Goal: Contribute content: Contribute content

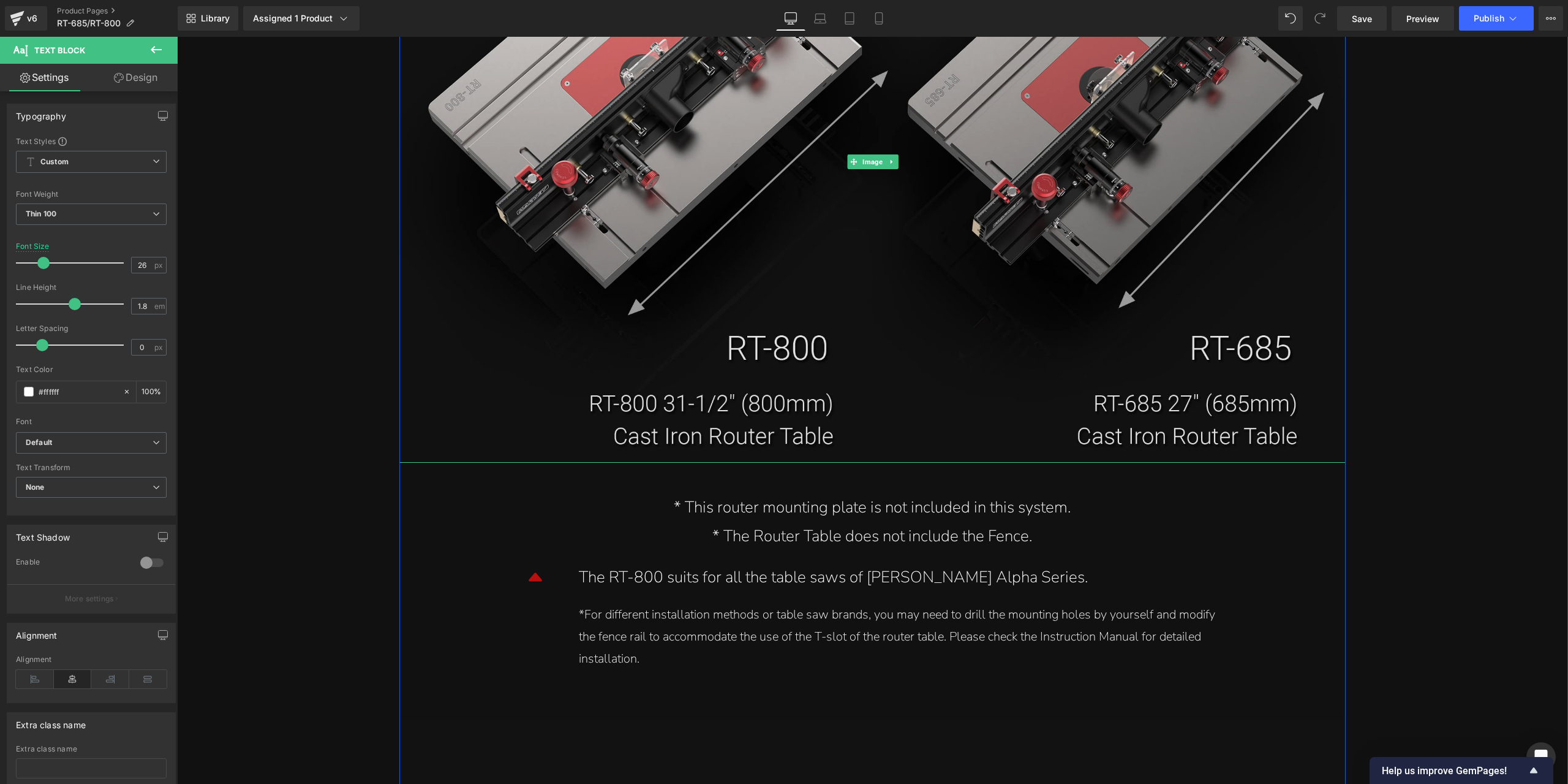
scroll to position [13353, 0]
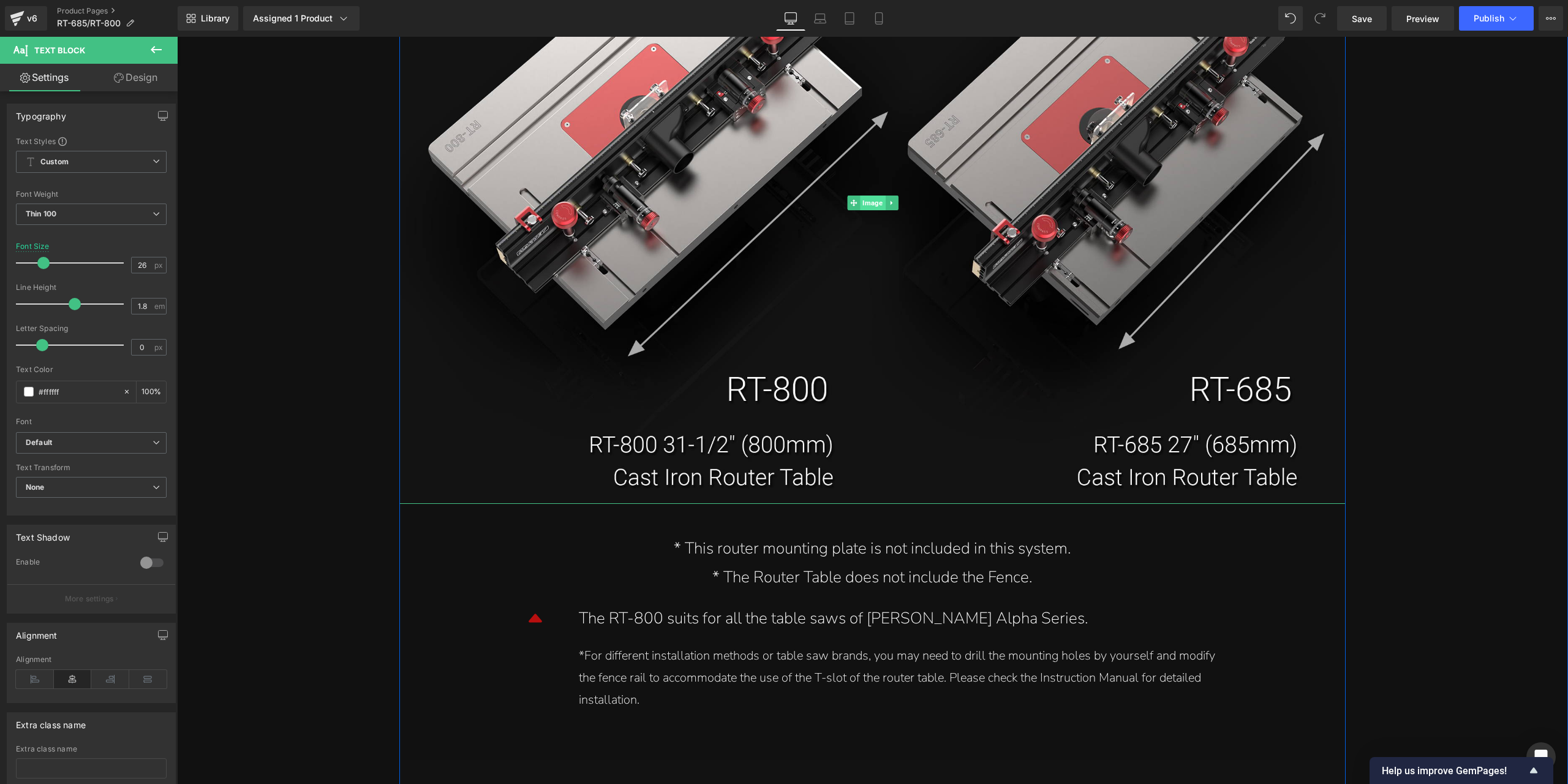
click at [869, 208] on span "Image" at bounding box center [872, 203] width 25 height 15
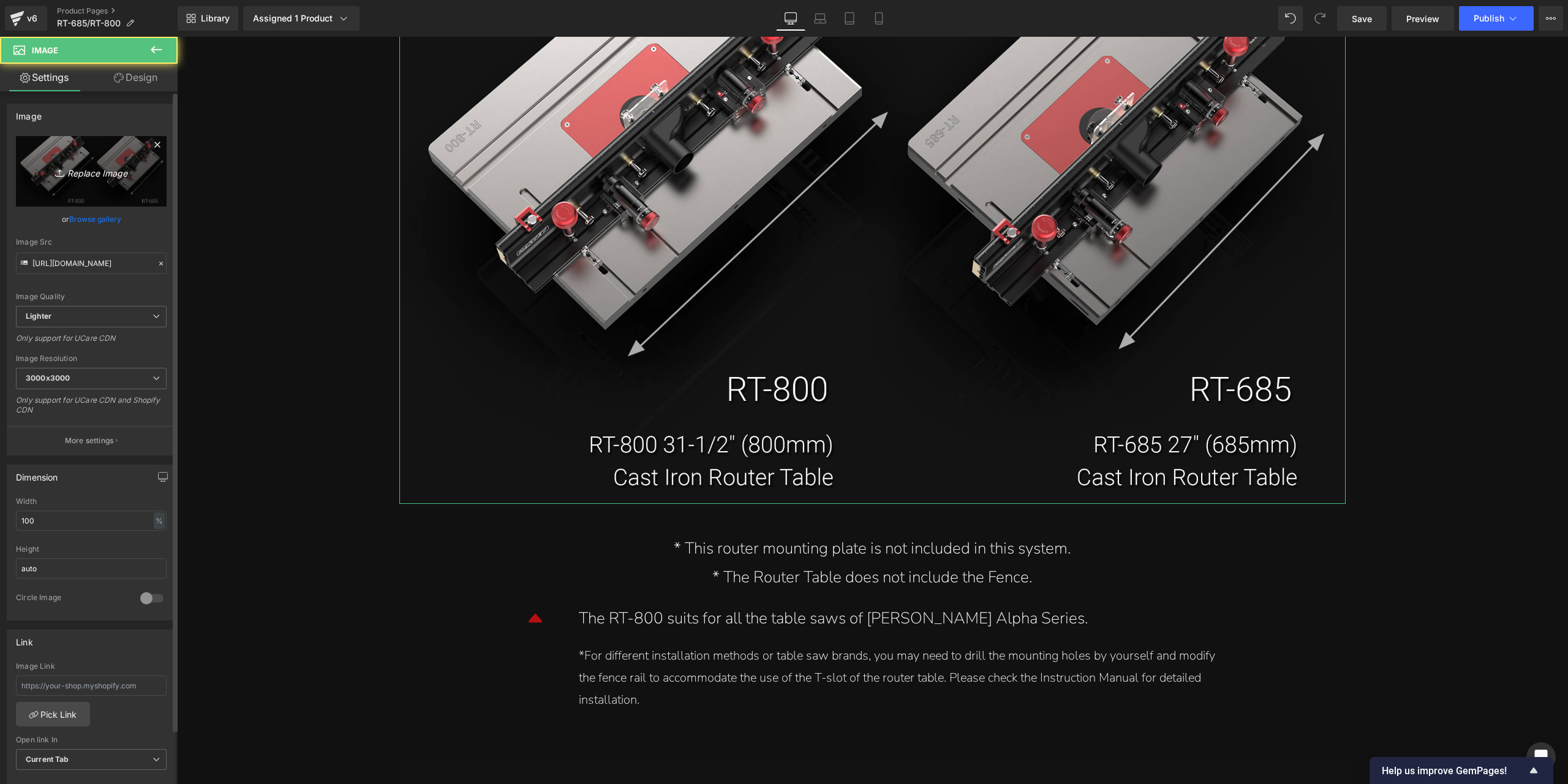
click at [65, 160] on link "Replace Image" at bounding box center [91, 171] width 151 height 70
type input "C:\fakepath\详情页2部分_04.jpg"
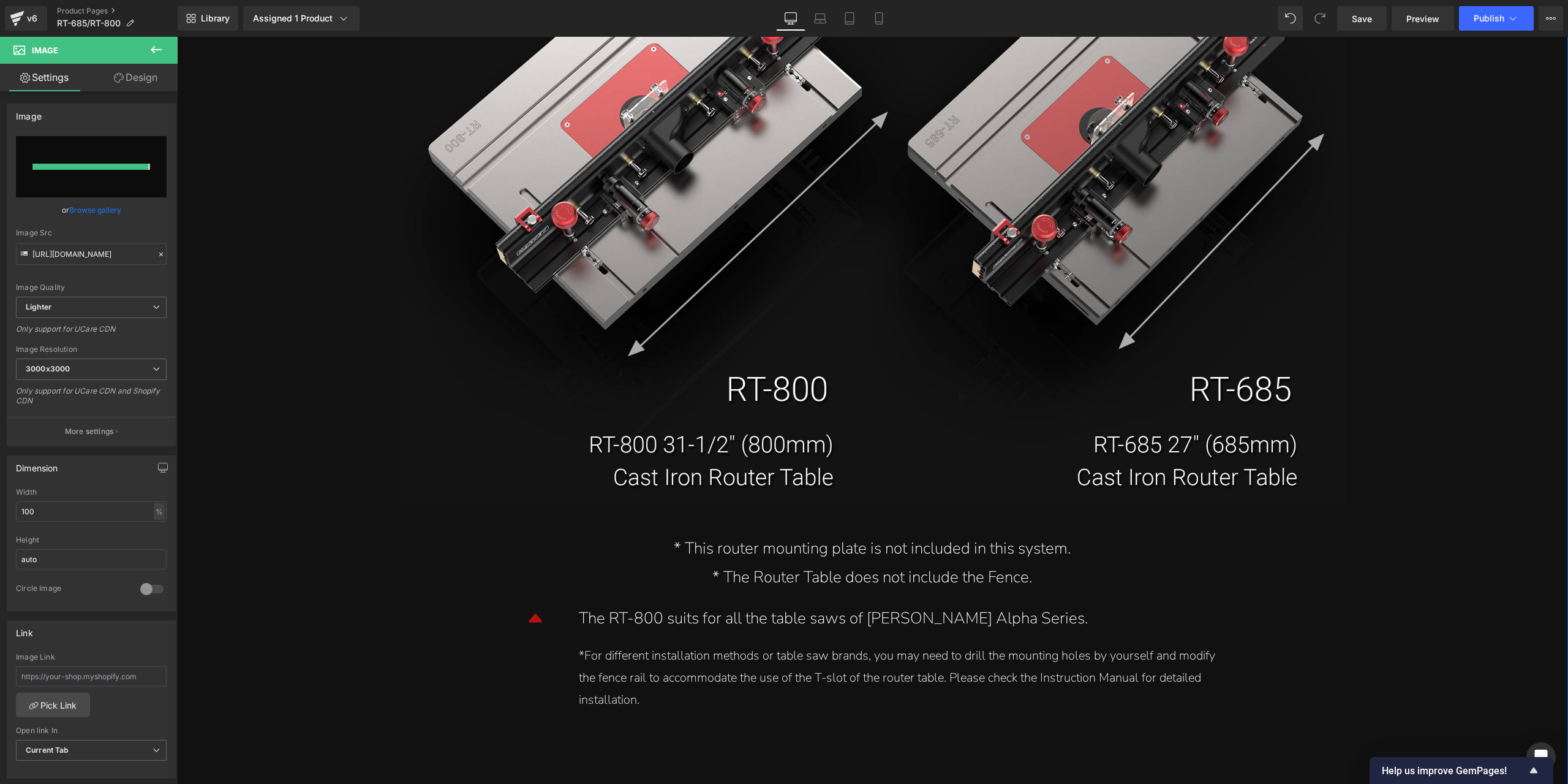
type input "[URL][DOMAIN_NAME]"
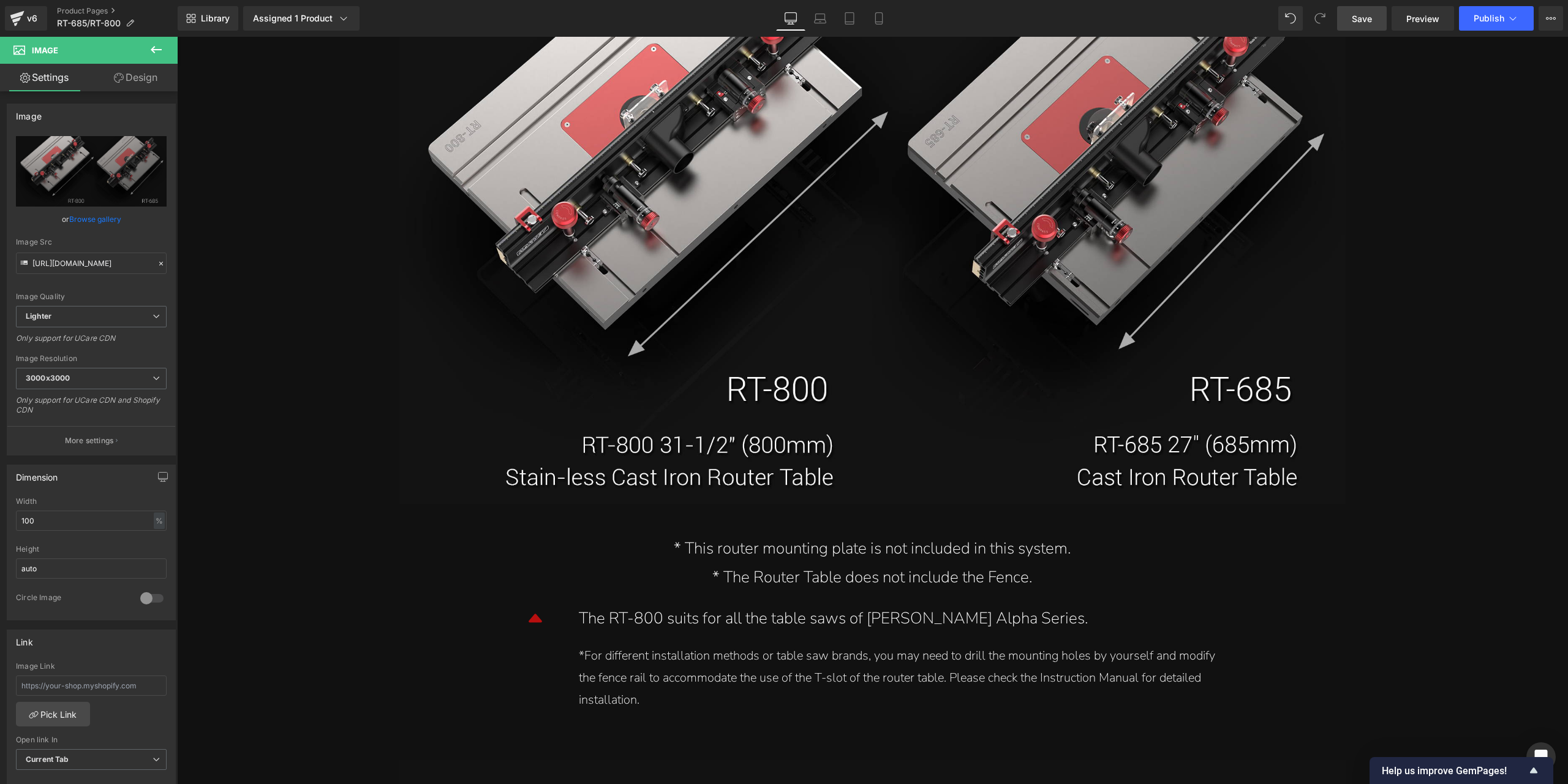
click at [1359, 12] on span "Save" at bounding box center [1362, 19] width 20 height 13
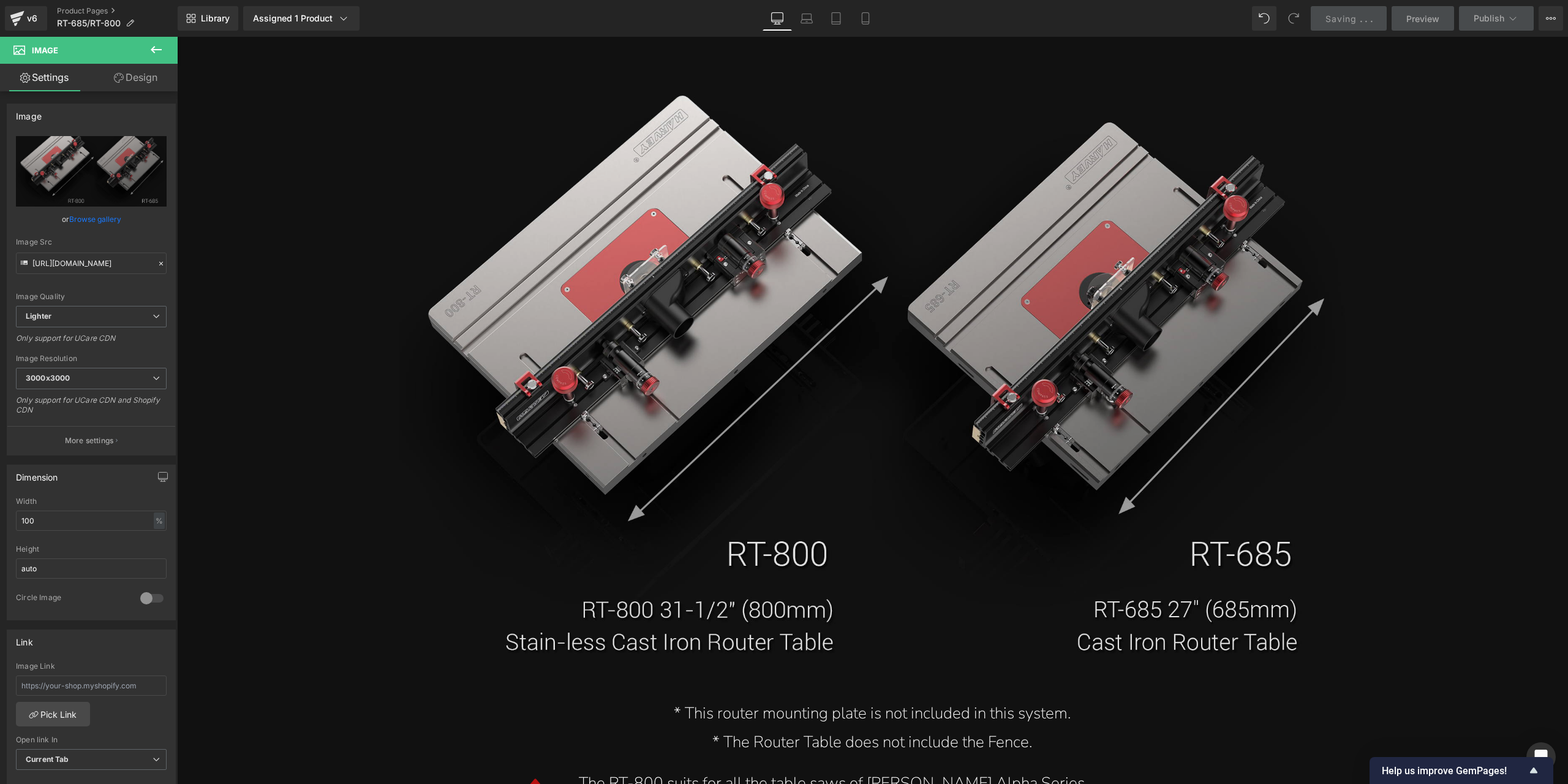
scroll to position [13168, 0]
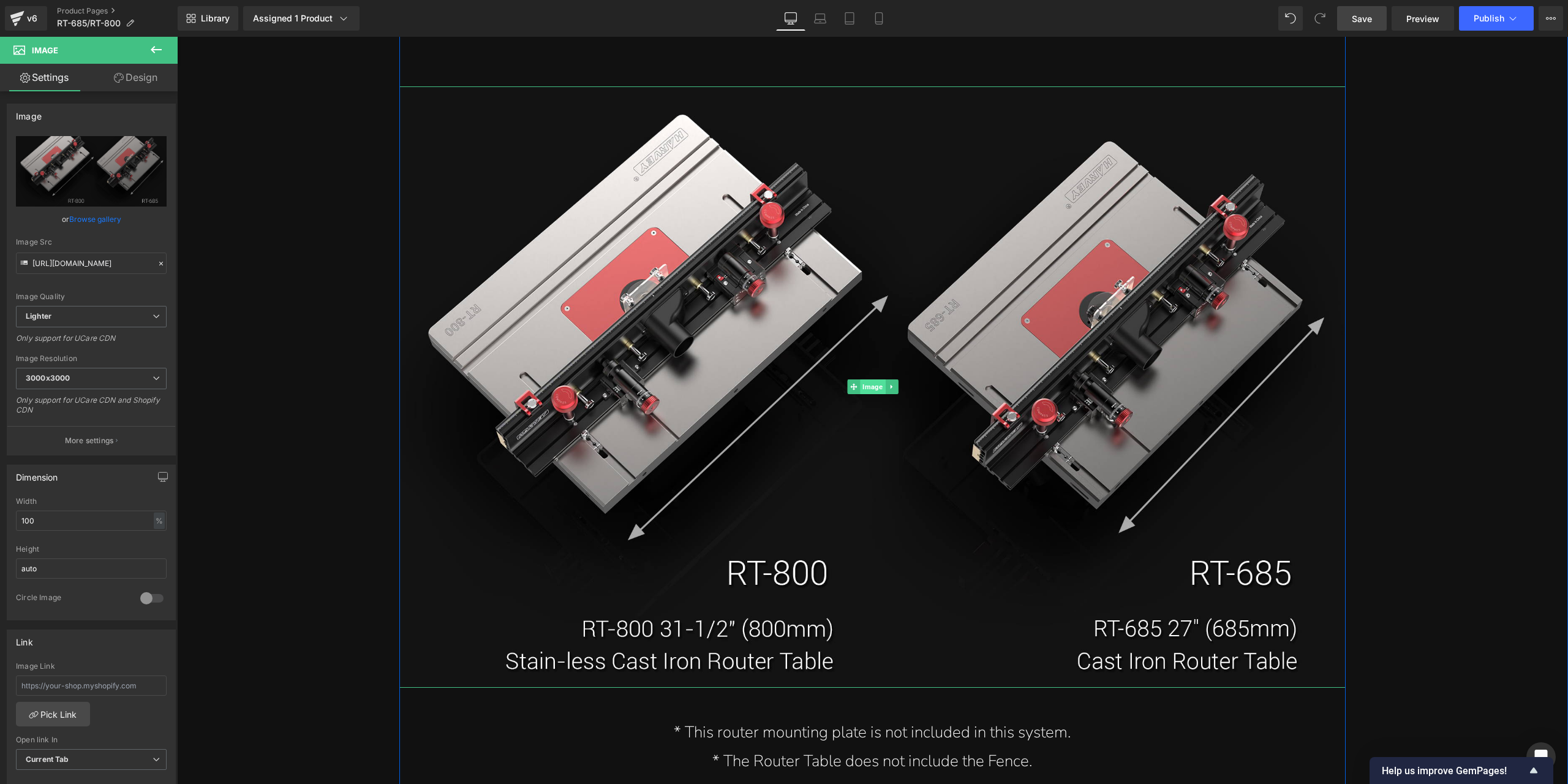
click at [872, 386] on span "Image" at bounding box center [872, 387] width 25 height 15
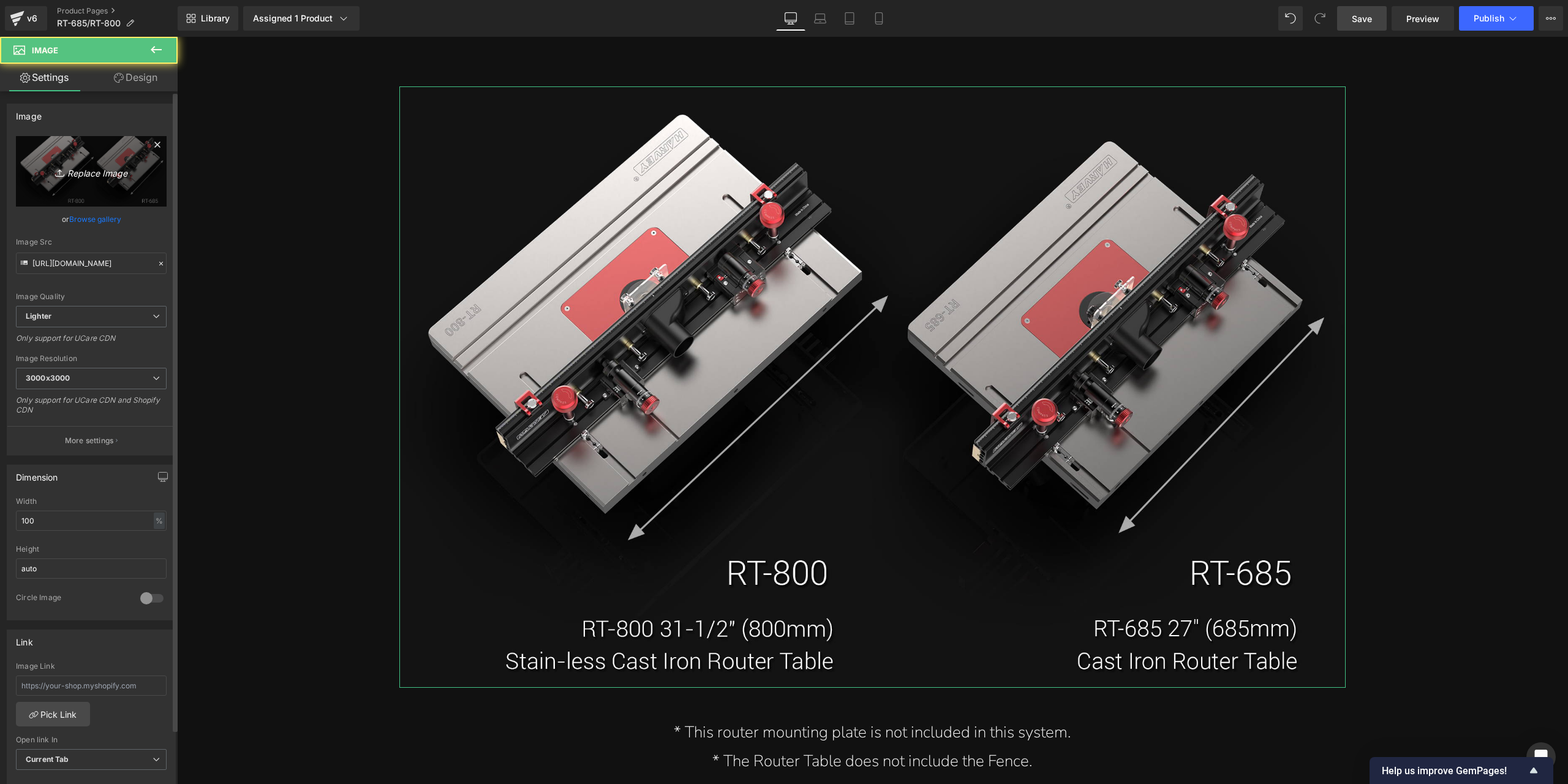
click at [60, 173] on icon at bounding box center [60, 172] width 0 height 5
type input "C:\fakepath\详情页2部分_04.jpg"
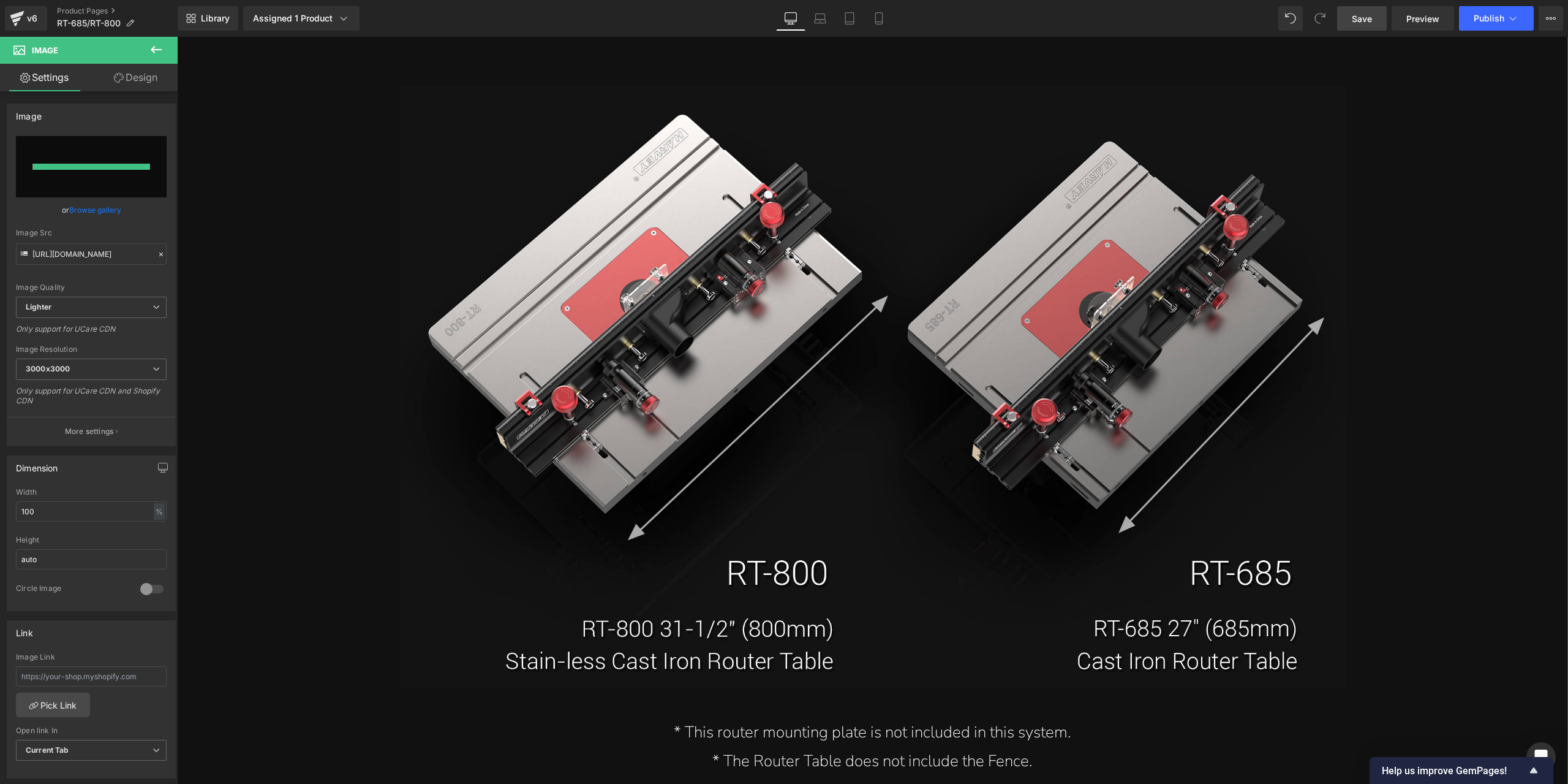
type input "[URL][DOMAIN_NAME]"
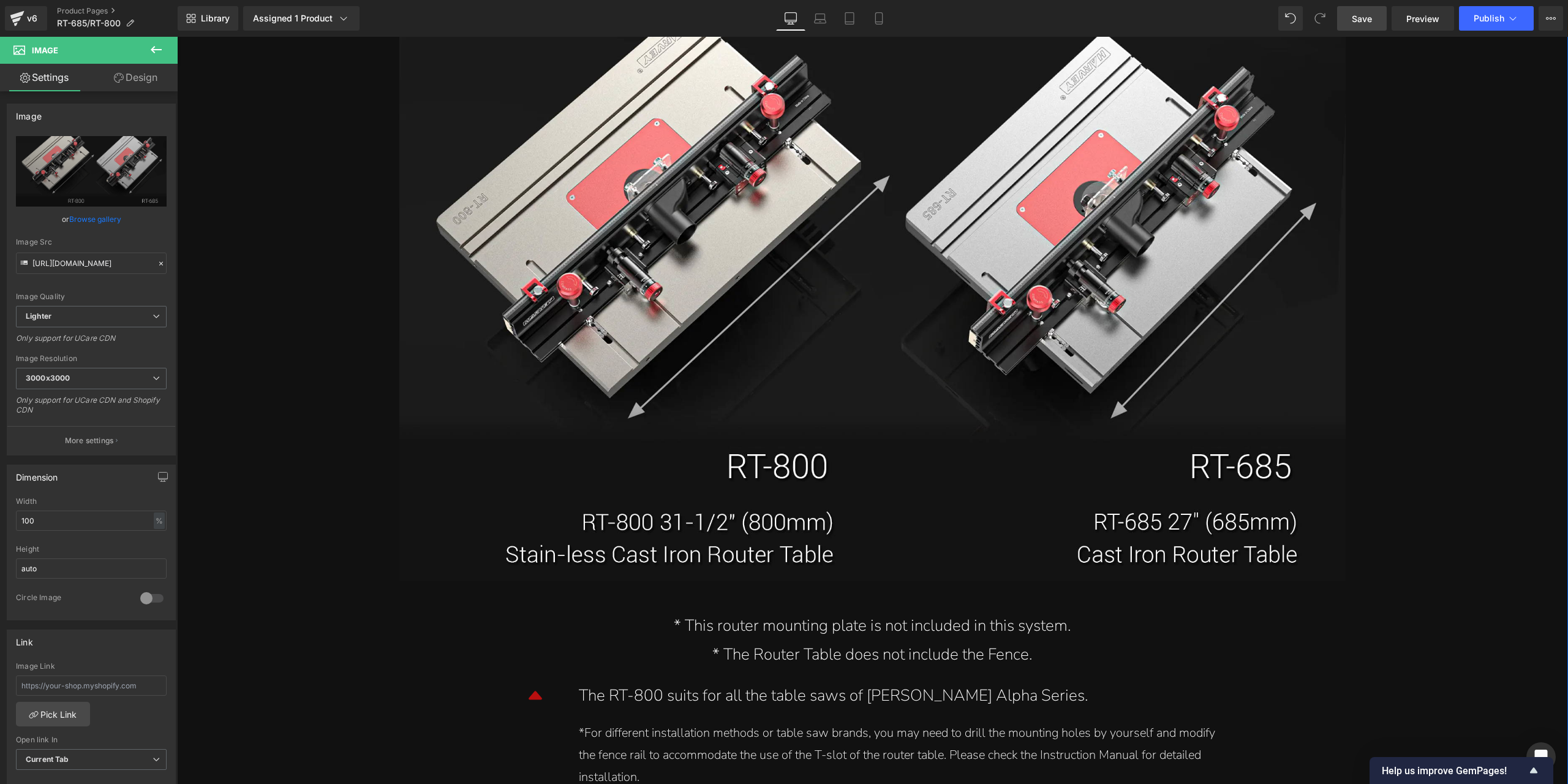
scroll to position [13292, 0]
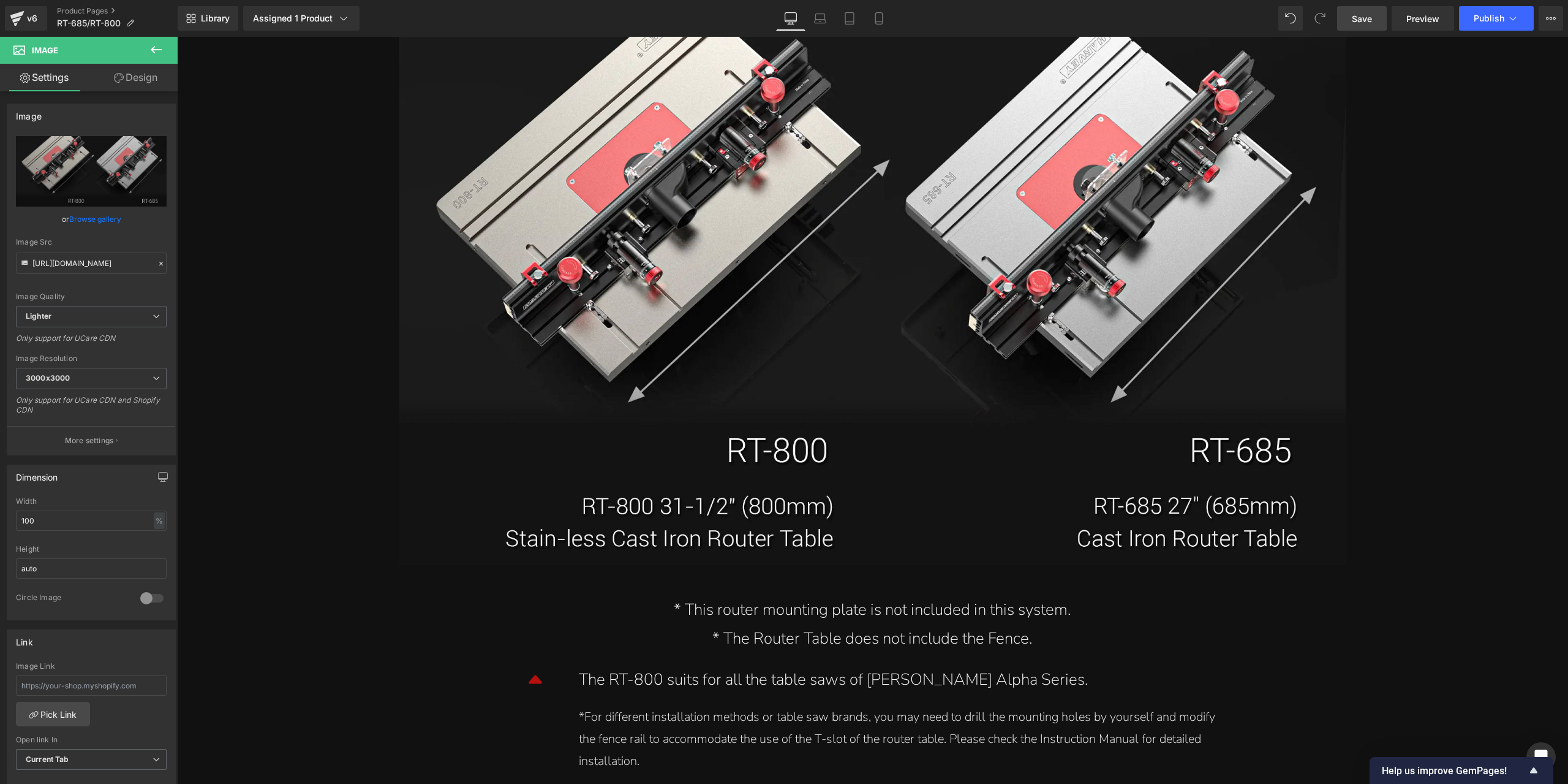
drag, startPoint x: 1360, startPoint y: 19, endPoint x: 1199, endPoint y: 375, distance: 390.7
click at [1360, 19] on span "Save" at bounding box center [1362, 19] width 20 height 13
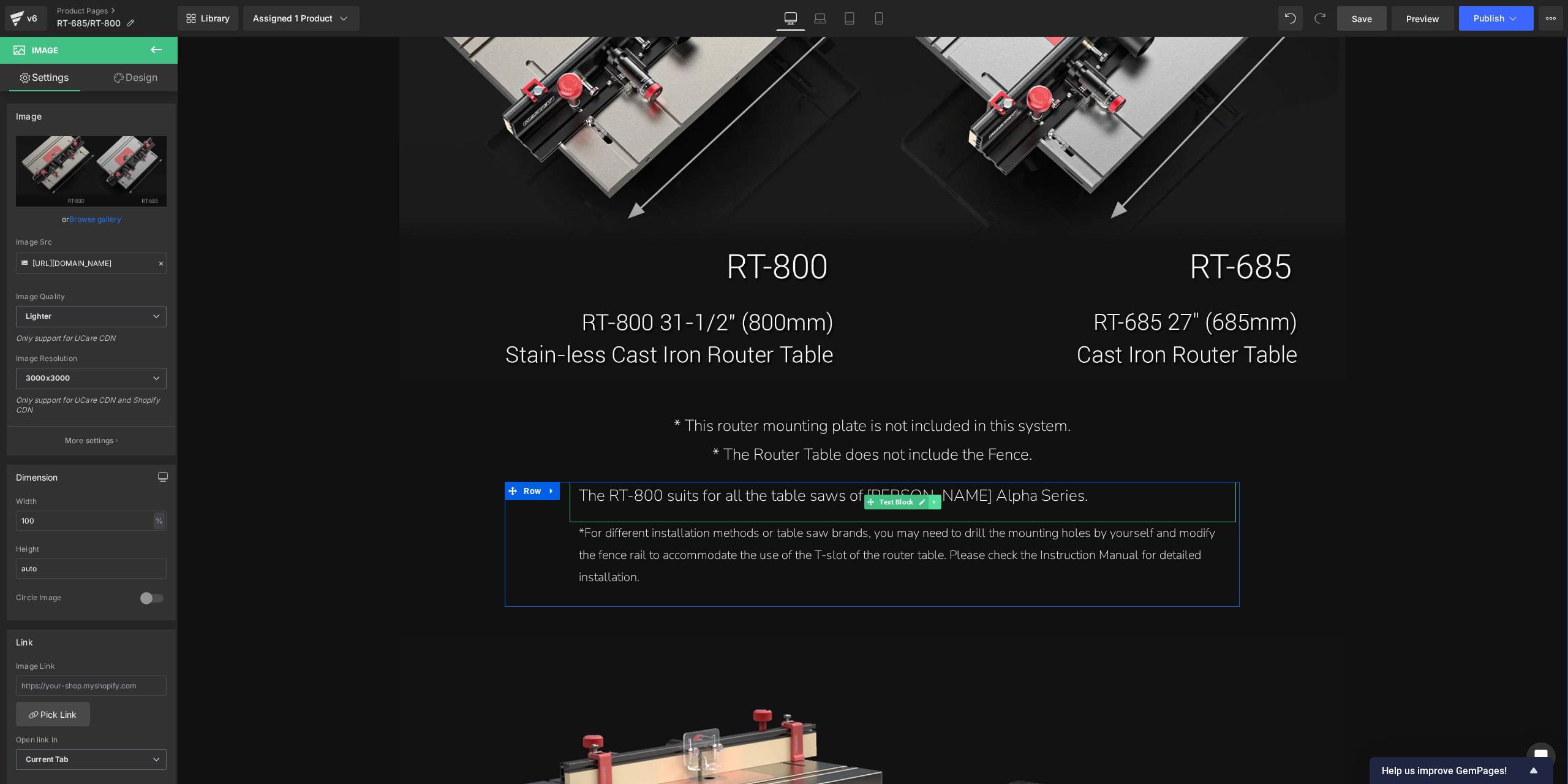
click at [932, 506] on icon at bounding box center [935, 501] width 6 height 7
click at [925, 504] on icon at bounding box center [929, 501] width 6 height 6
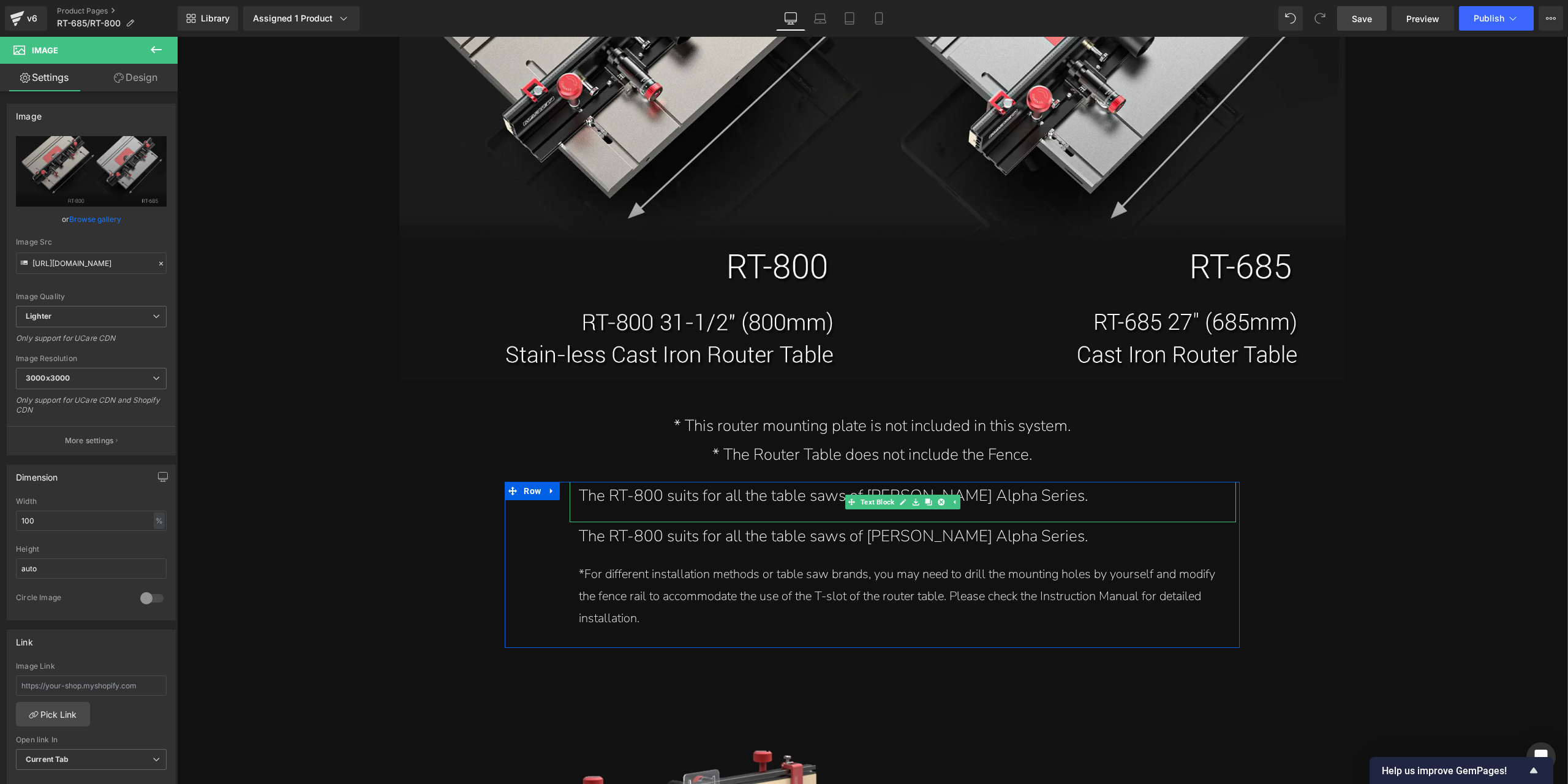
click at [634, 498] on div "The RT-800 suits for all the table saws of [PERSON_NAME] Alpha Series." at bounding box center [903, 496] width 648 height 29
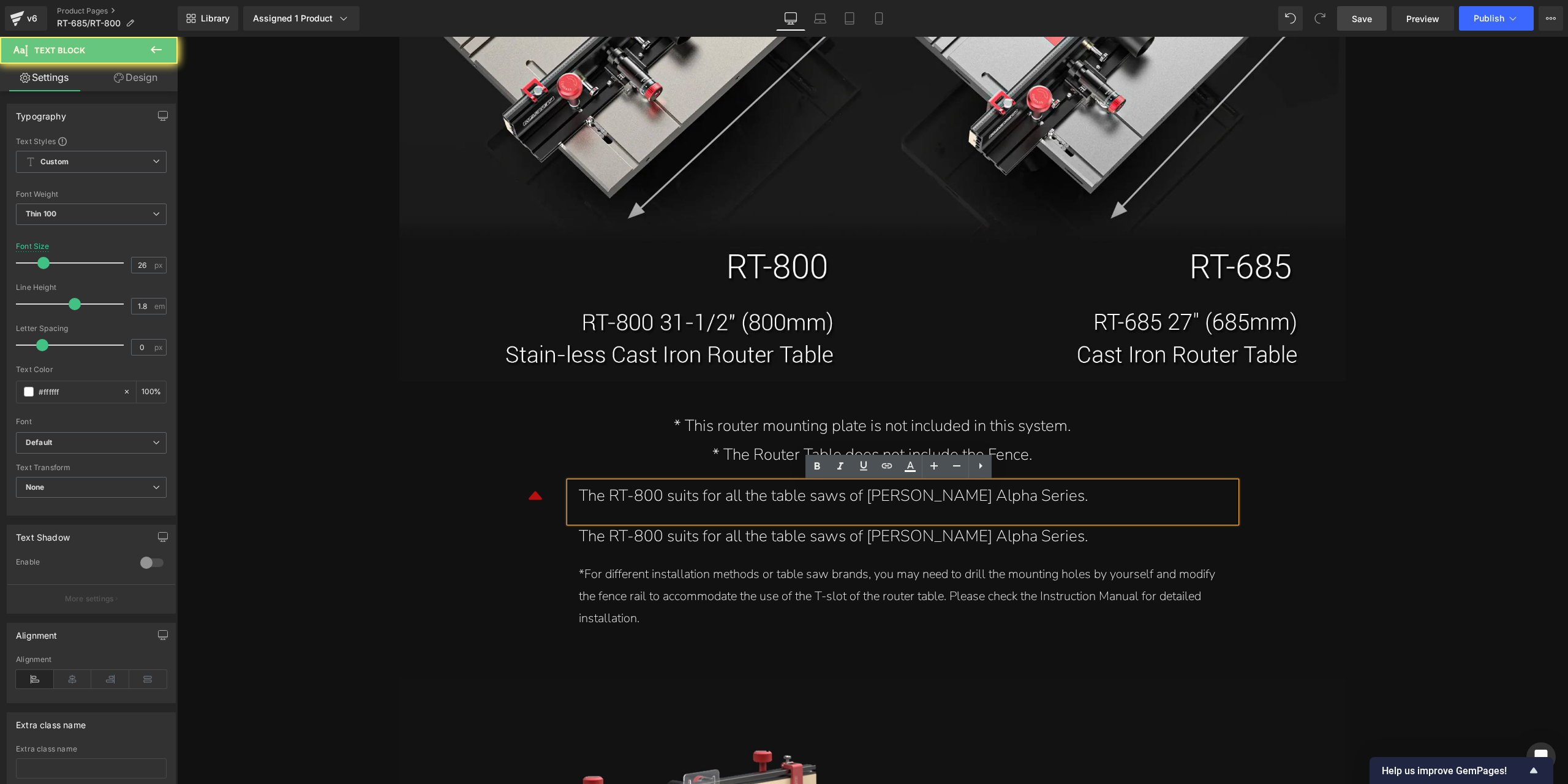
click at [595, 501] on div "The RT-800 suits for all the table saws of [PERSON_NAME] Alpha Series." at bounding box center [903, 496] width 648 height 29
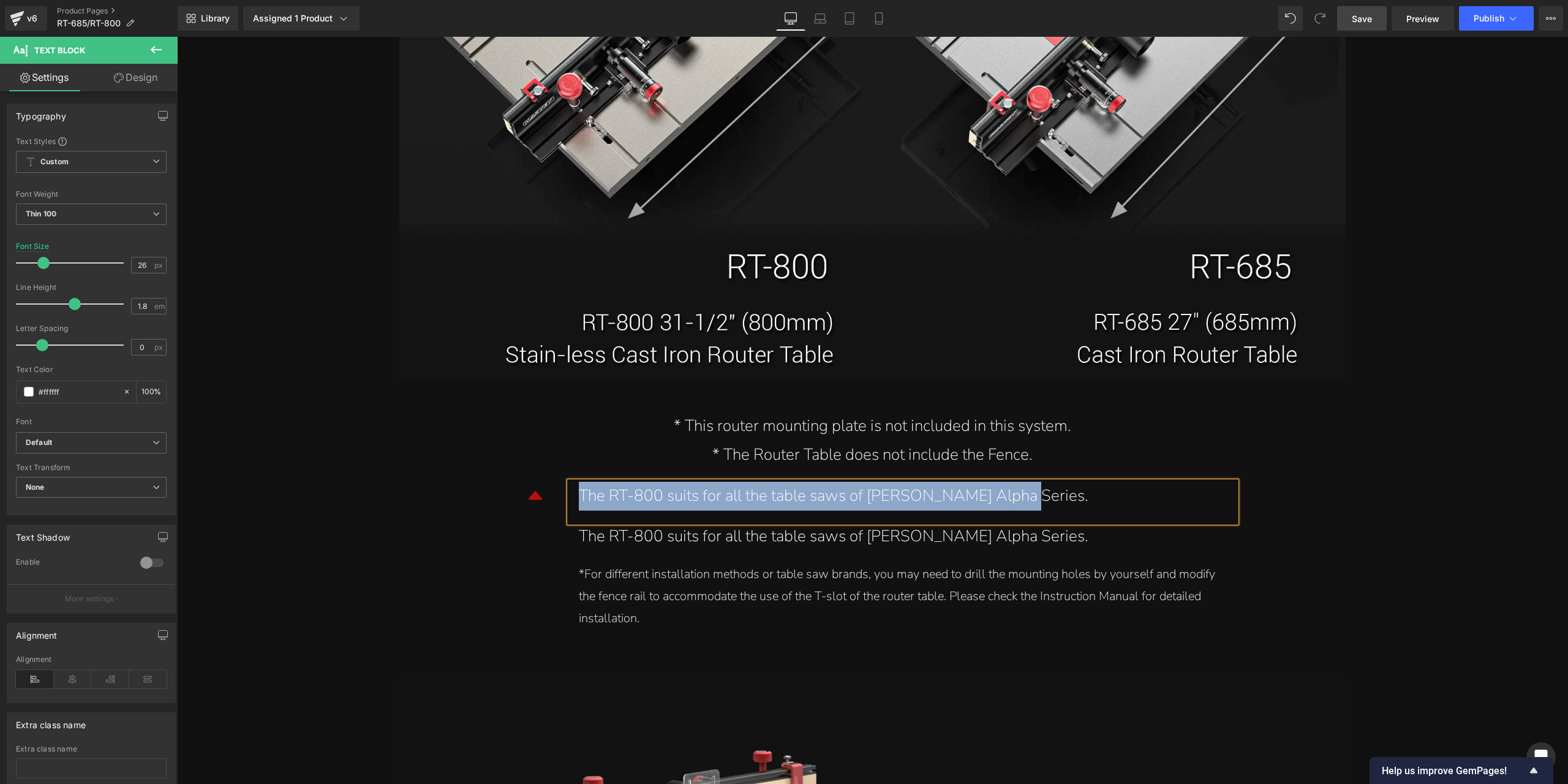
paste div
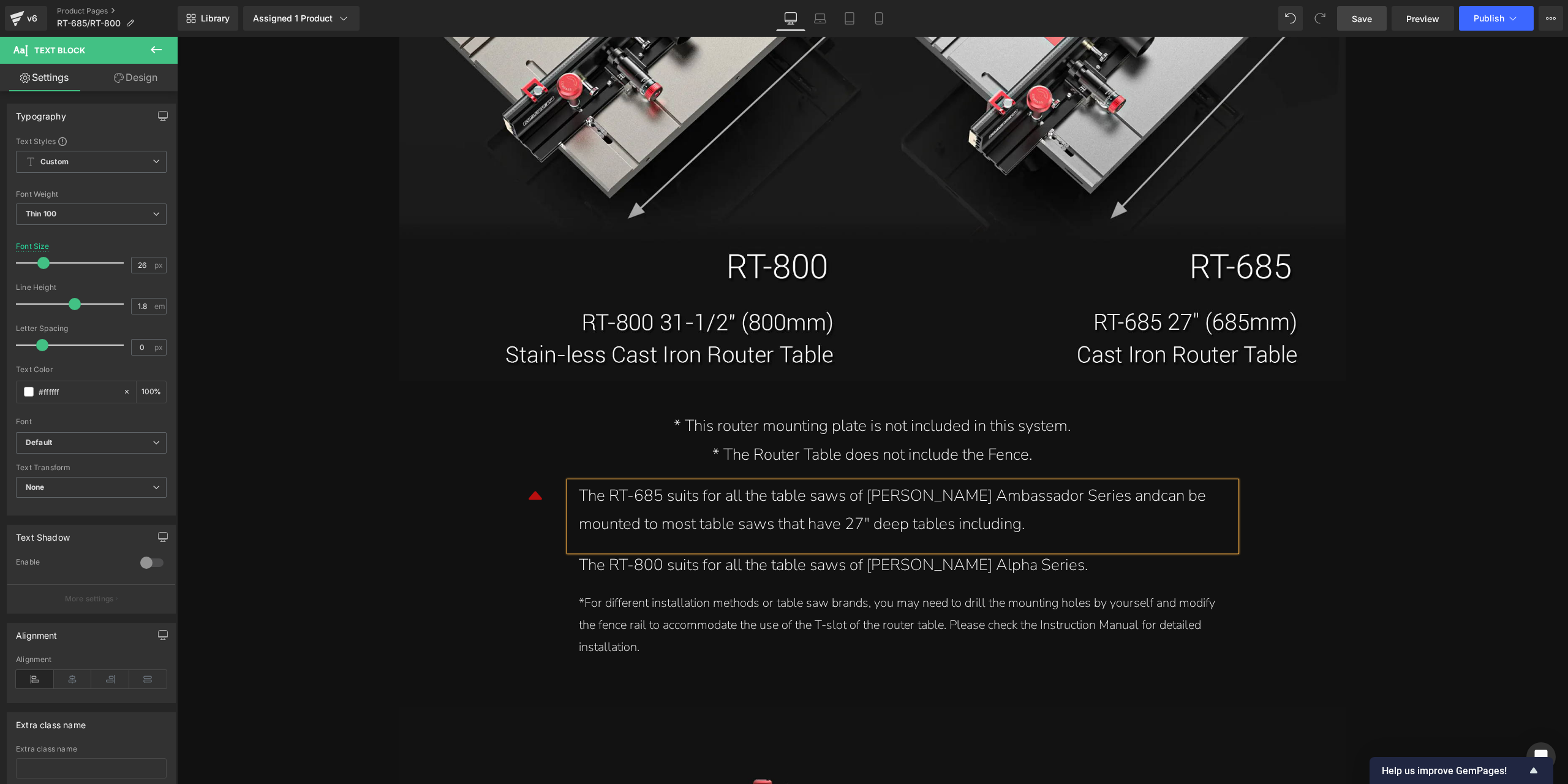
click at [1084, 501] on div "The RT-685 suits for all the table saws of [PERSON_NAME] Ambassador Series andc…" at bounding box center [903, 511] width 648 height 58
click at [983, 535] on div "The RT-685 suits for all the table saws of [PERSON_NAME] Ambassador Series and …" at bounding box center [903, 511] width 648 height 58
click at [155, 48] on icon at bounding box center [156, 49] width 14 height 15
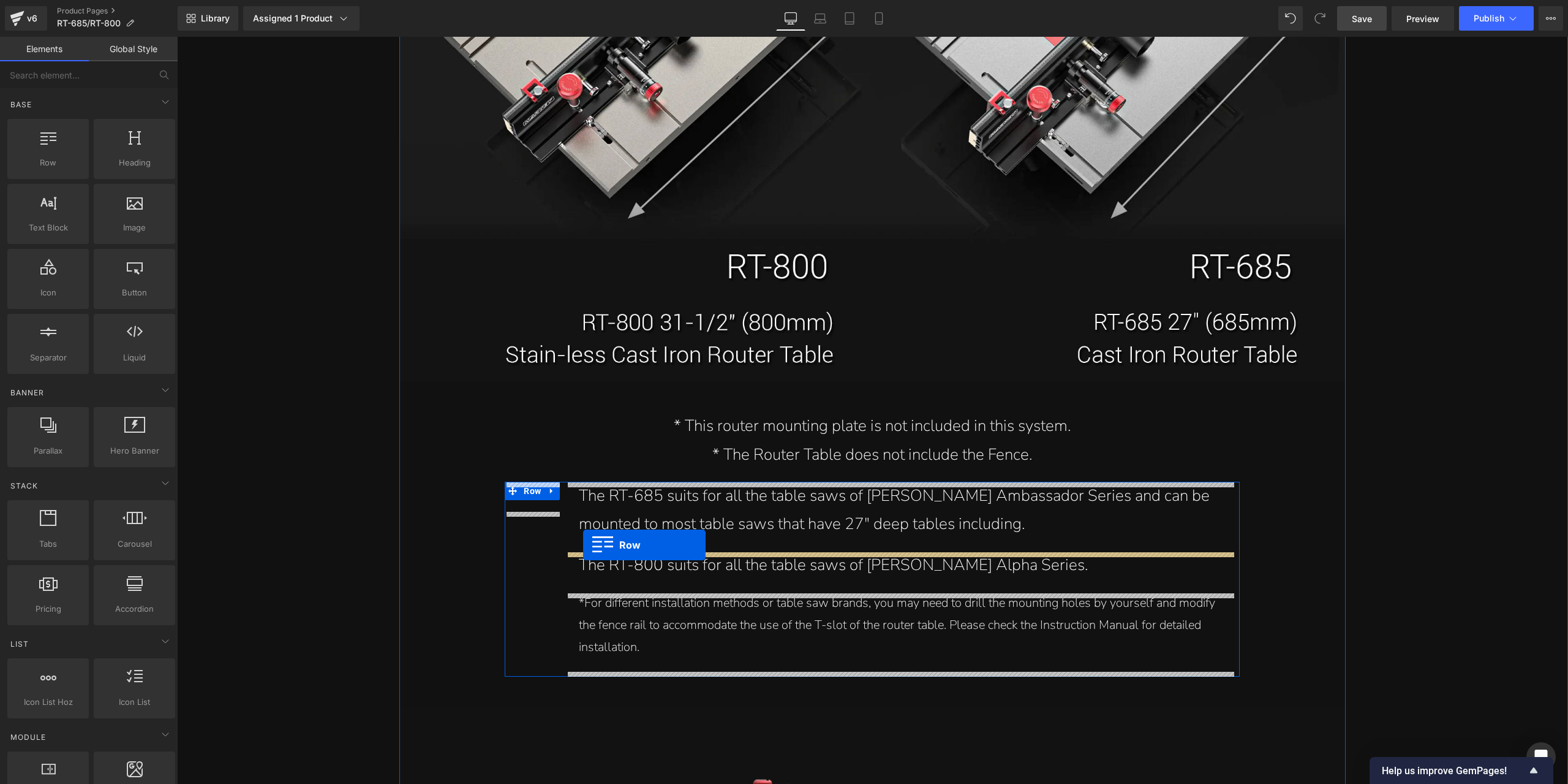
drag, startPoint x: 234, startPoint y: 208, endPoint x: 583, endPoint y: 545, distance: 485.1
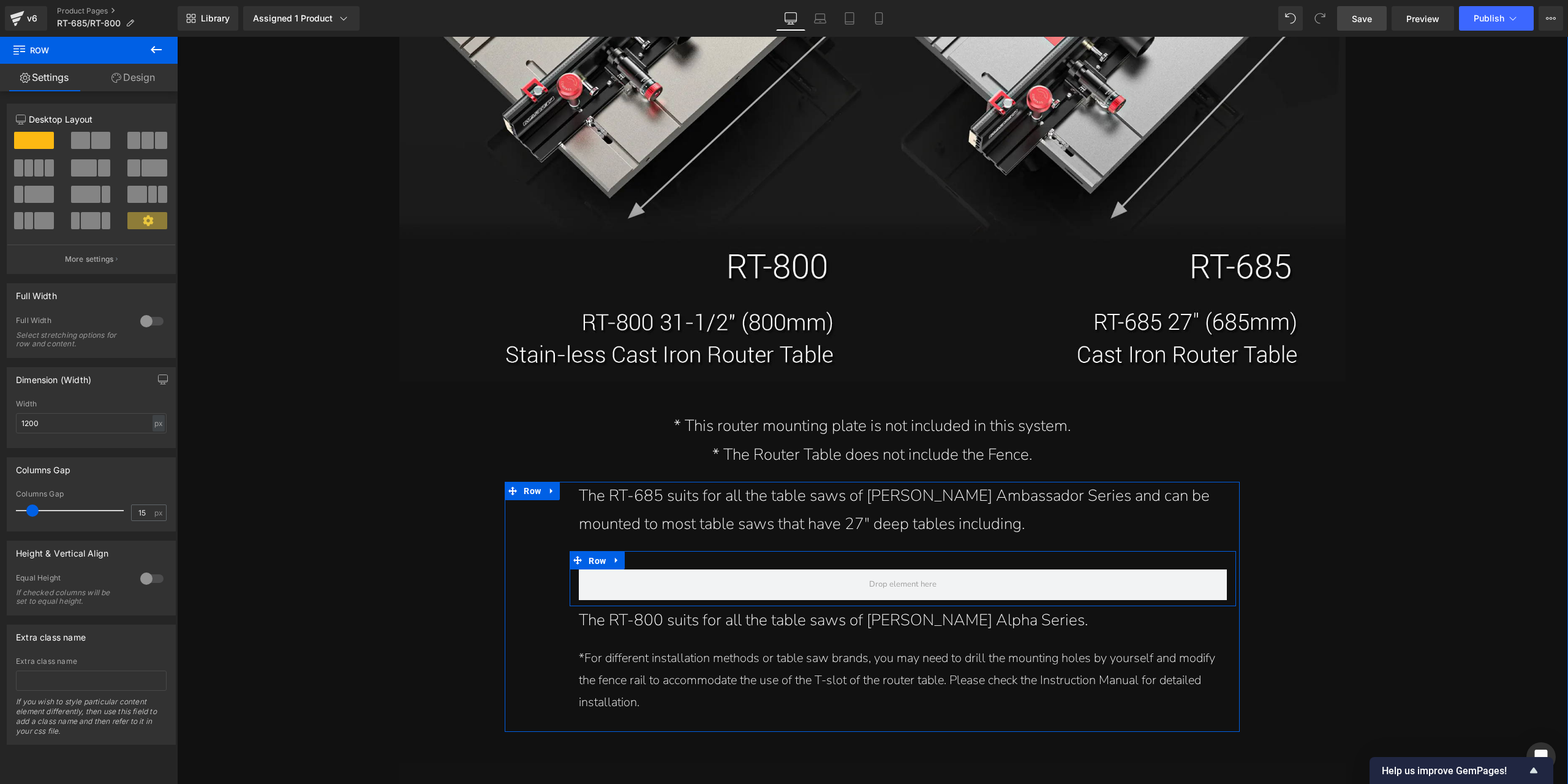
click at [587, 560] on span "Row" at bounding box center [597, 561] width 23 height 19
drag, startPoint x: 34, startPoint y: 511, endPoint x: 9, endPoint y: 512, distance: 25.0
click at [9, 512] on div "0px Columns Gap 0 px" at bounding box center [91, 510] width 168 height 41
type input "13"
drag, startPoint x: 19, startPoint y: 508, endPoint x: 27, endPoint y: 511, distance: 8.5
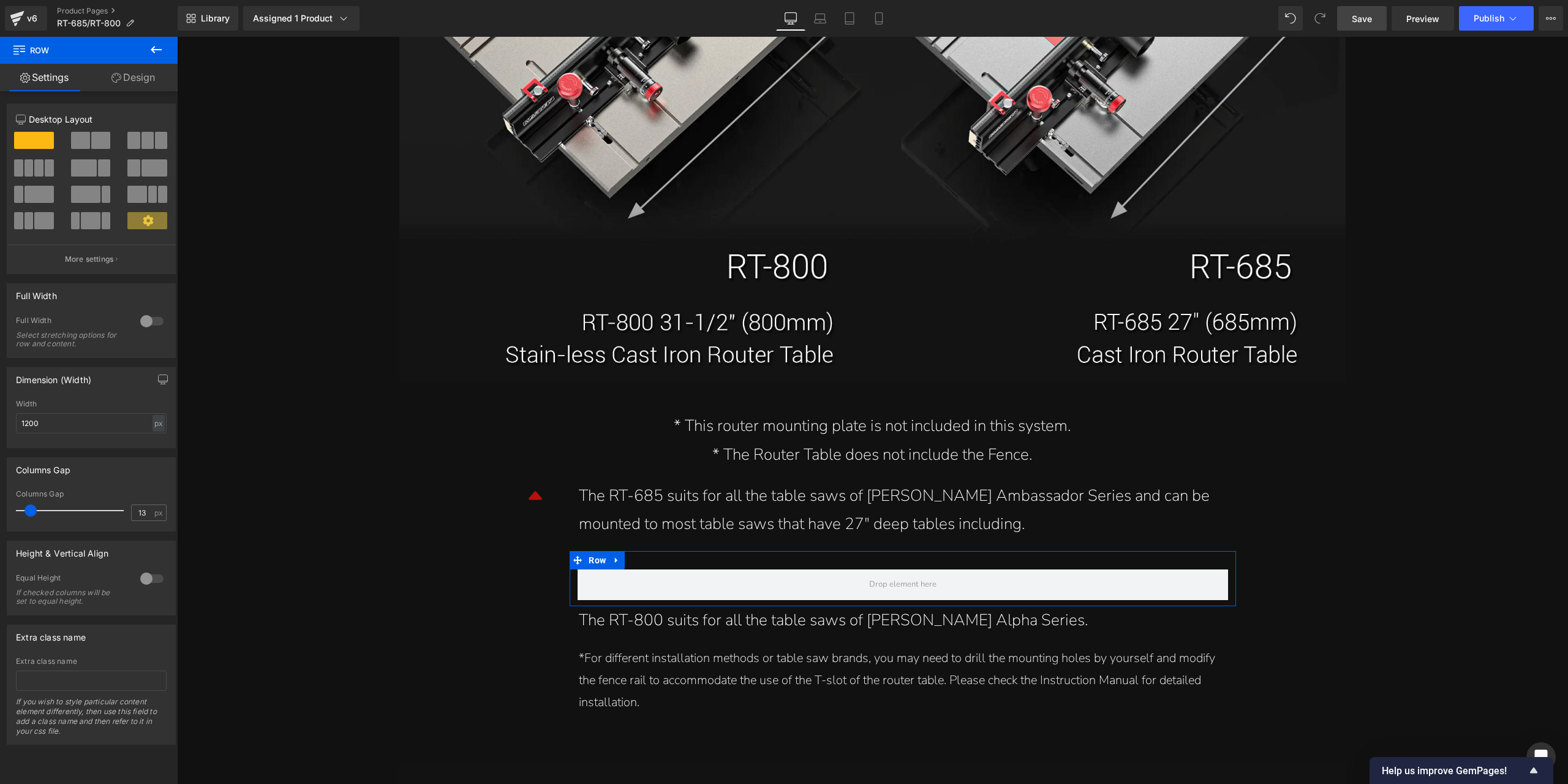
click at [27, 511] on span at bounding box center [30, 510] width 12 height 12
click at [101, 138] on span at bounding box center [101, 140] width 19 height 17
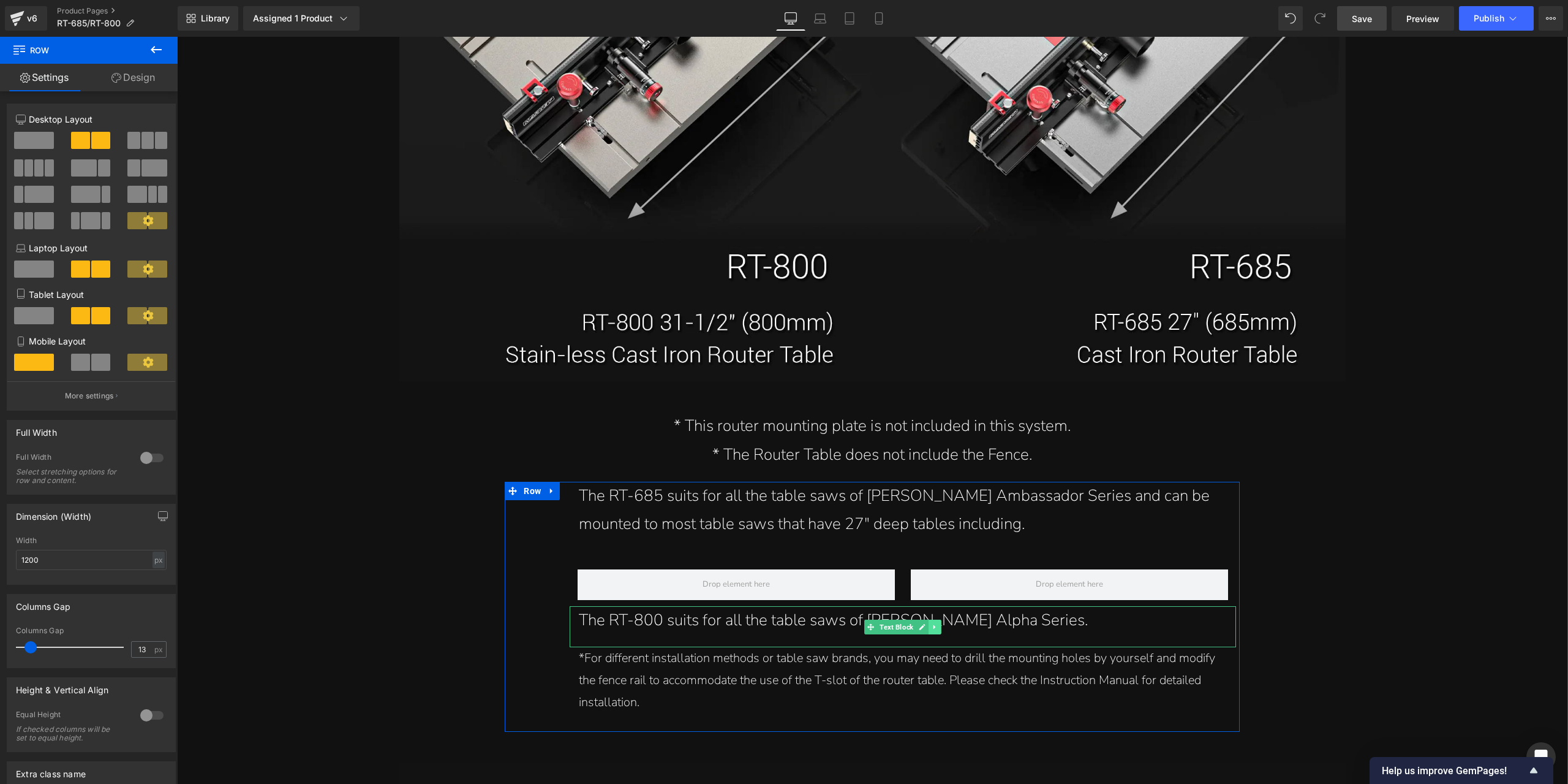
click at [932, 628] on icon at bounding box center [935, 627] width 6 height 7
click at [928, 628] on link at bounding box center [929, 627] width 13 height 15
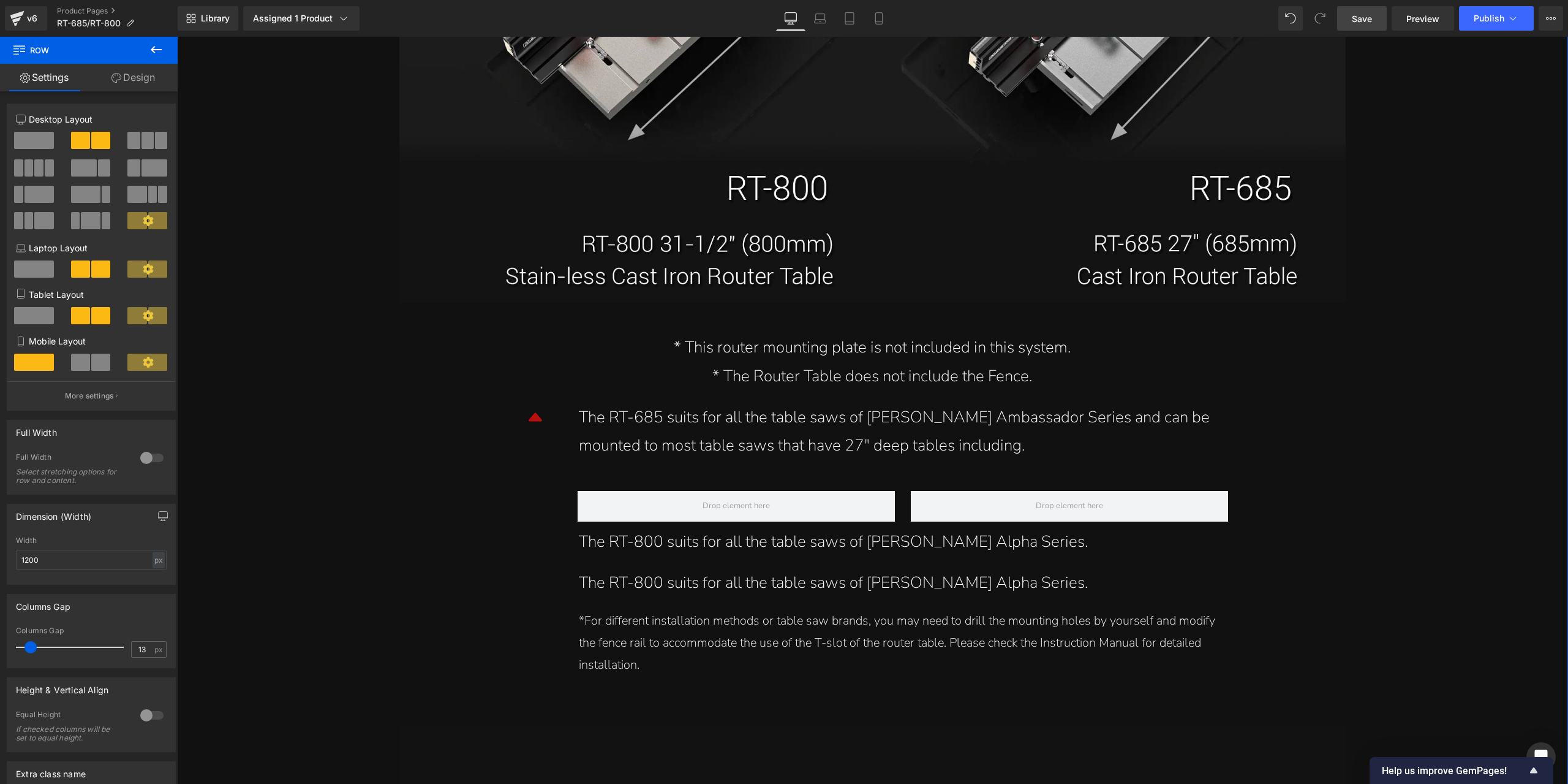
scroll to position [13487, 0]
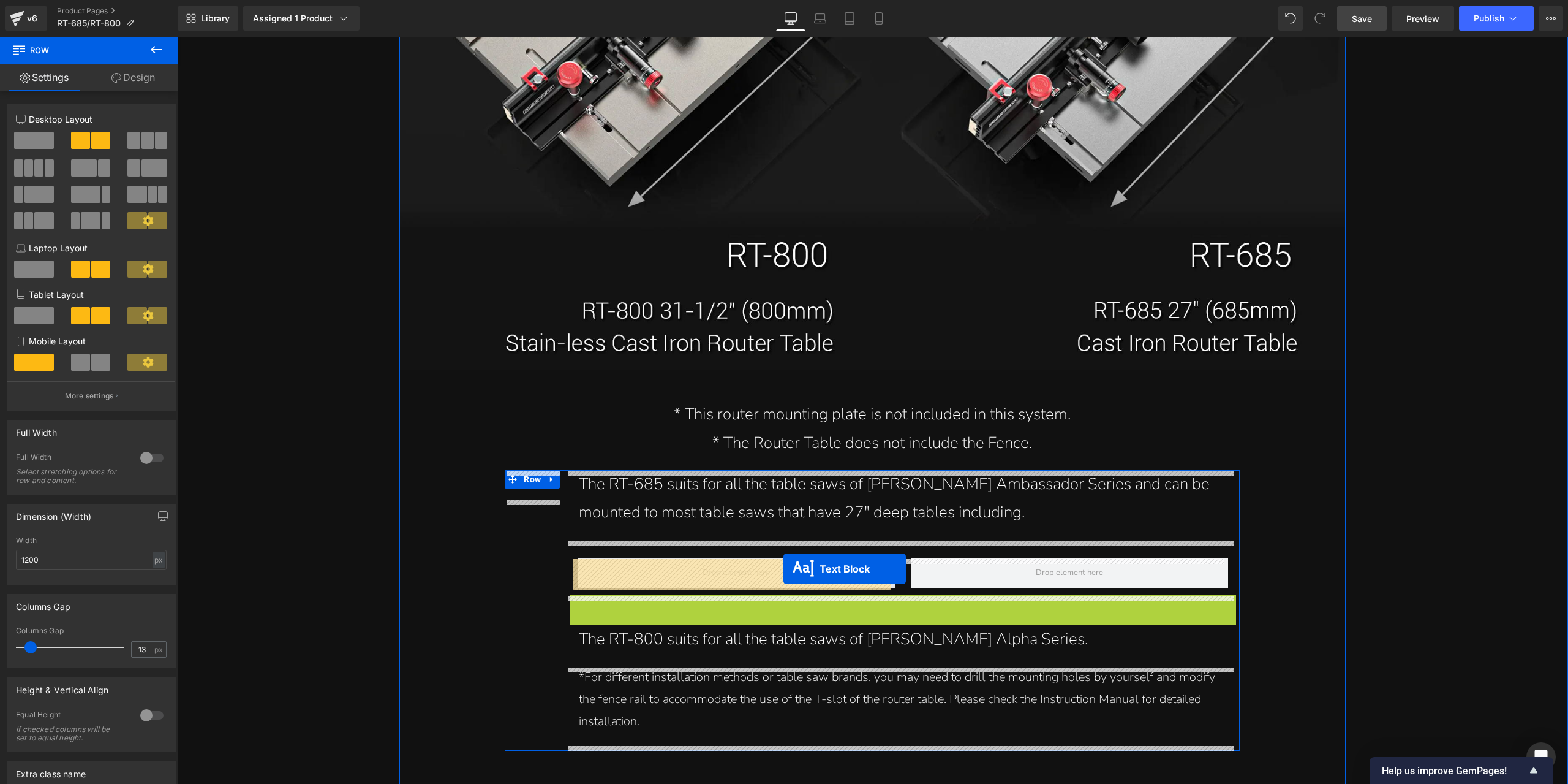
drag, startPoint x: 849, startPoint y: 618, endPoint x: 784, endPoint y: 569, distance: 81.4
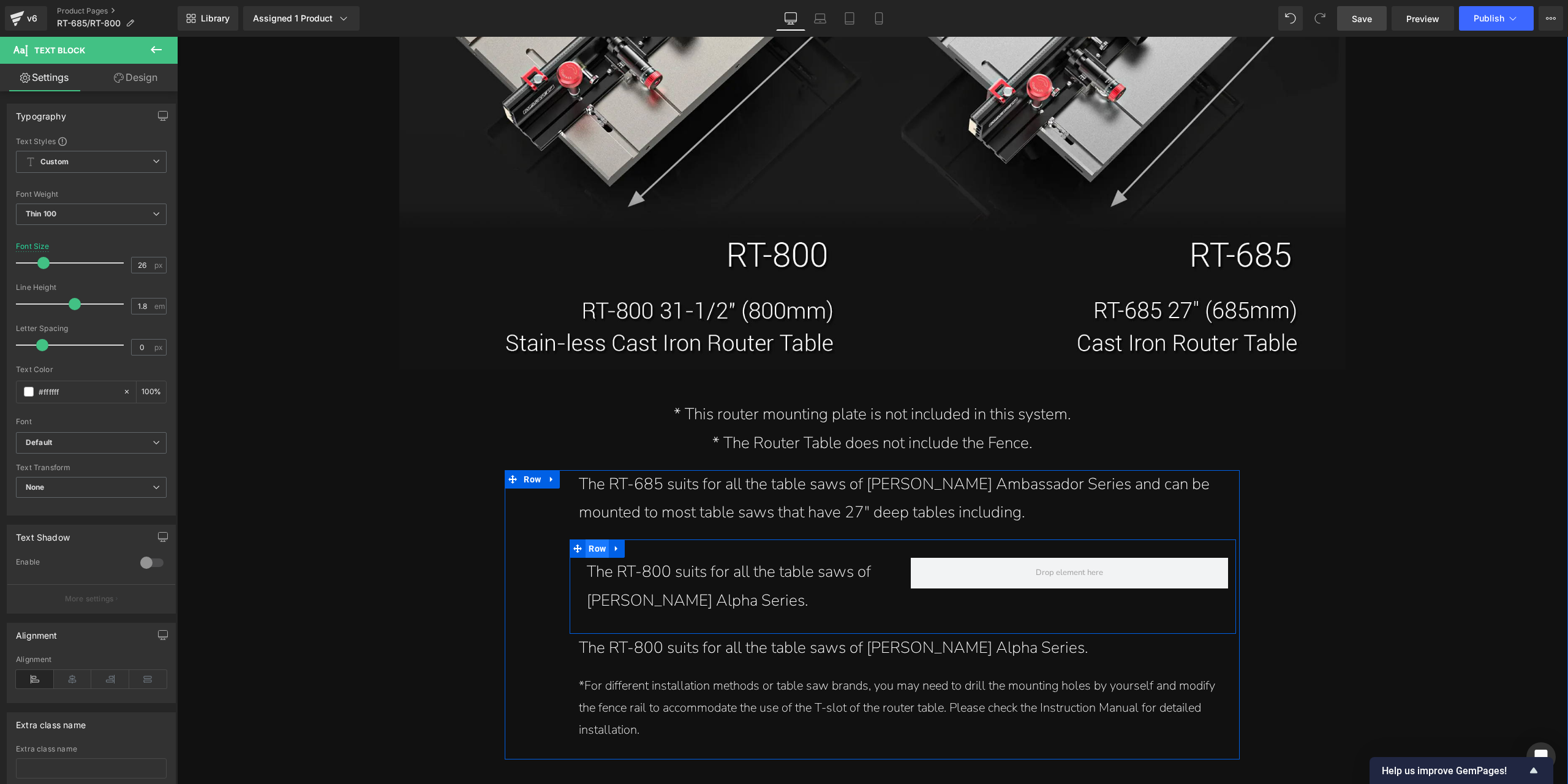
click at [601, 553] on span "Row" at bounding box center [597, 548] width 23 height 19
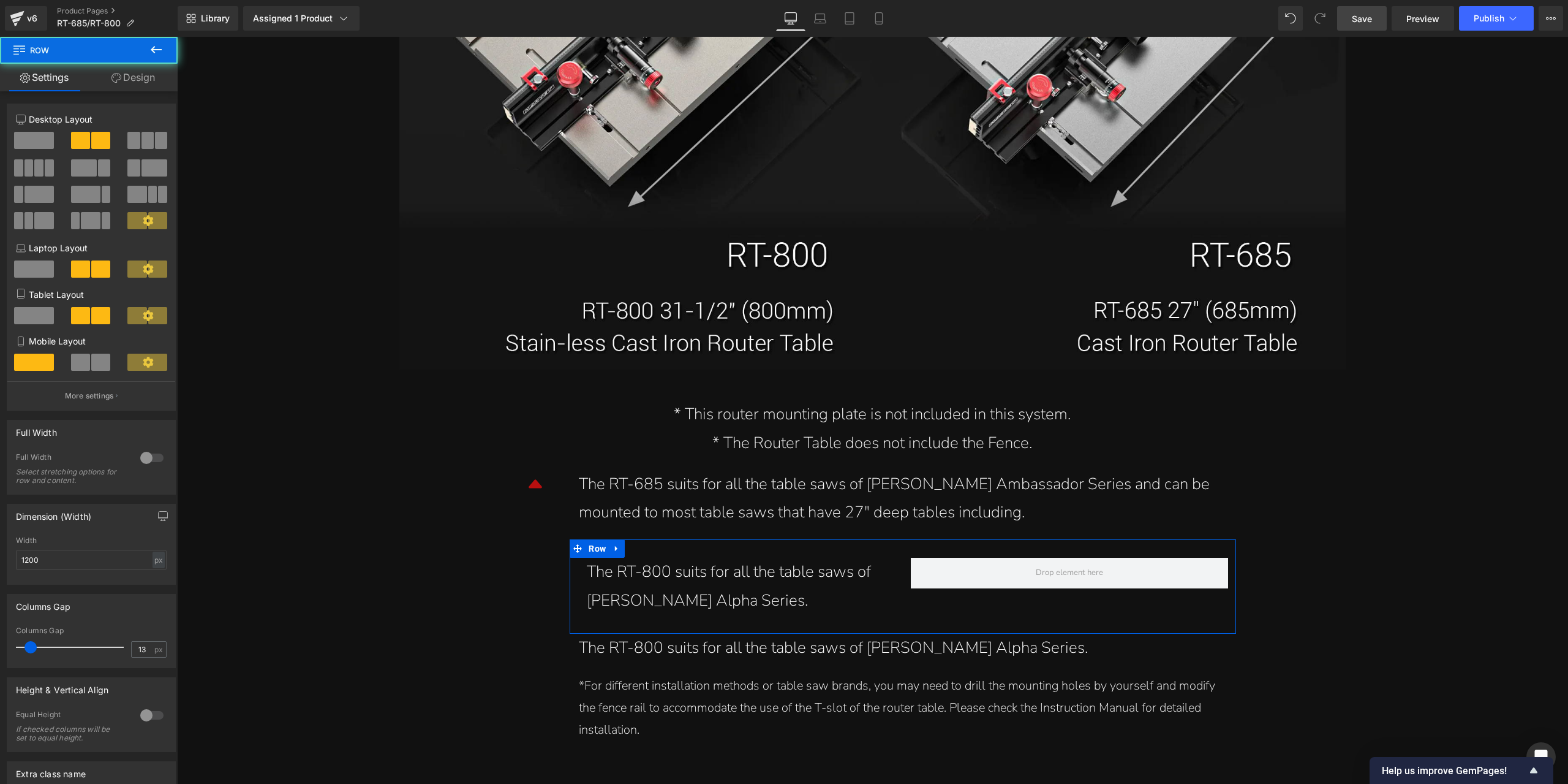
click at [151, 79] on link "Design" at bounding box center [133, 77] width 89 height 27
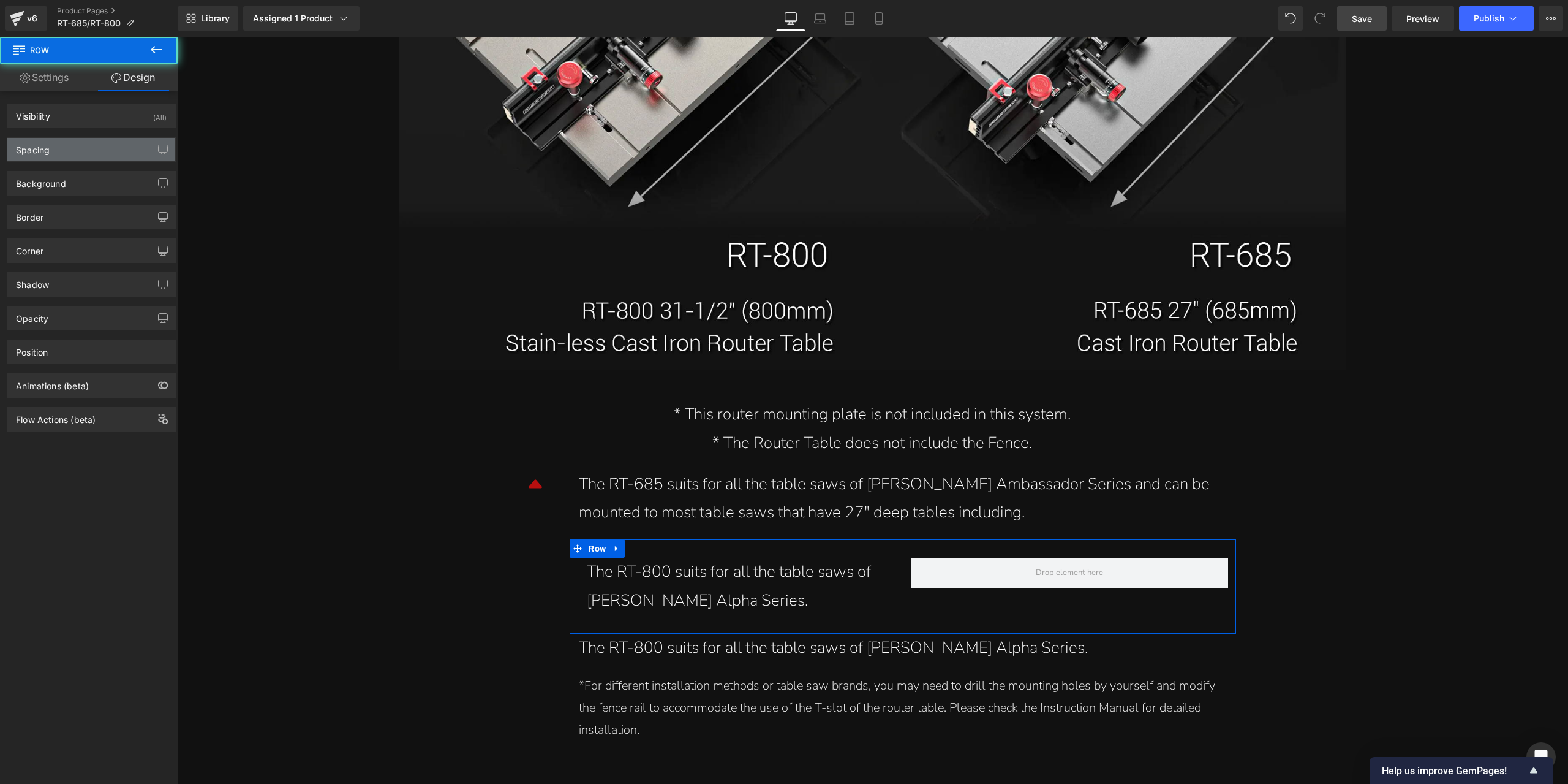
type input "0"
type input "30"
type input "0"
type input "10"
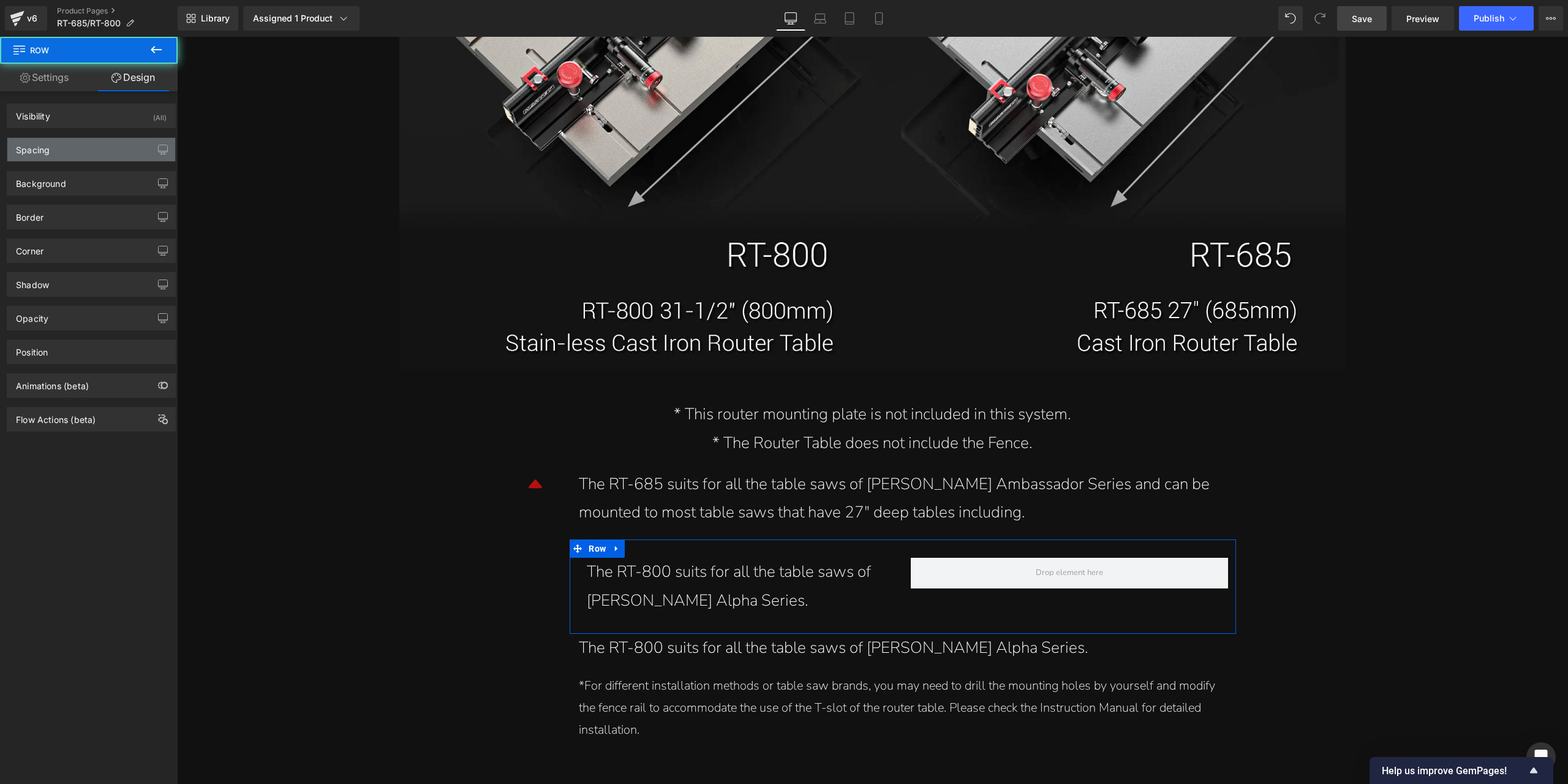
type input "0"
click at [126, 143] on div "Spacing" at bounding box center [91, 149] width 168 height 23
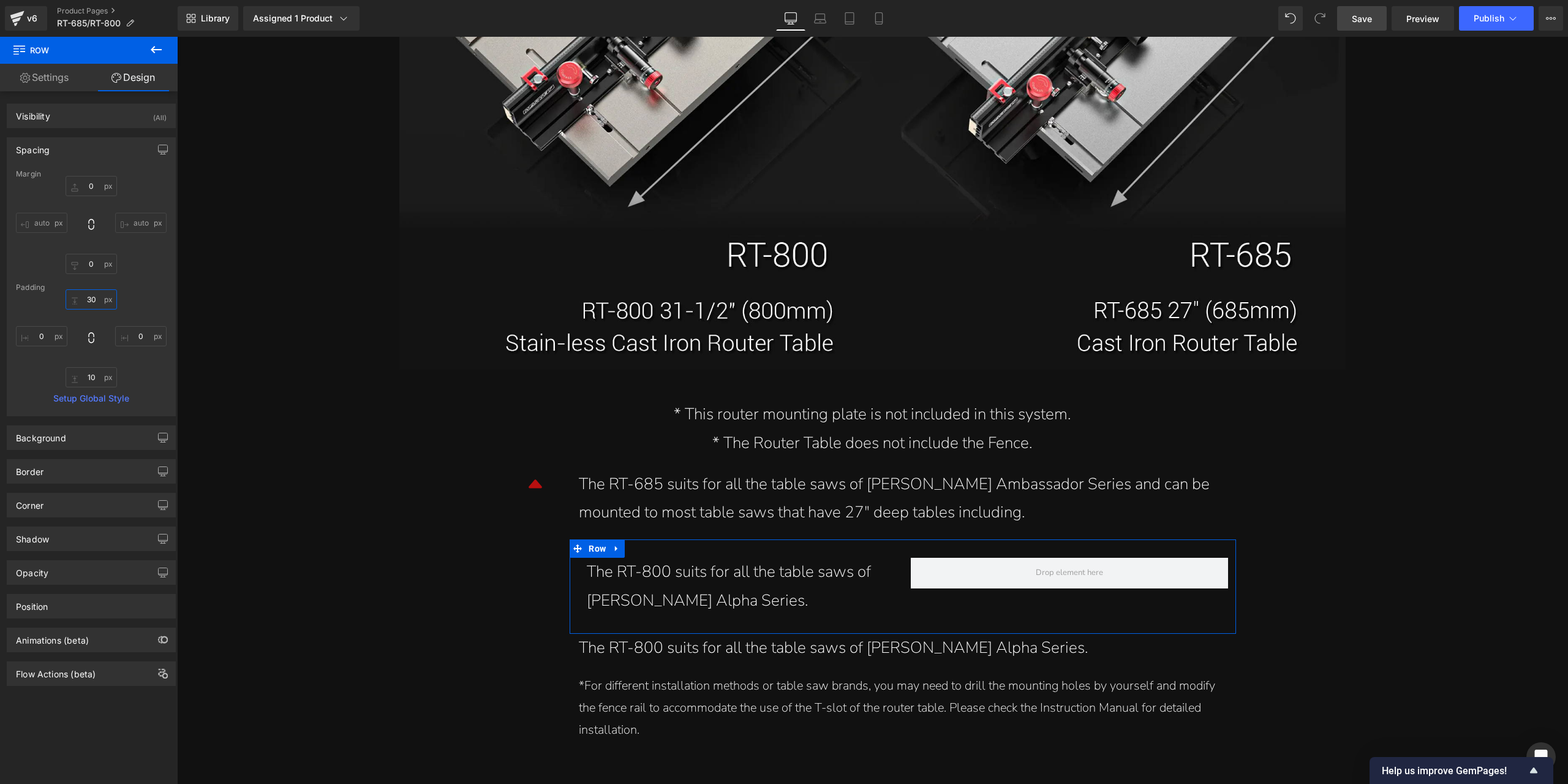
click at [94, 305] on input "30" at bounding box center [91, 299] width 52 height 20
type input "0"
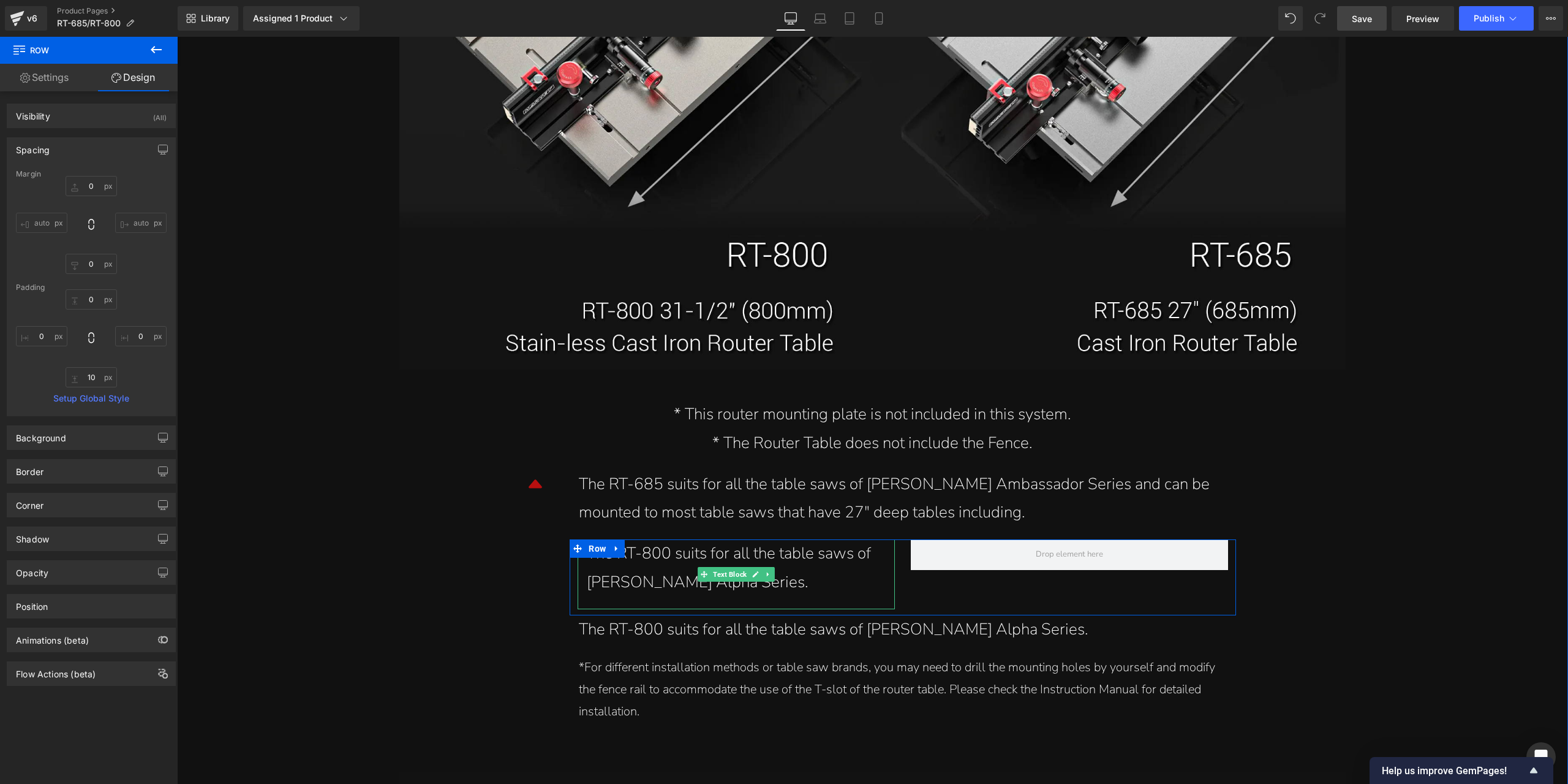
click at [707, 562] on div "The RT-800 suits for all the table saws of [PERSON_NAME] Alpha Series." at bounding box center [736, 568] width 299 height 58
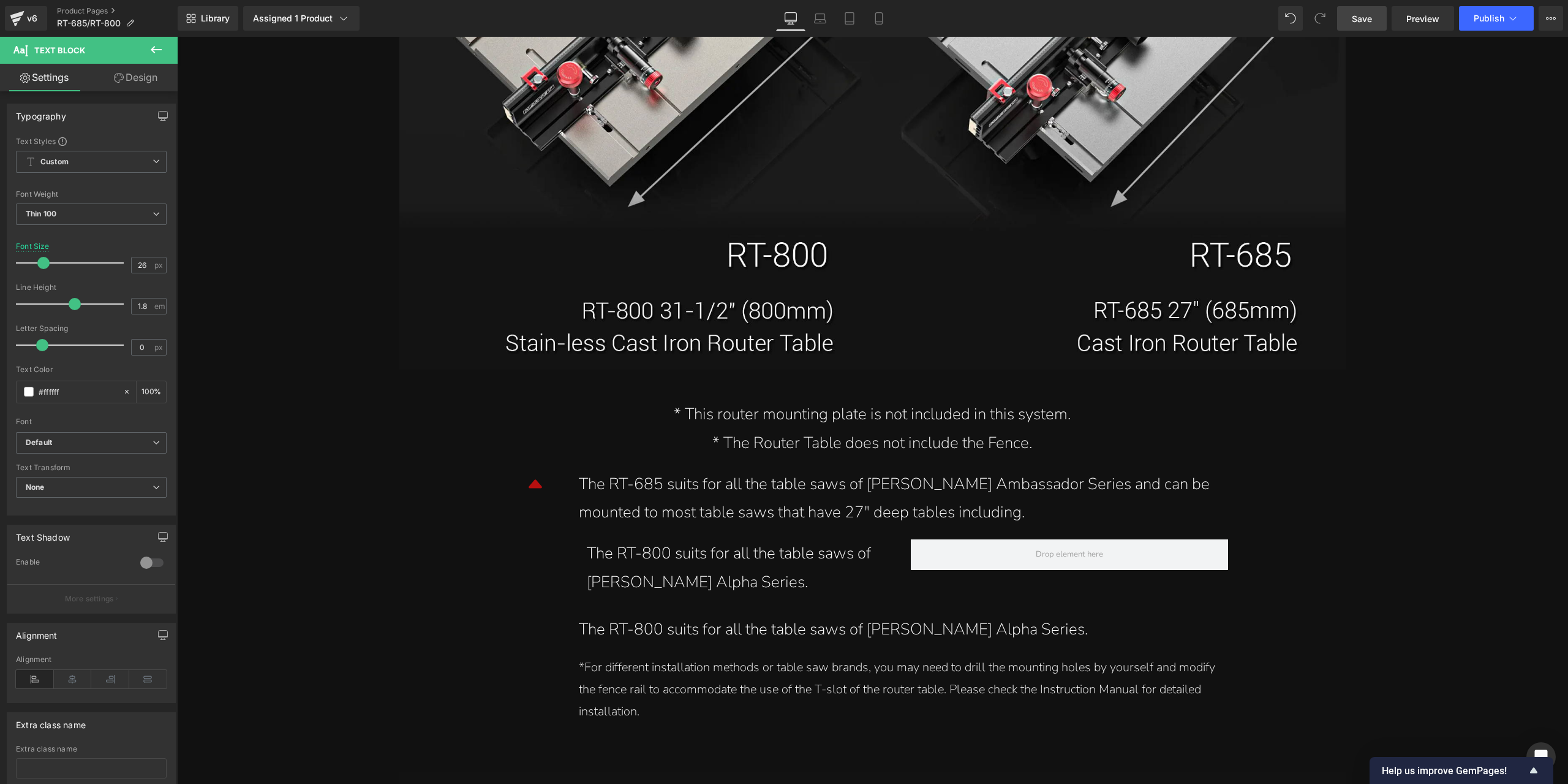
click at [120, 74] on icon at bounding box center [118, 78] width 10 height 10
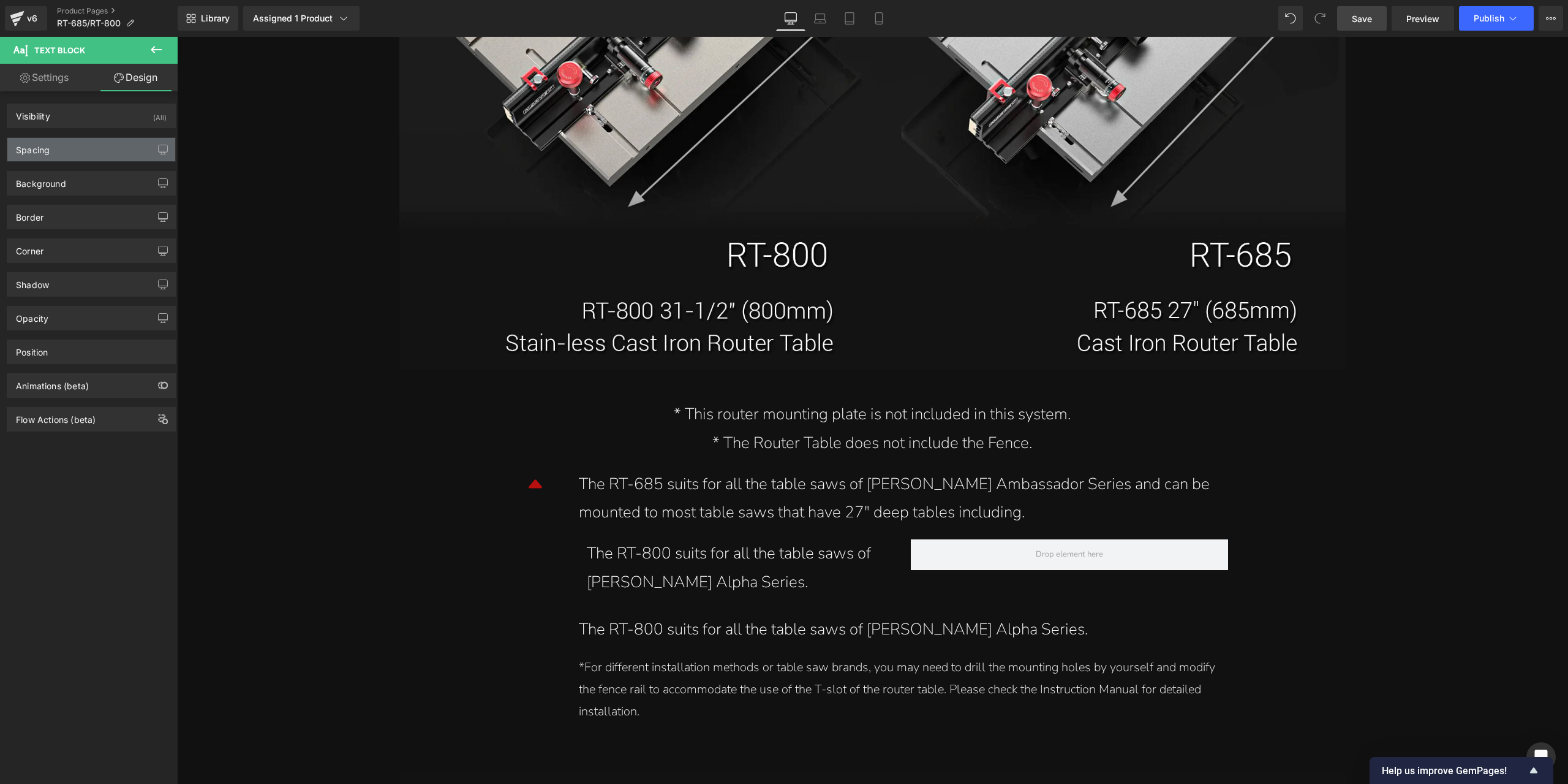
type input "0"
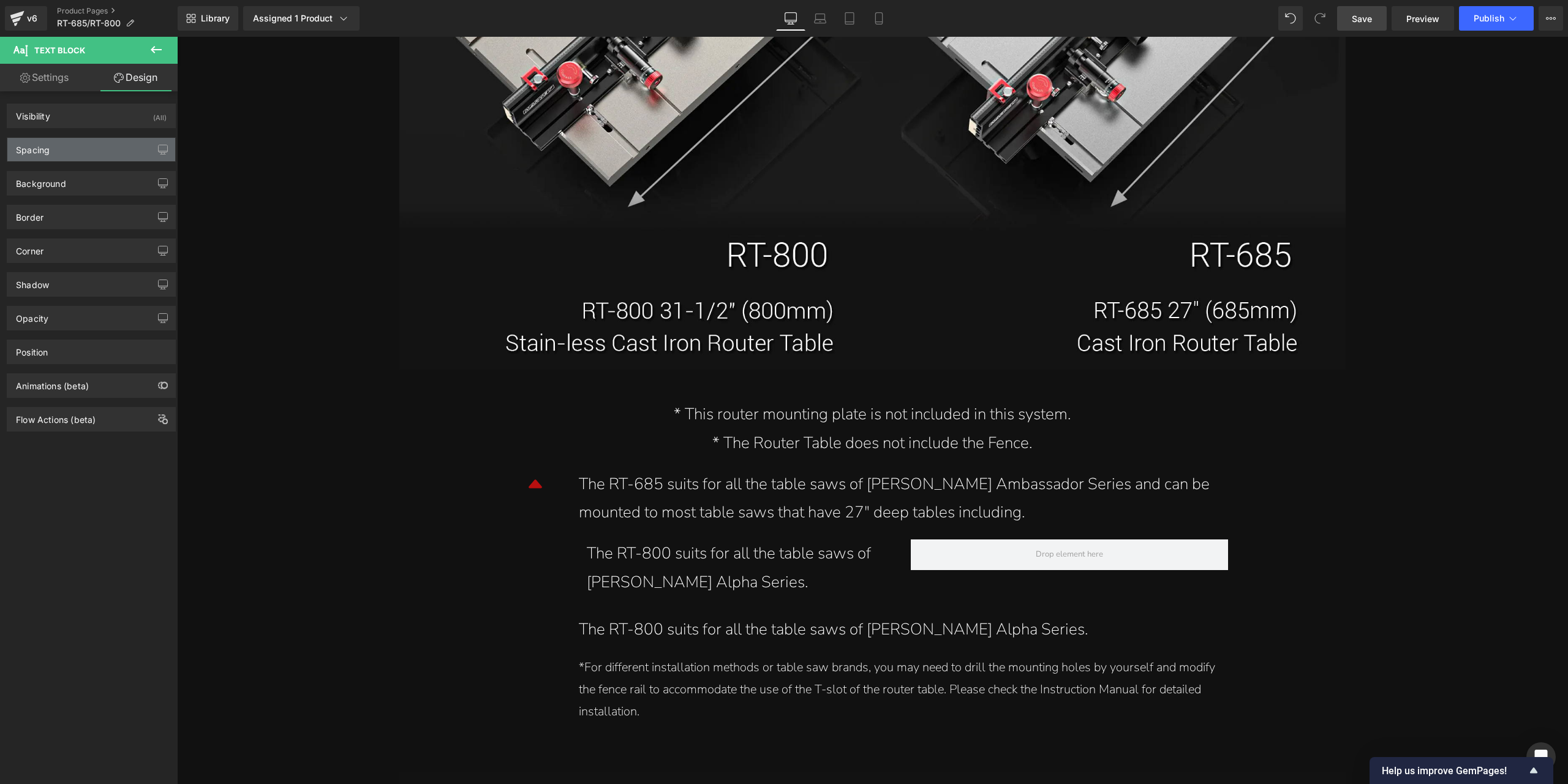
type input "15"
type input "20"
click at [68, 145] on div "Spacing" at bounding box center [91, 149] width 168 height 23
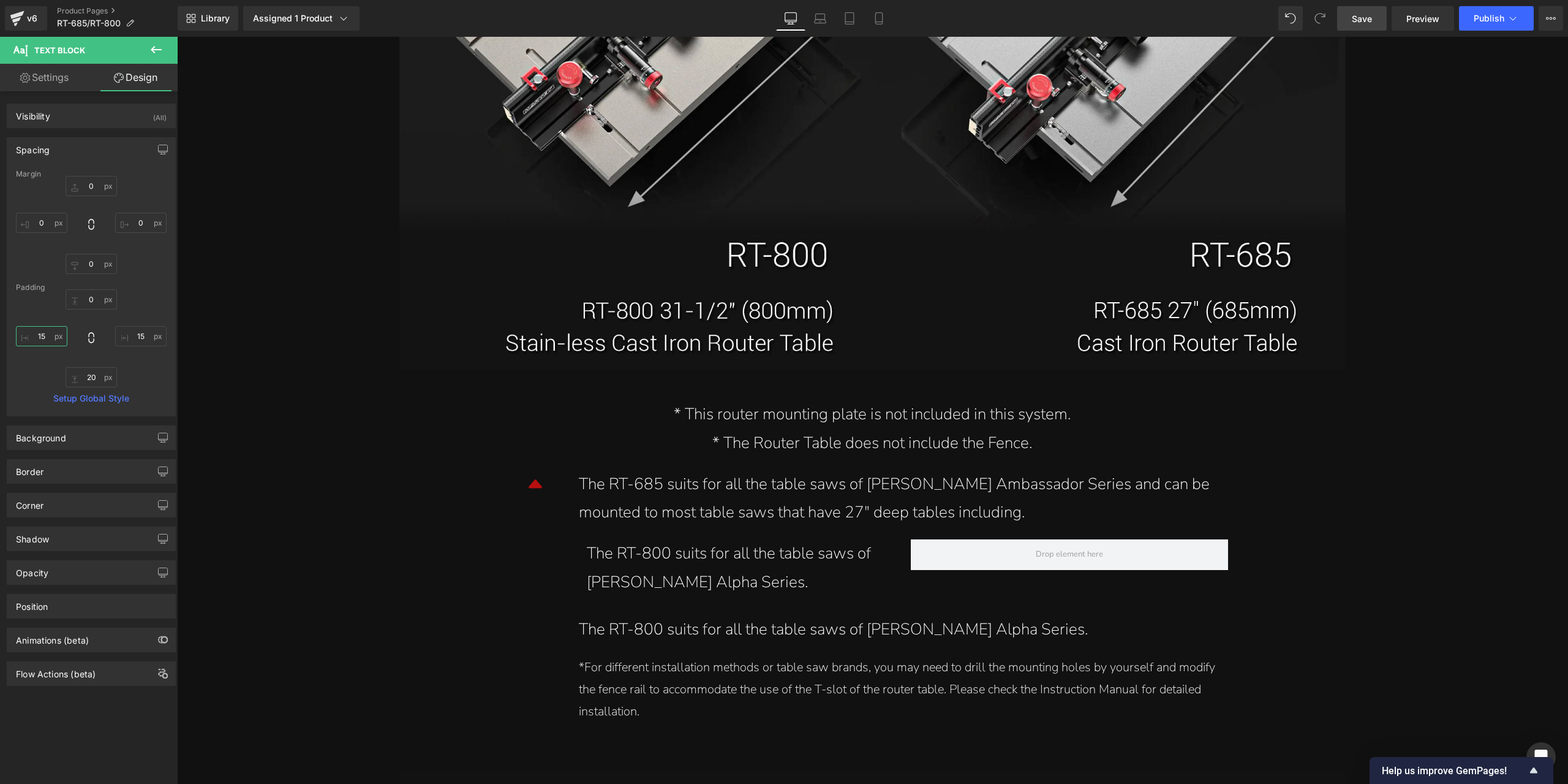
click at [49, 335] on input "15" at bounding box center [42, 336] width 52 height 20
type input "0"
click at [96, 380] on input "20" at bounding box center [91, 377] width 52 height 20
click at [796, 554] on div "The RT-800 suits for all the table saws of [PERSON_NAME] Alpha Series." at bounding box center [731, 568] width 308 height 58
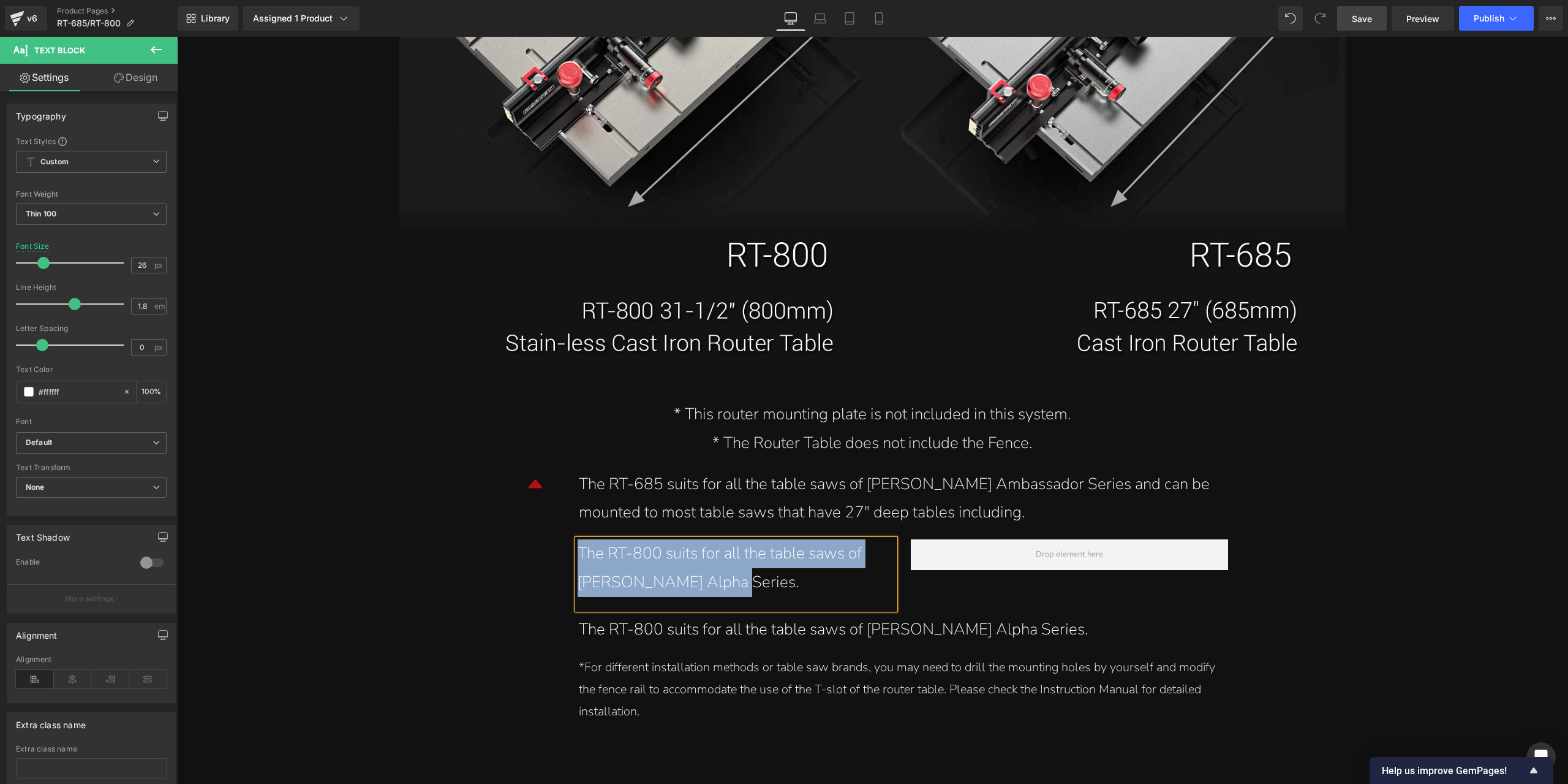
paste div
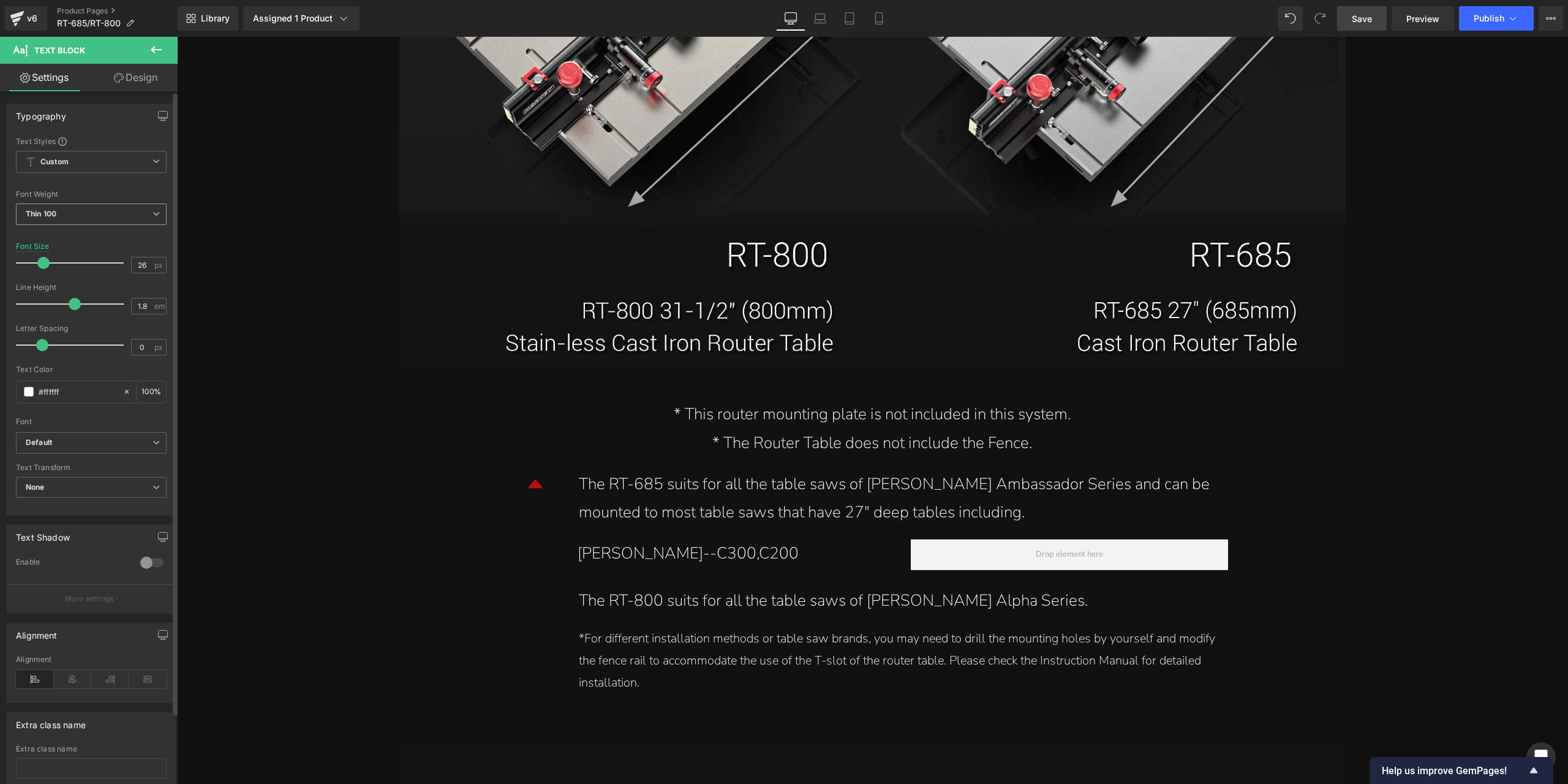
click at [118, 209] on span "Thin 100" at bounding box center [91, 214] width 151 height 22
click at [98, 248] on li "Semi Thin 200" at bounding box center [92, 254] width 151 height 19
click at [762, 554] on link at bounding box center [768, 560] width 13 height 15
click at [734, 562] on icon at bounding box center [737, 560] width 6 height 7
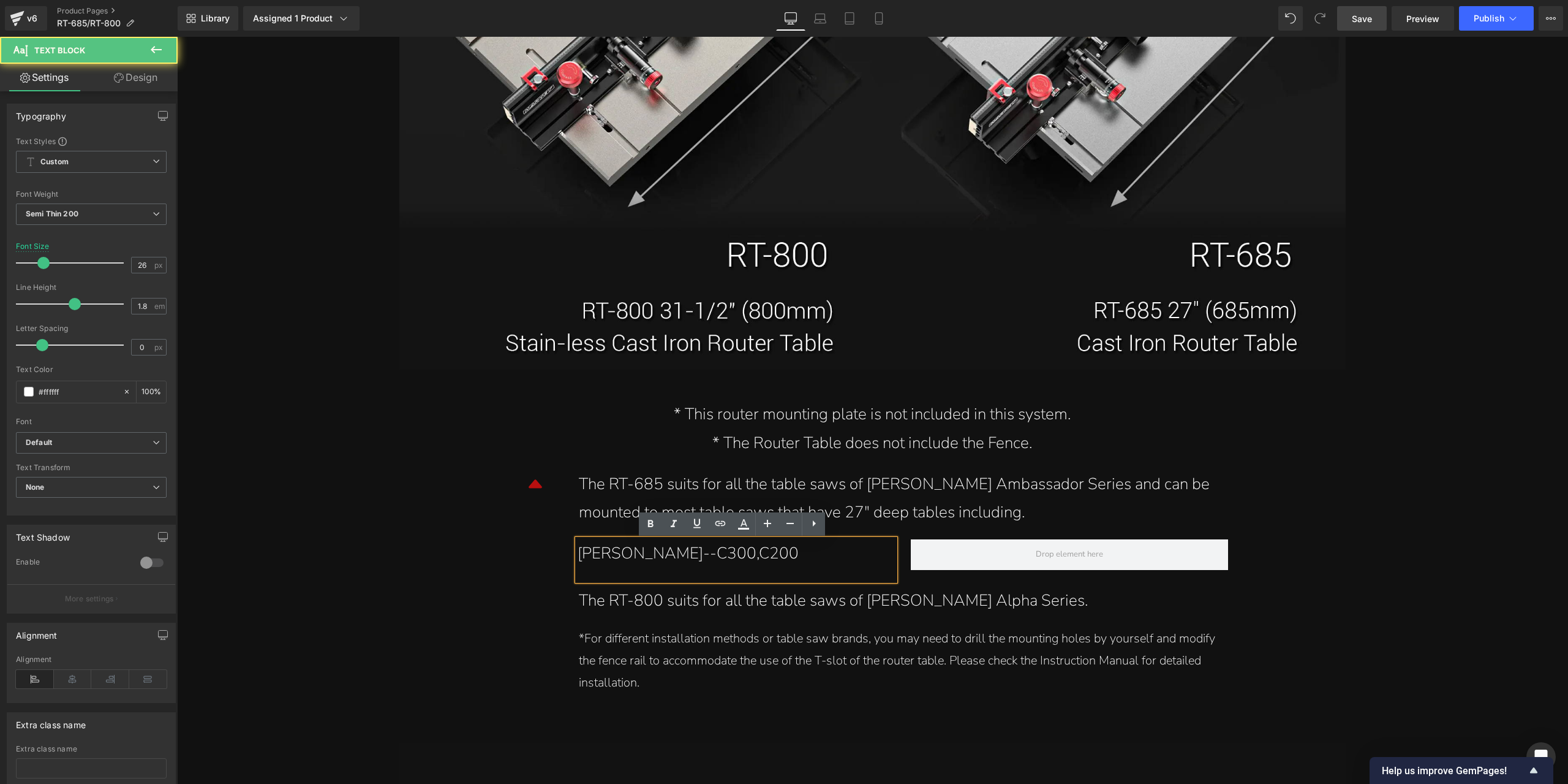
click at [672, 557] on div "[PERSON_NAME]--C300,C200" at bounding box center [731, 554] width 308 height 29
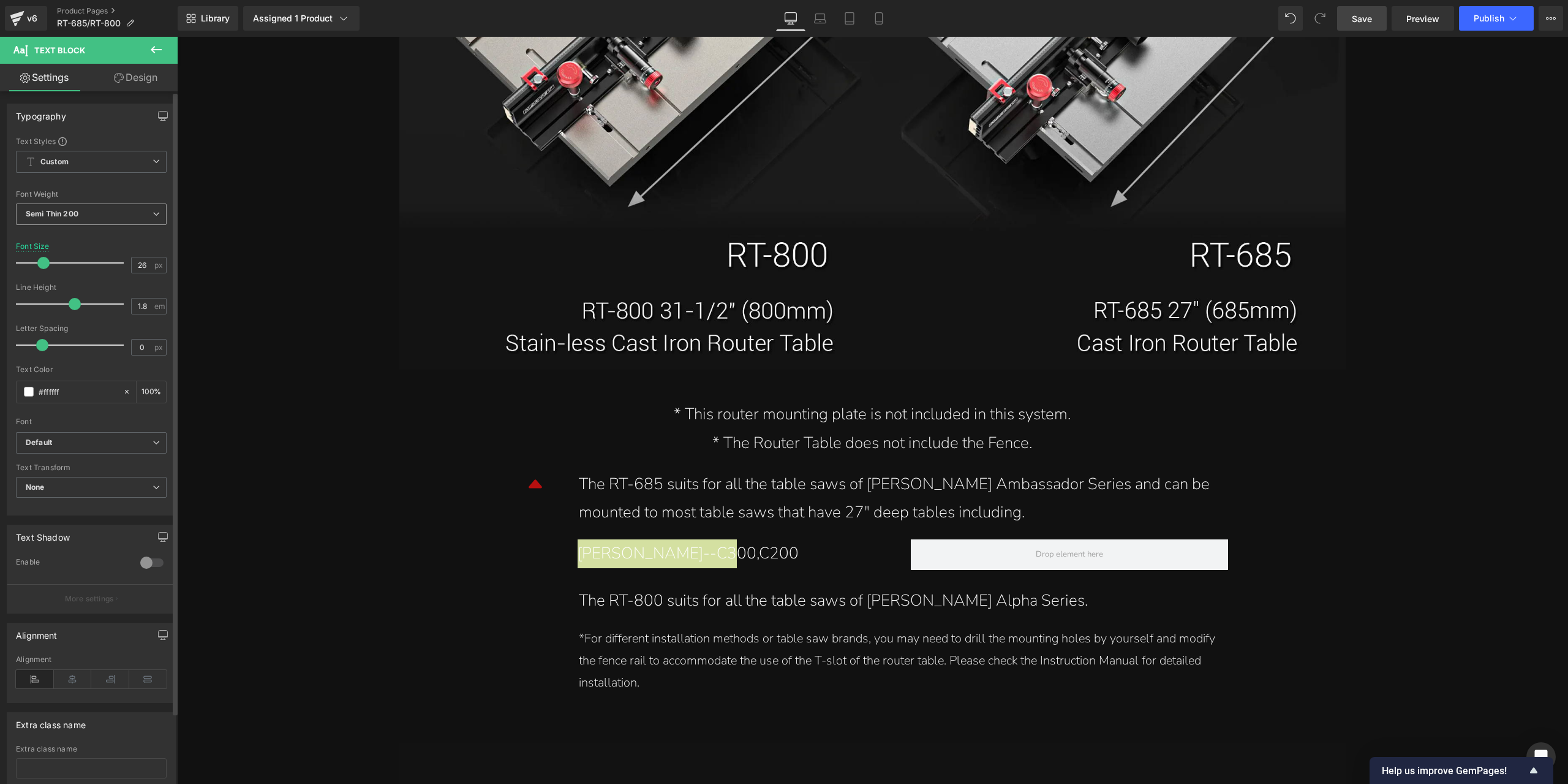
click at [81, 218] on span "Semi Thin 200" at bounding box center [91, 214] width 151 height 22
click at [74, 286] on div "Regular 400" at bounding box center [57, 290] width 45 height 9
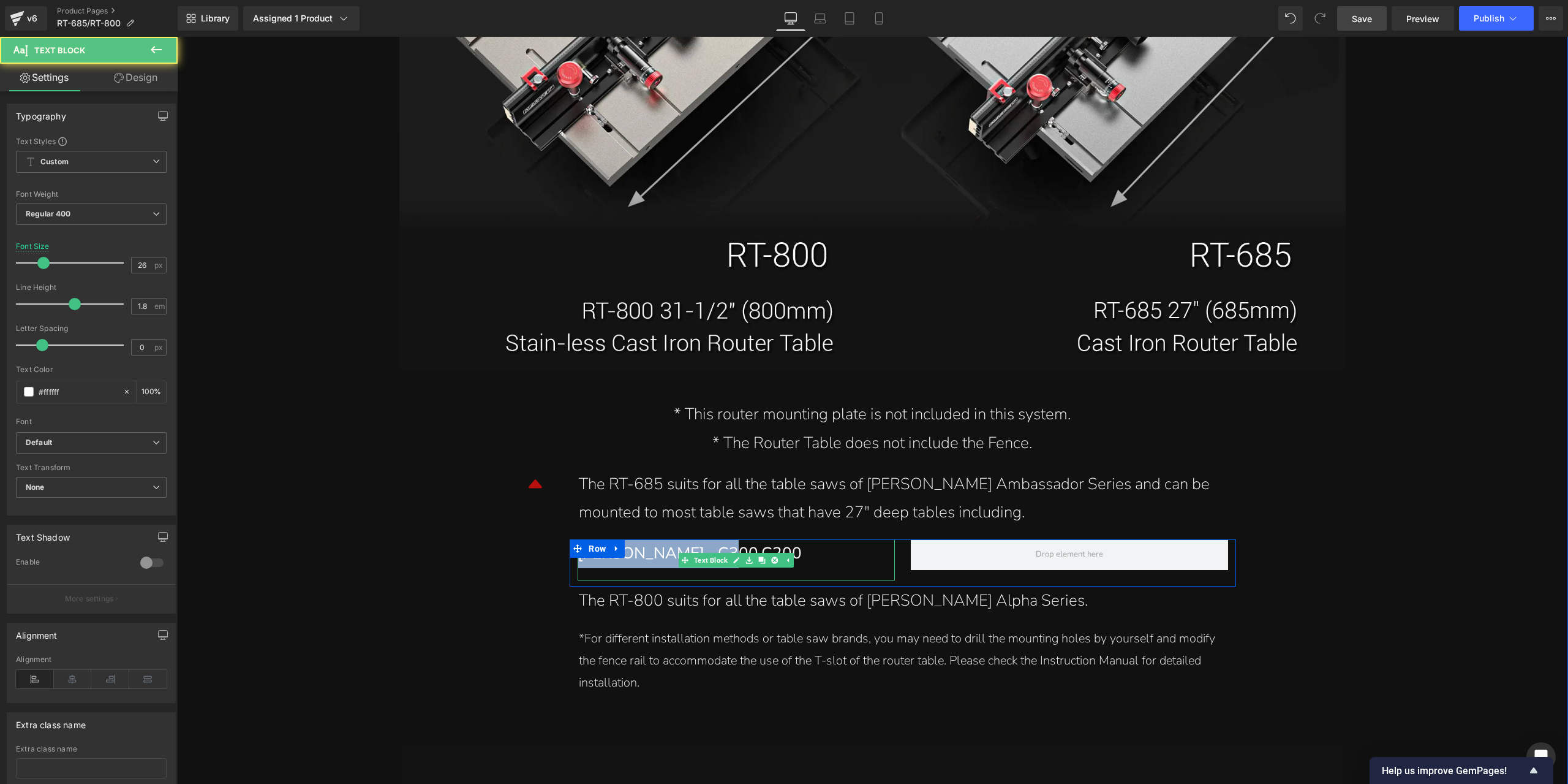
click at [742, 552] on div "[PERSON_NAME]--C300,C200" at bounding box center [731, 554] width 308 height 29
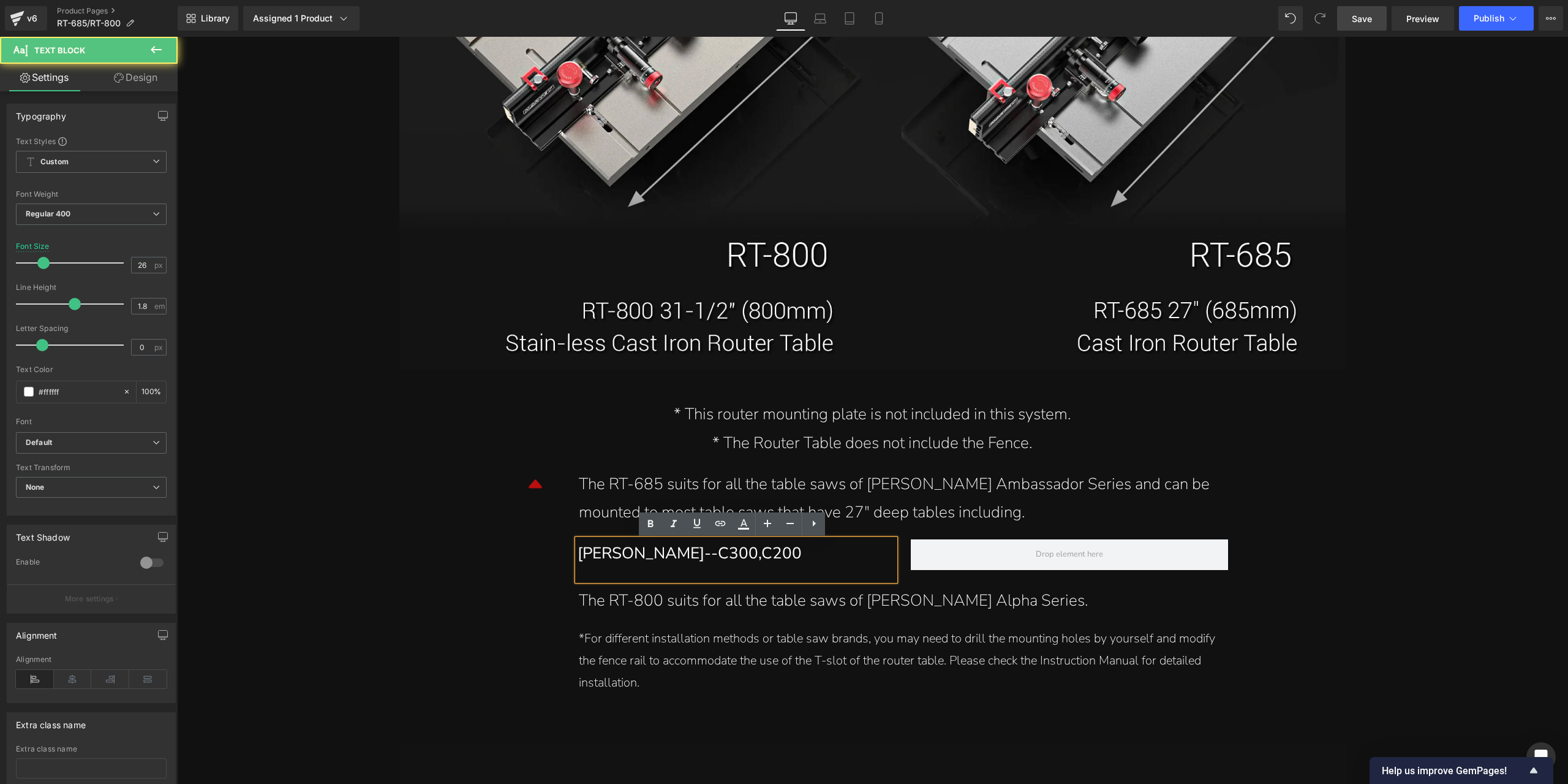
click at [769, 550] on div "[PERSON_NAME]--C300,C200" at bounding box center [731, 554] width 308 height 29
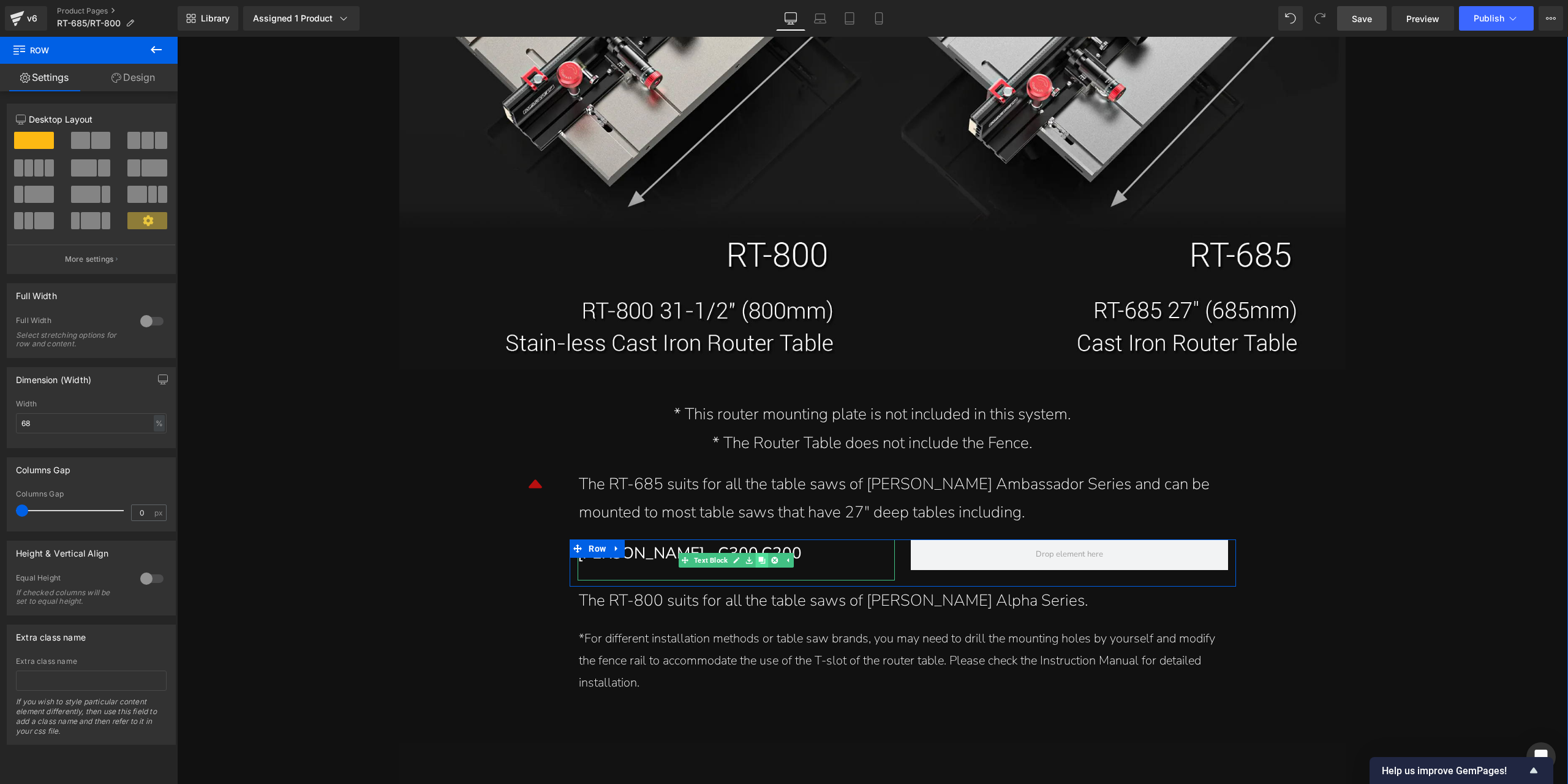
click at [759, 564] on icon at bounding box center [763, 560] width 6 height 7
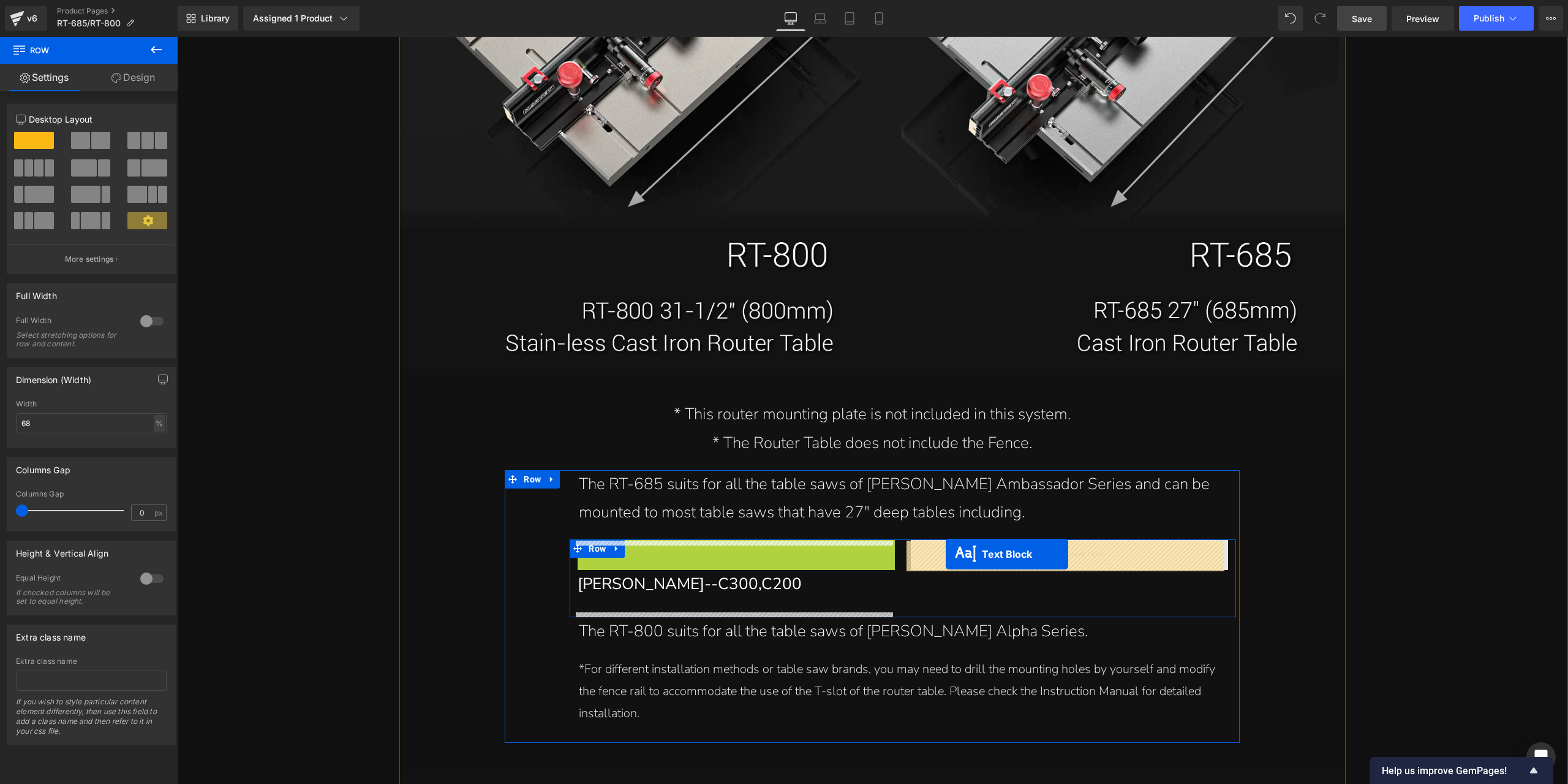
drag, startPoint x: 677, startPoint y: 562, endPoint x: 946, endPoint y: 554, distance: 269.1
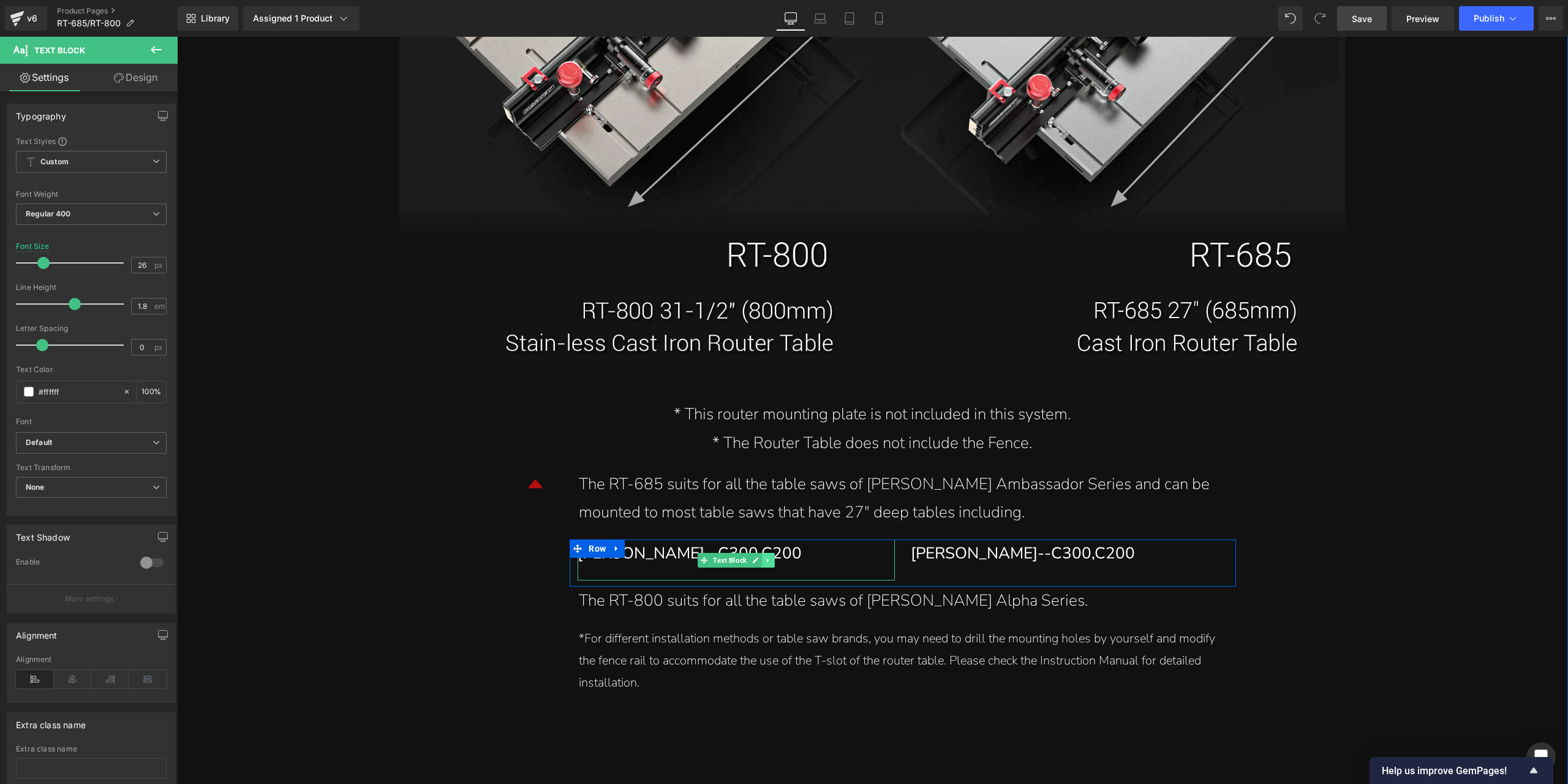
click at [767, 557] on link at bounding box center [768, 560] width 13 height 15
click at [759, 561] on icon at bounding box center [763, 560] width 6 height 6
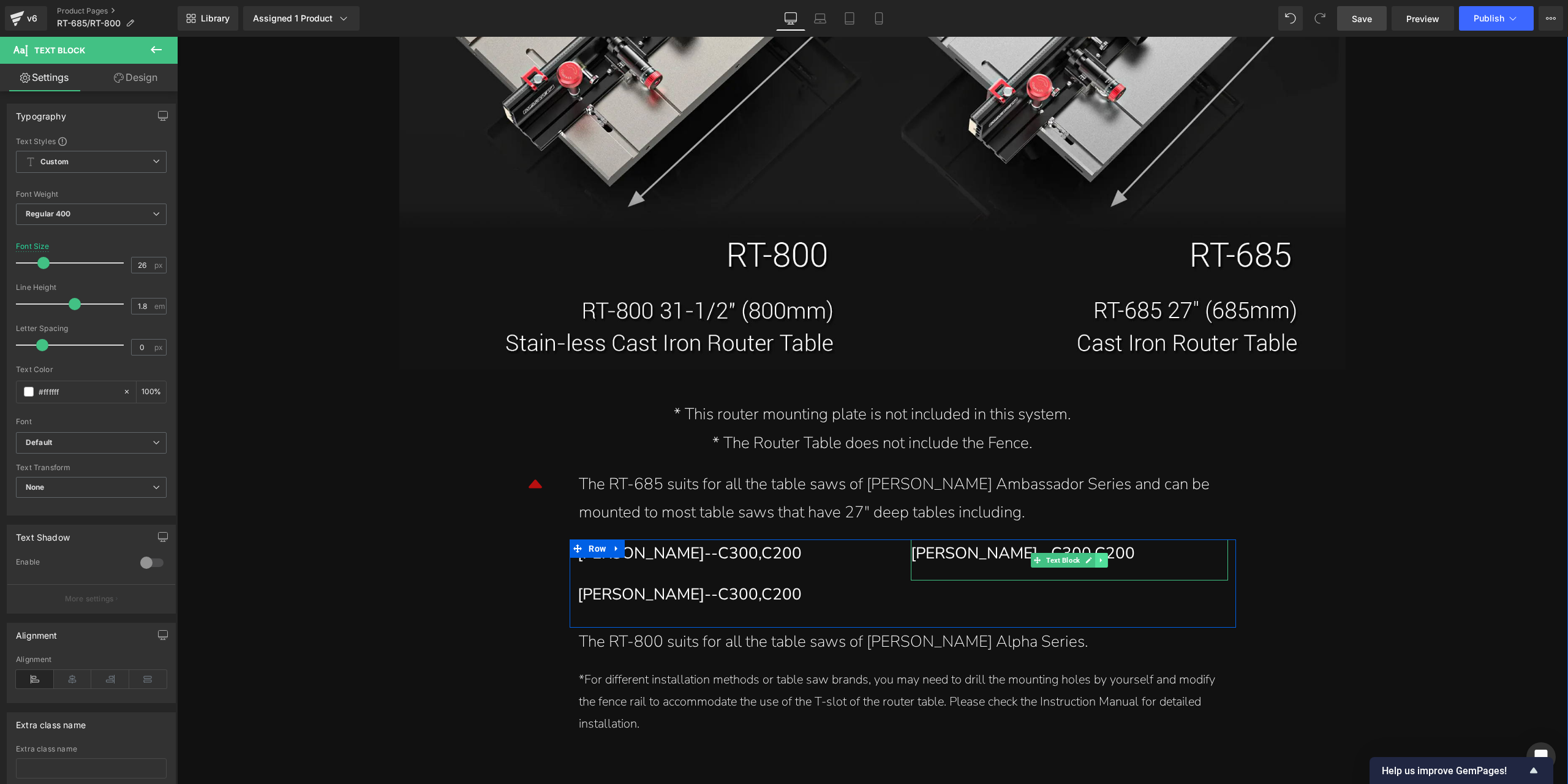
click at [1096, 565] on link at bounding box center [1102, 560] width 13 height 15
click at [1090, 566] on link at bounding box center [1096, 560] width 13 height 15
click at [682, 596] on div "[PERSON_NAME]--C300,C200" at bounding box center [731, 595] width 308 height 29
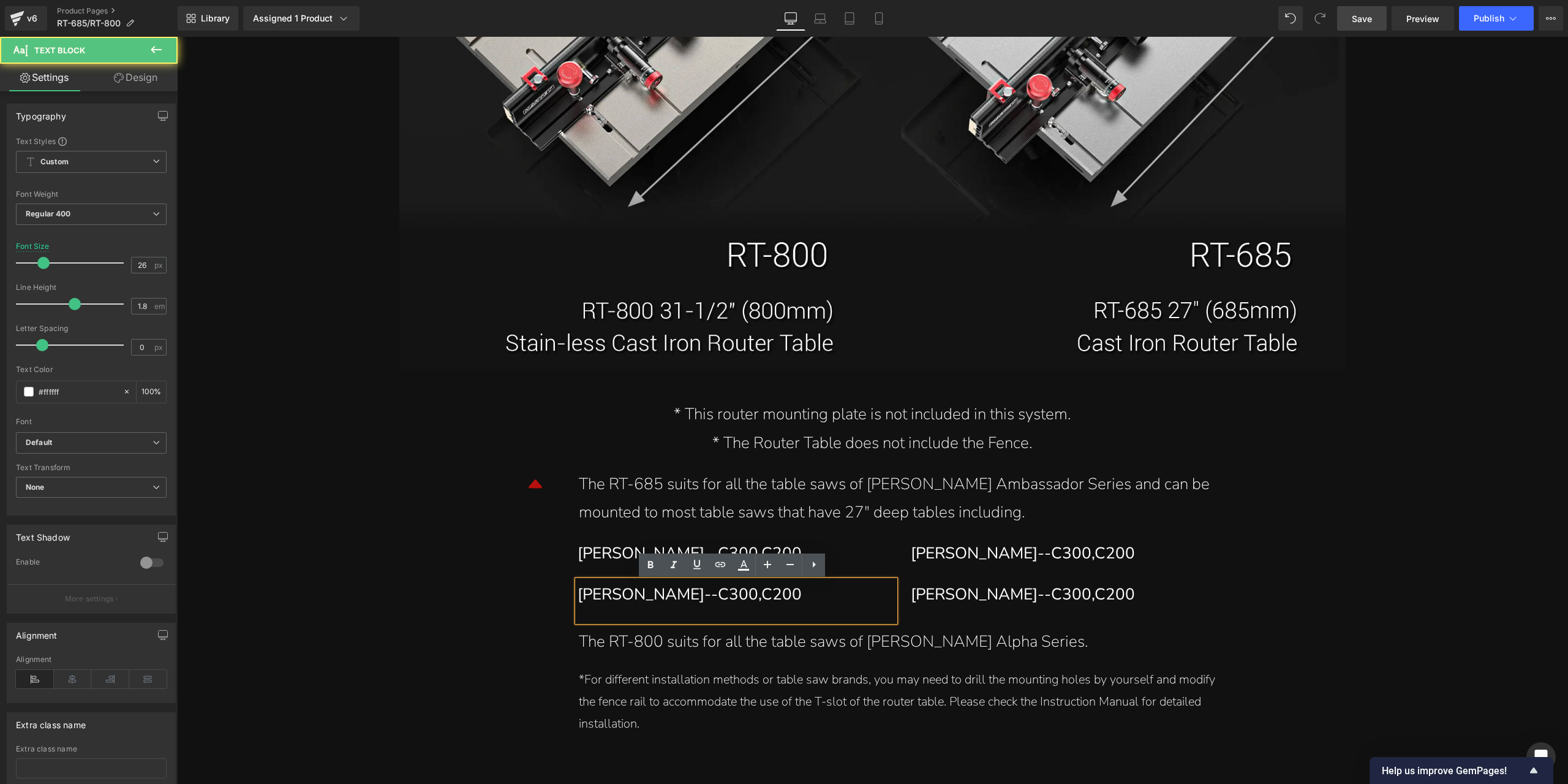
click at [658, 599] on div "[PERSON_NAME]--C300,C200" at bounding box center [731, 595] width 308 height 29
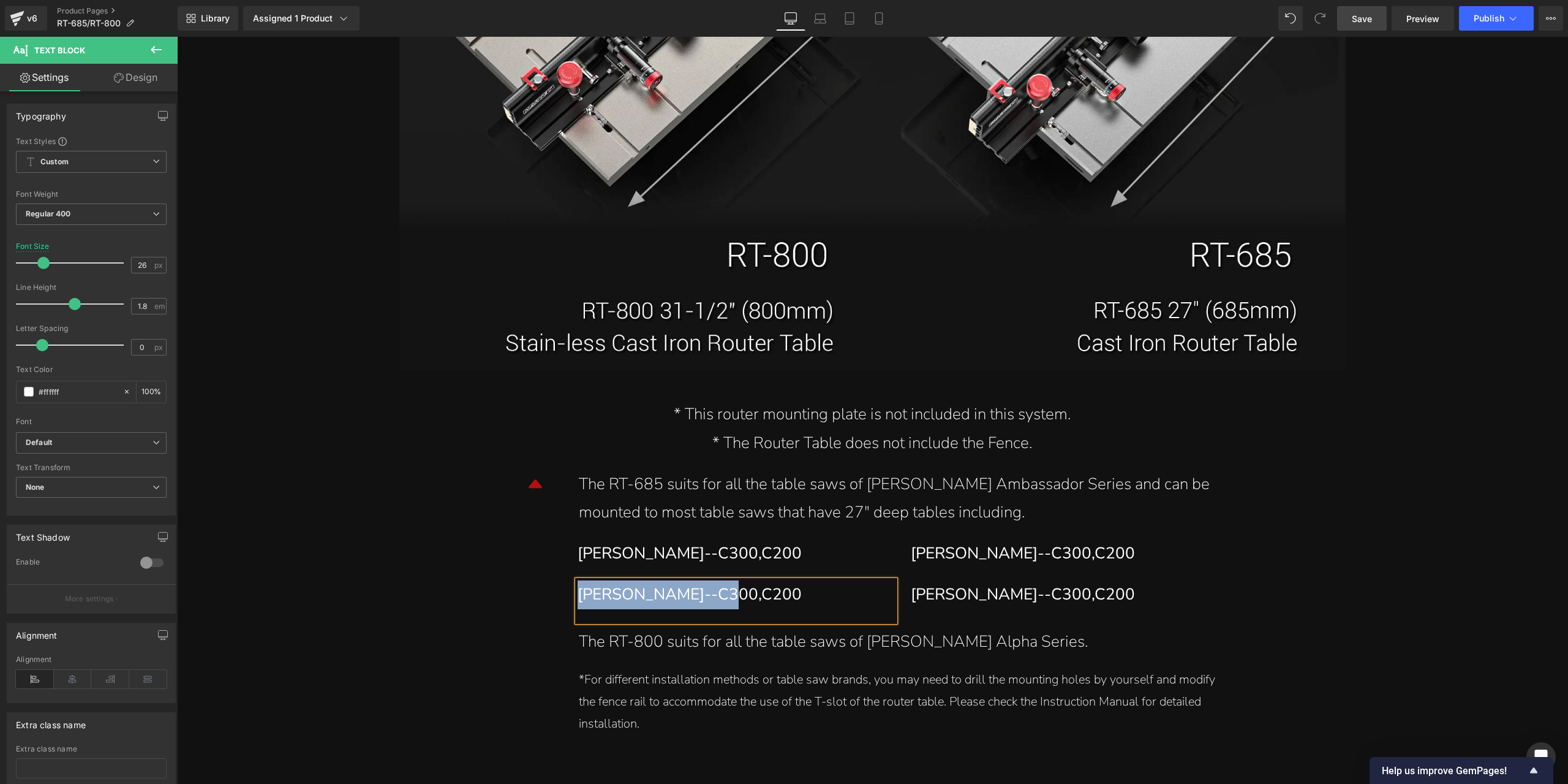
paste div
drag, startPoint x: 1435, startPoint y: 468, endPoint x: 1220, endPoint y: 562, distance: 234.7
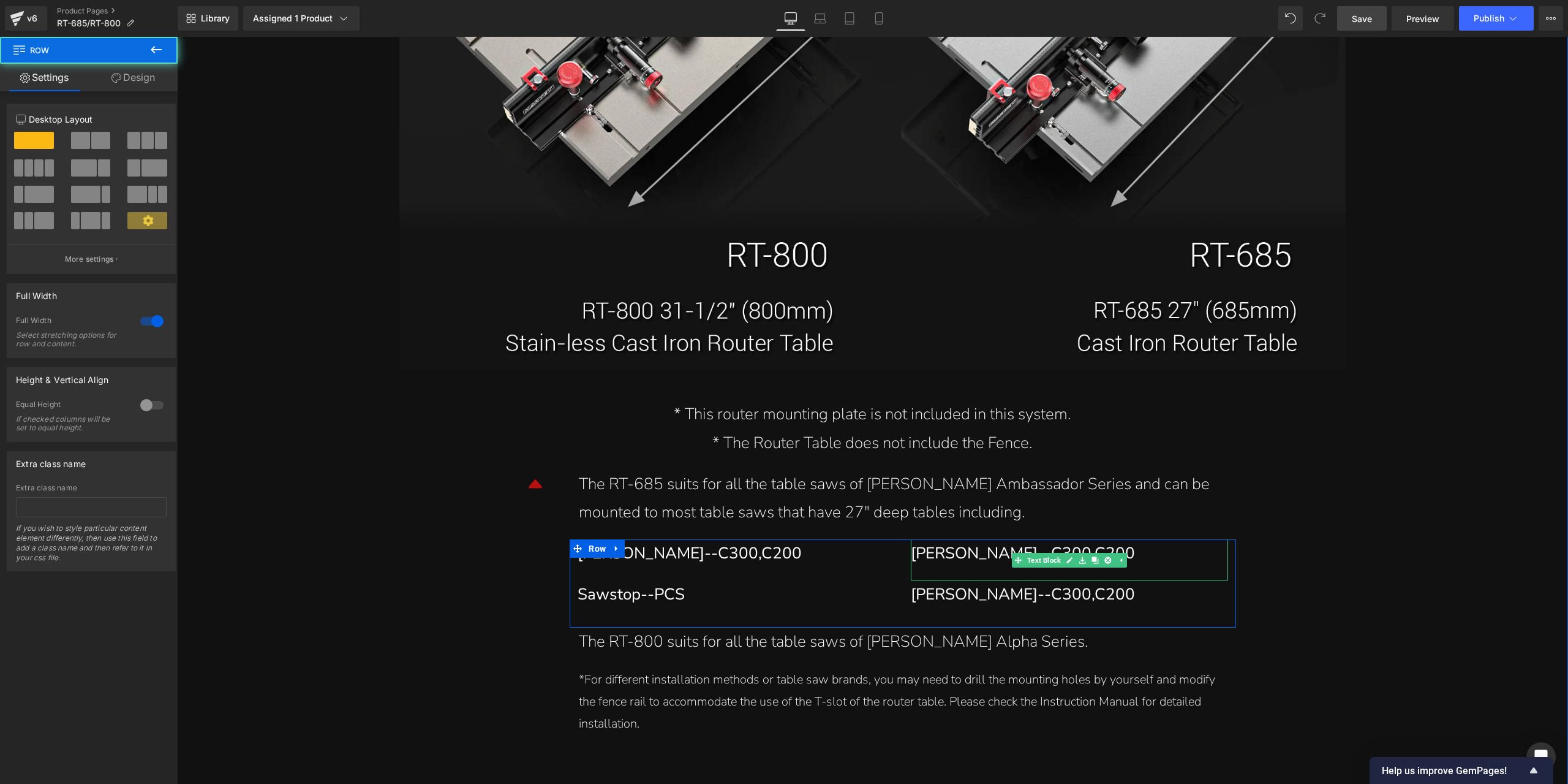
click at [994, 554] on div "[PERSON_NAME]--C300,C200" at bounding box center [1065, 554] width 308 height 29
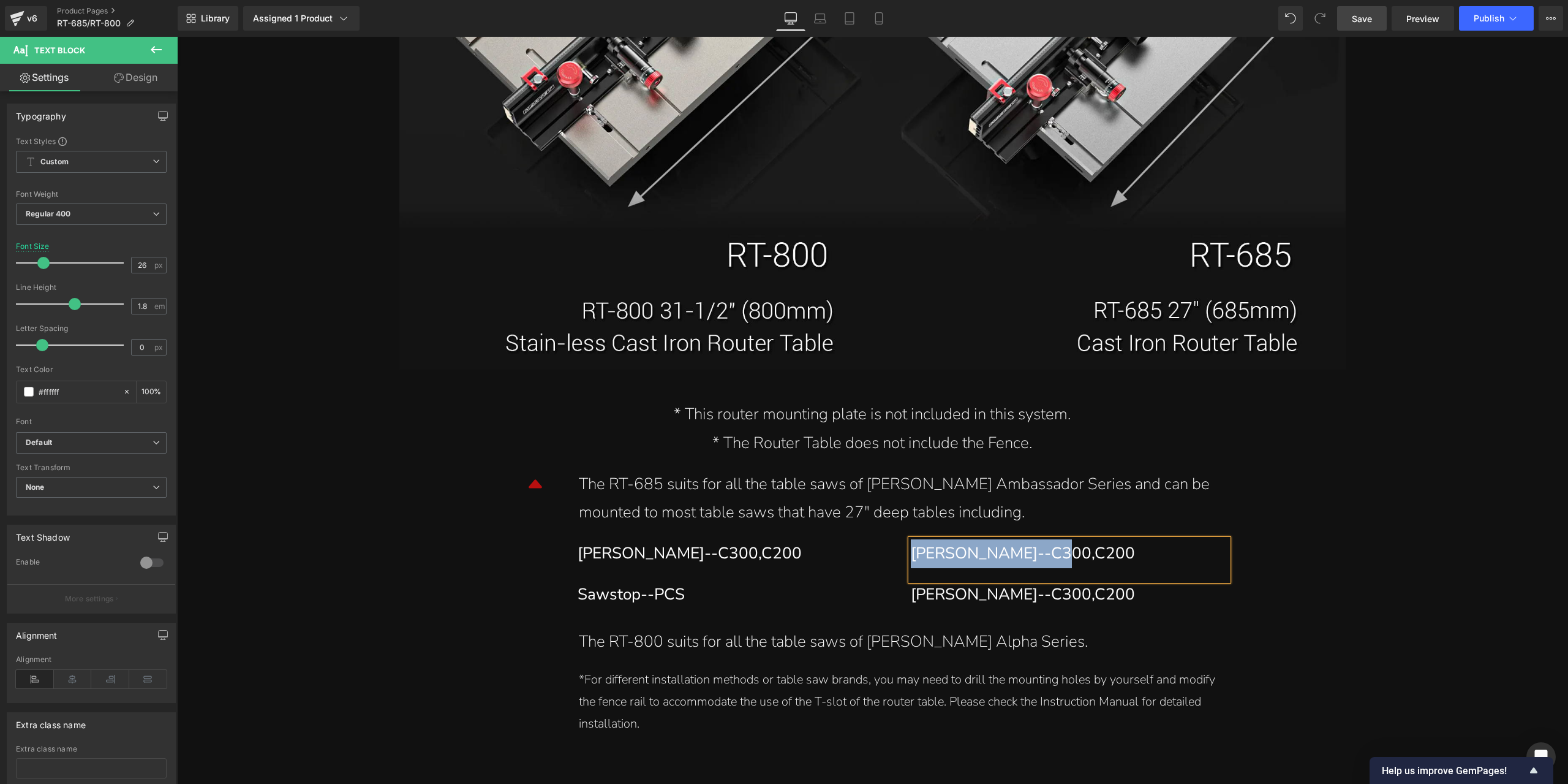
paste div
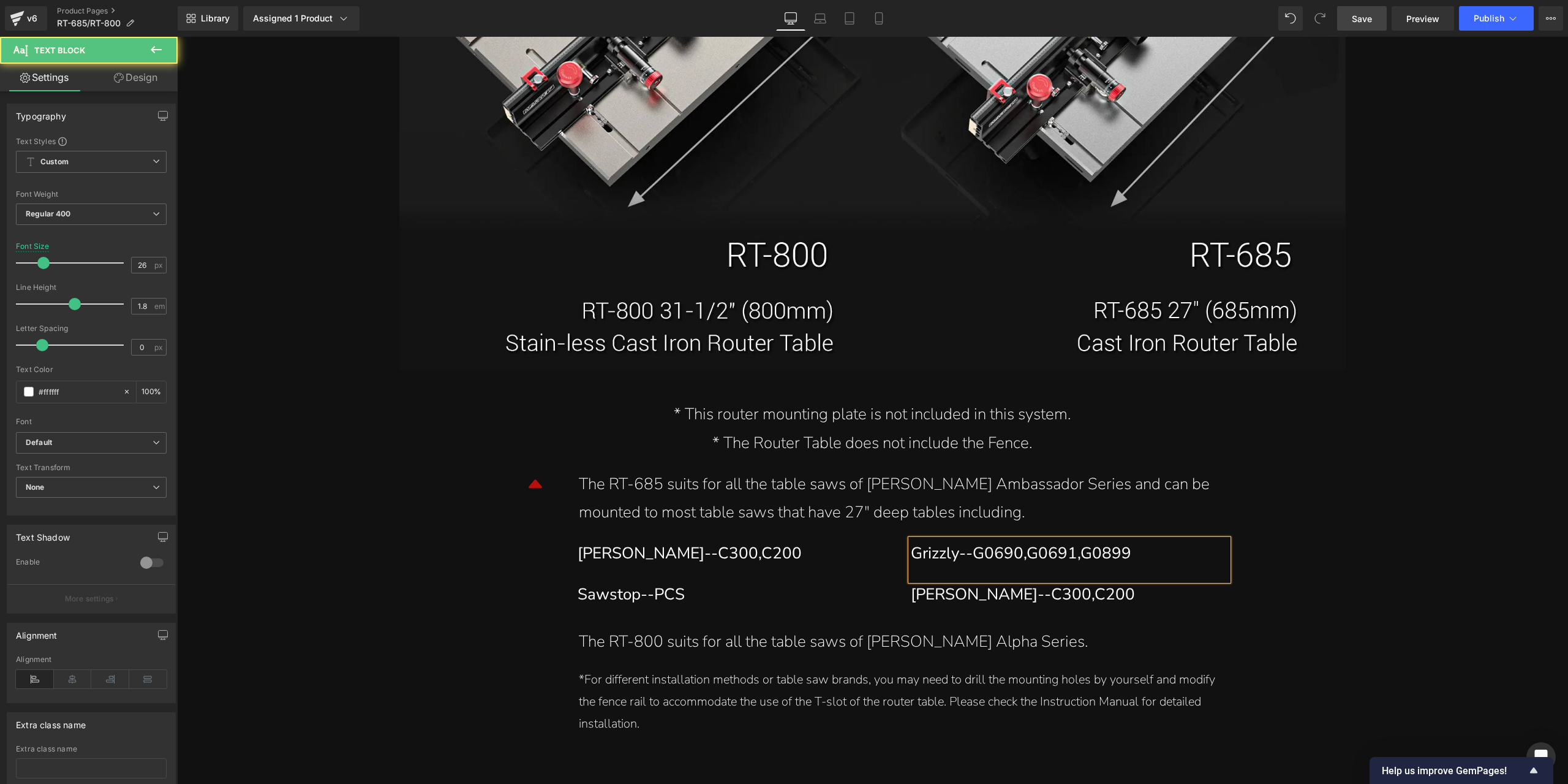
click at [1038, 567] on div "Grizzly--G0690,G0691,G0899" at bounding box center [1065, 554] width 308 height 29
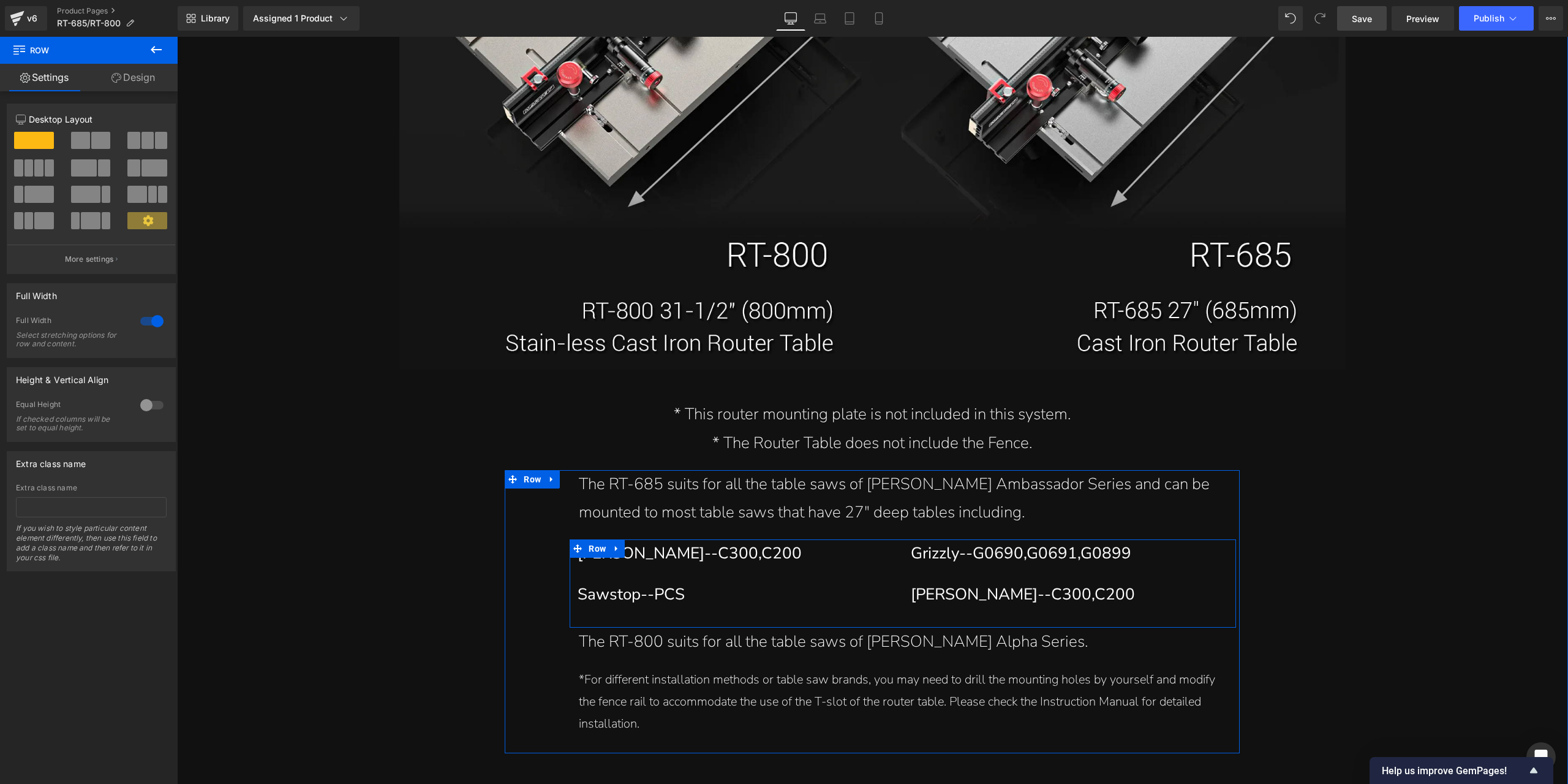
click at [931, 595] on div "[PERSON_NAME]--C300,C200" at bounding box center [1065, 595] width 308 height 29
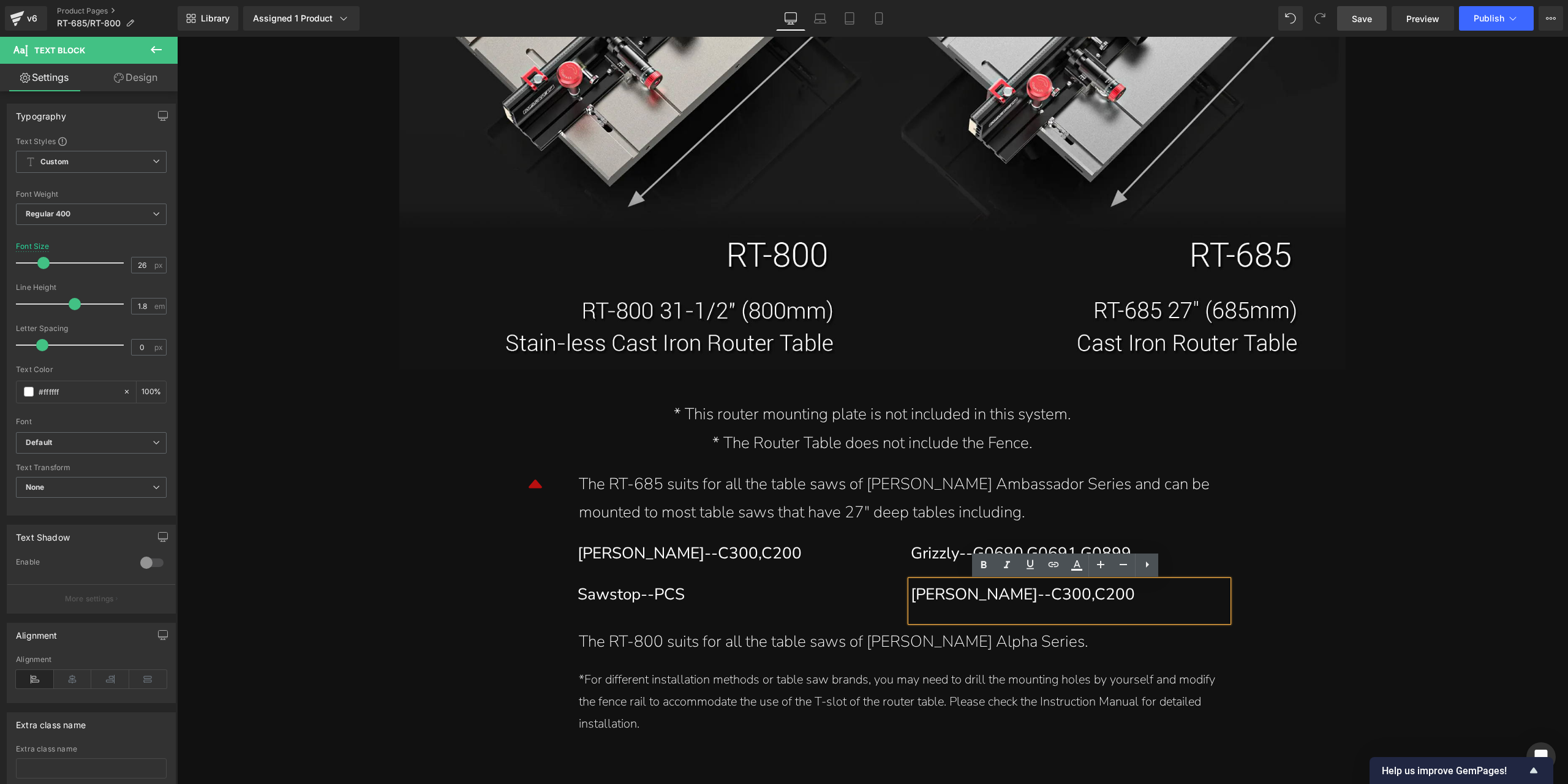
click at [1044, 598] on div "[PERSON_NAME]--C300,C200" at bounding box center [1065, 595] width 308 height 29
paste div
click at [1370, 12] on span "Save" at bounding box center [1362, 19] width 20 height 13
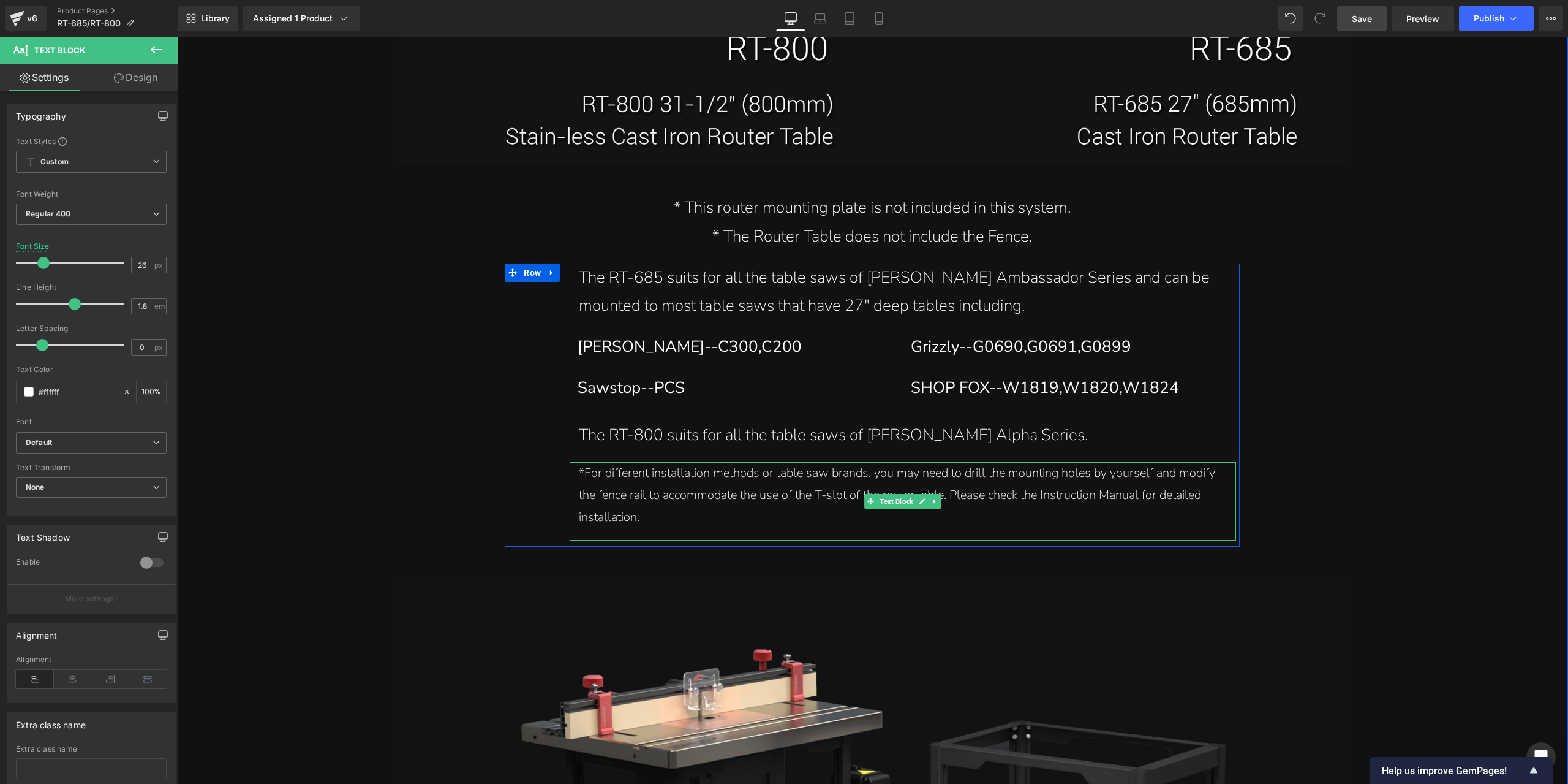
scroll to position [13855, 0]
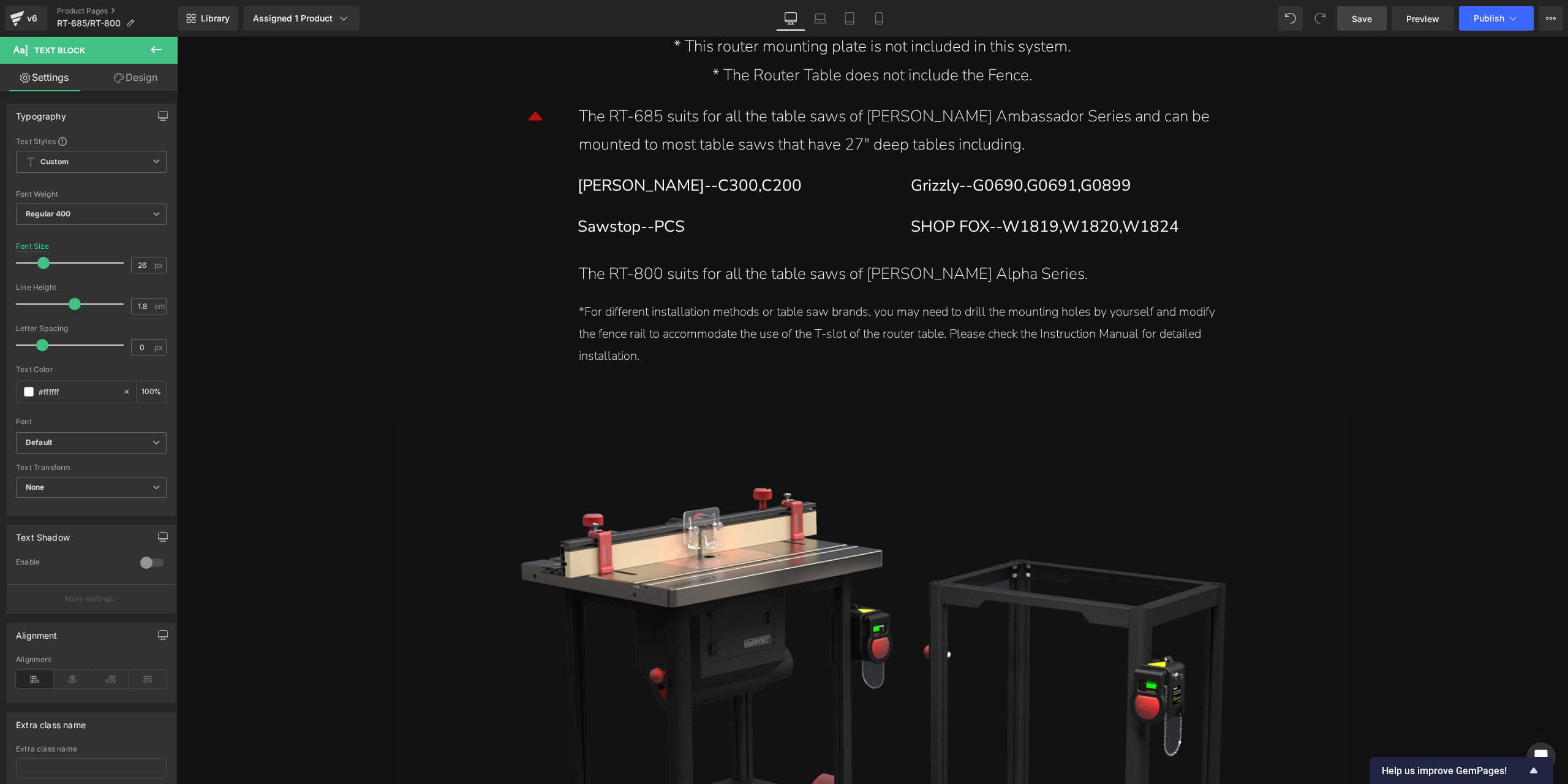
click at [1362, 15] on span "Save" at bounding box center [1362, 19] width 20 height 13
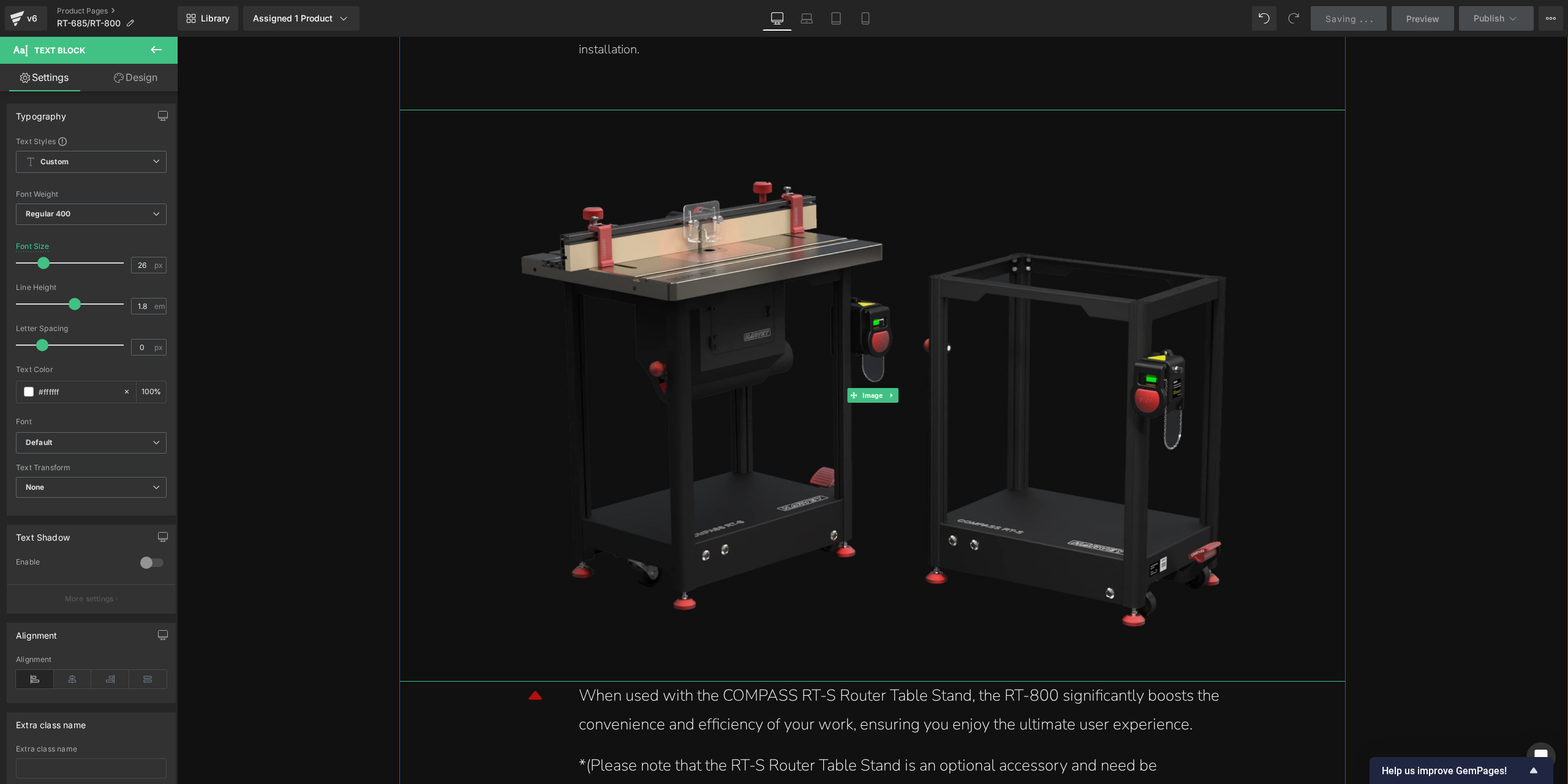
scroll to position [14345, 0]
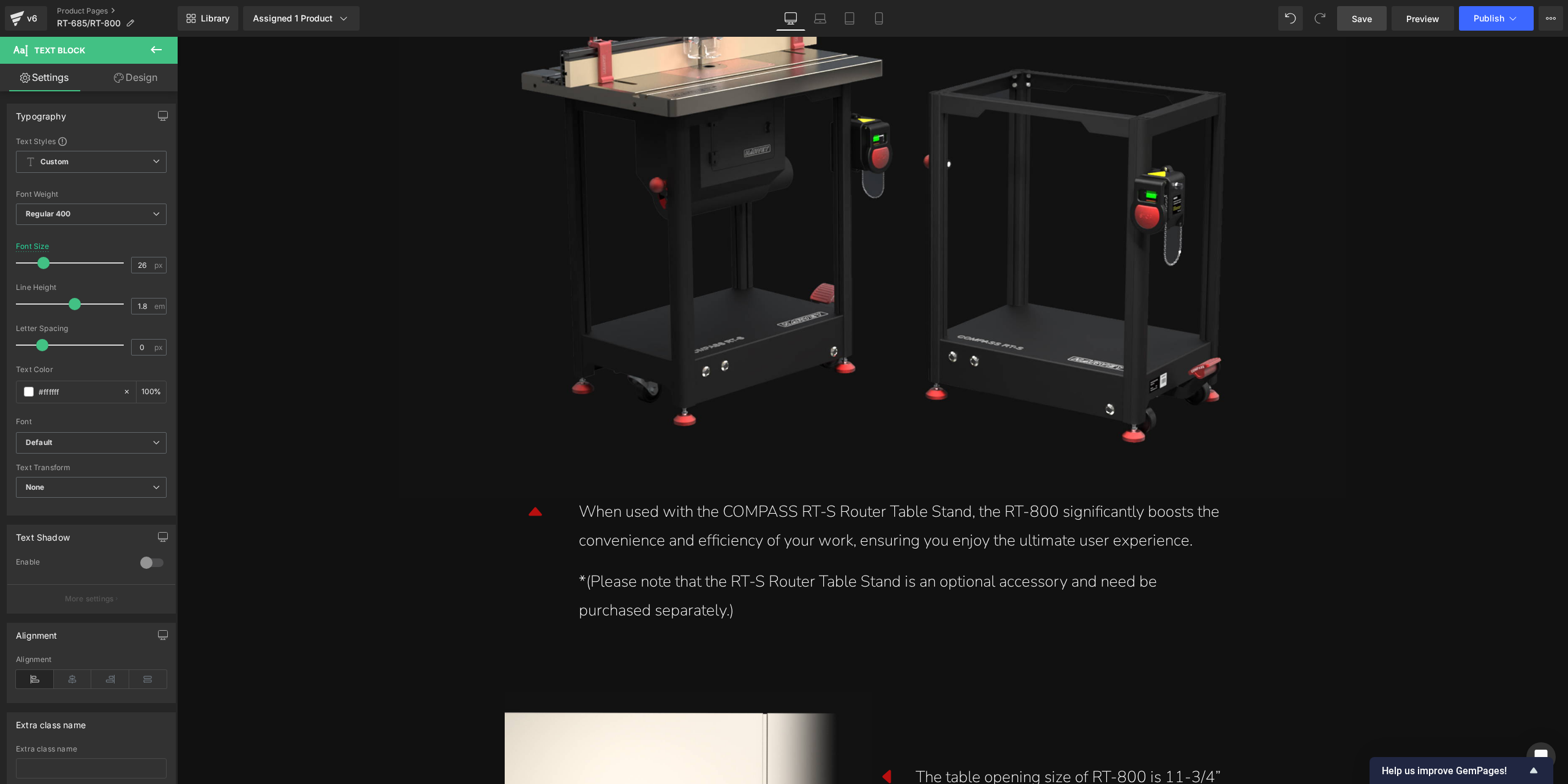
click at [1355, 17] on span "Save" at bounding box center [1362, 19] width 20 height 13
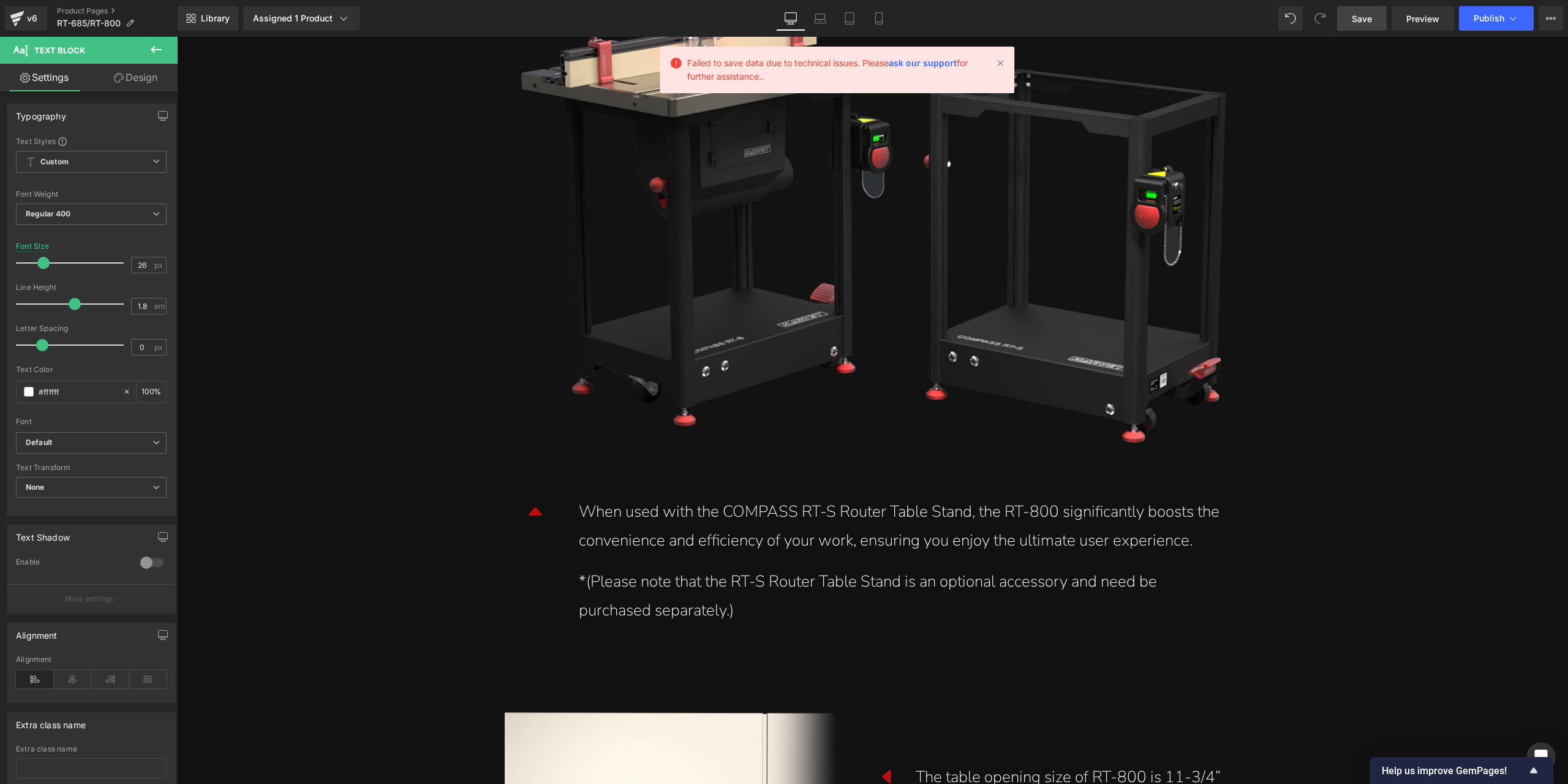
click at [1360, 22] on span "Save" at bounding box center [1362, 19] width 20 height 13
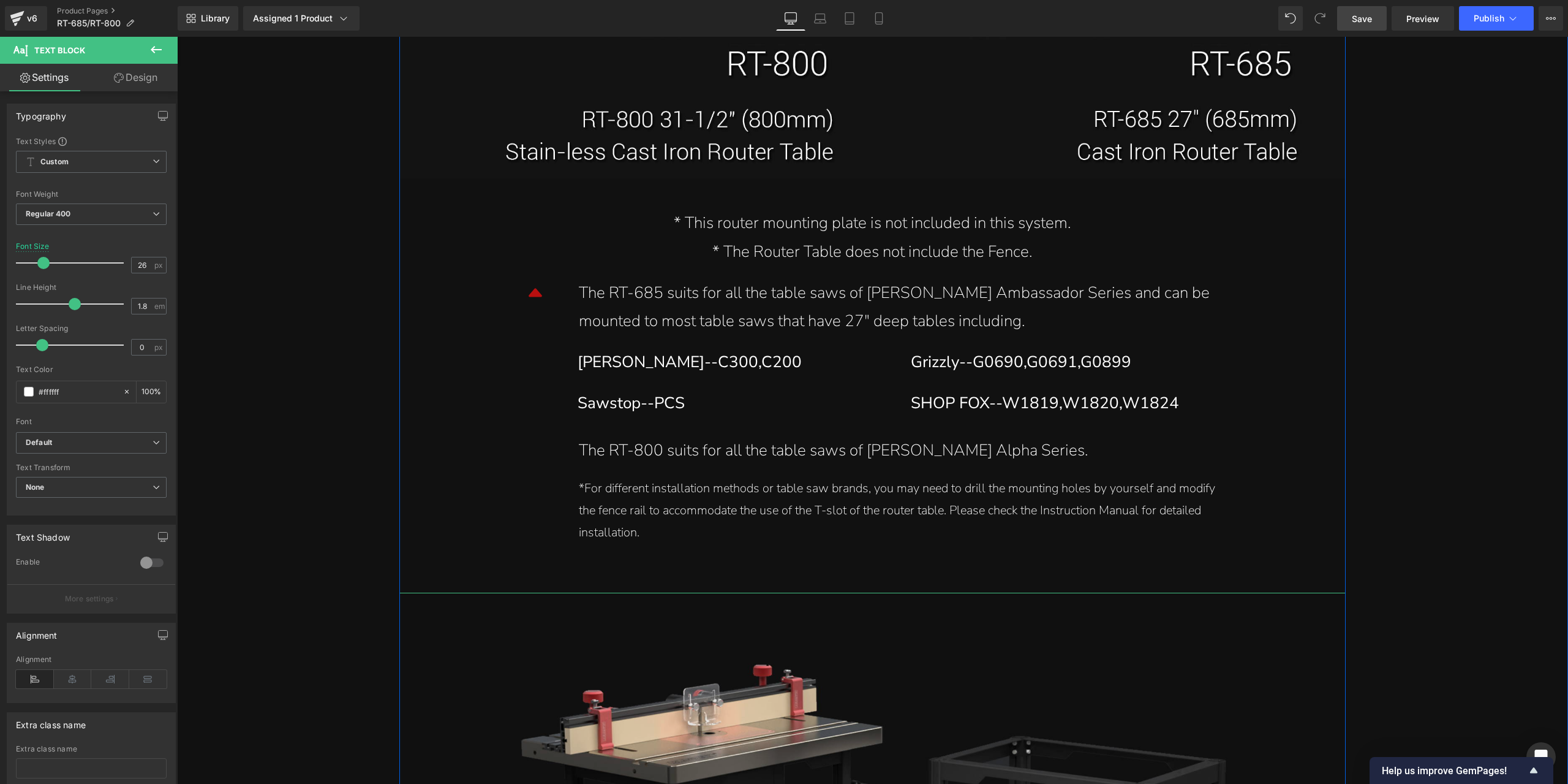
scroll to position [13732, 0]
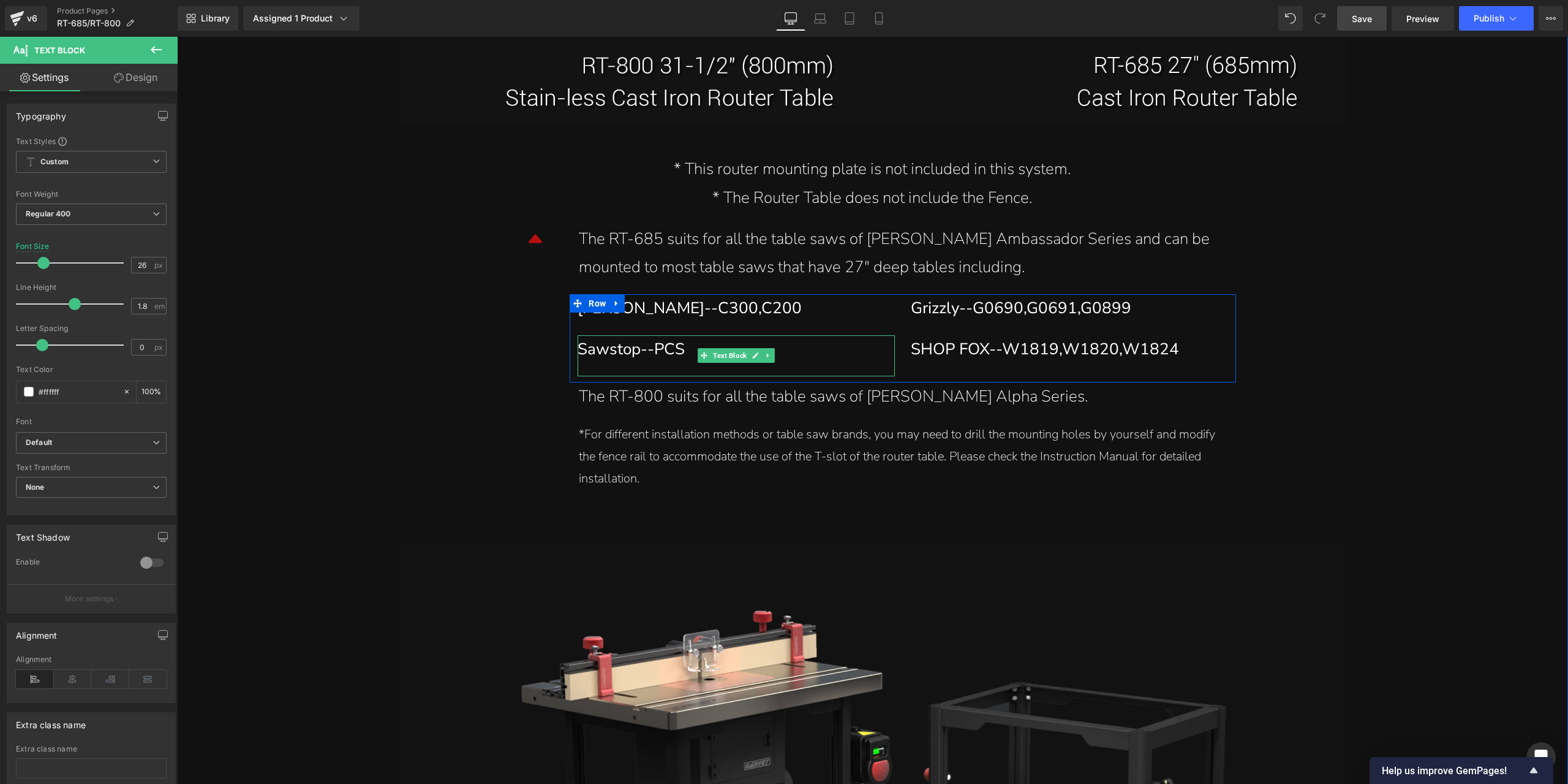
click at [677, 355] on div "Sawstop--PCS" at bounding box center [731, 350] width 308 height 29
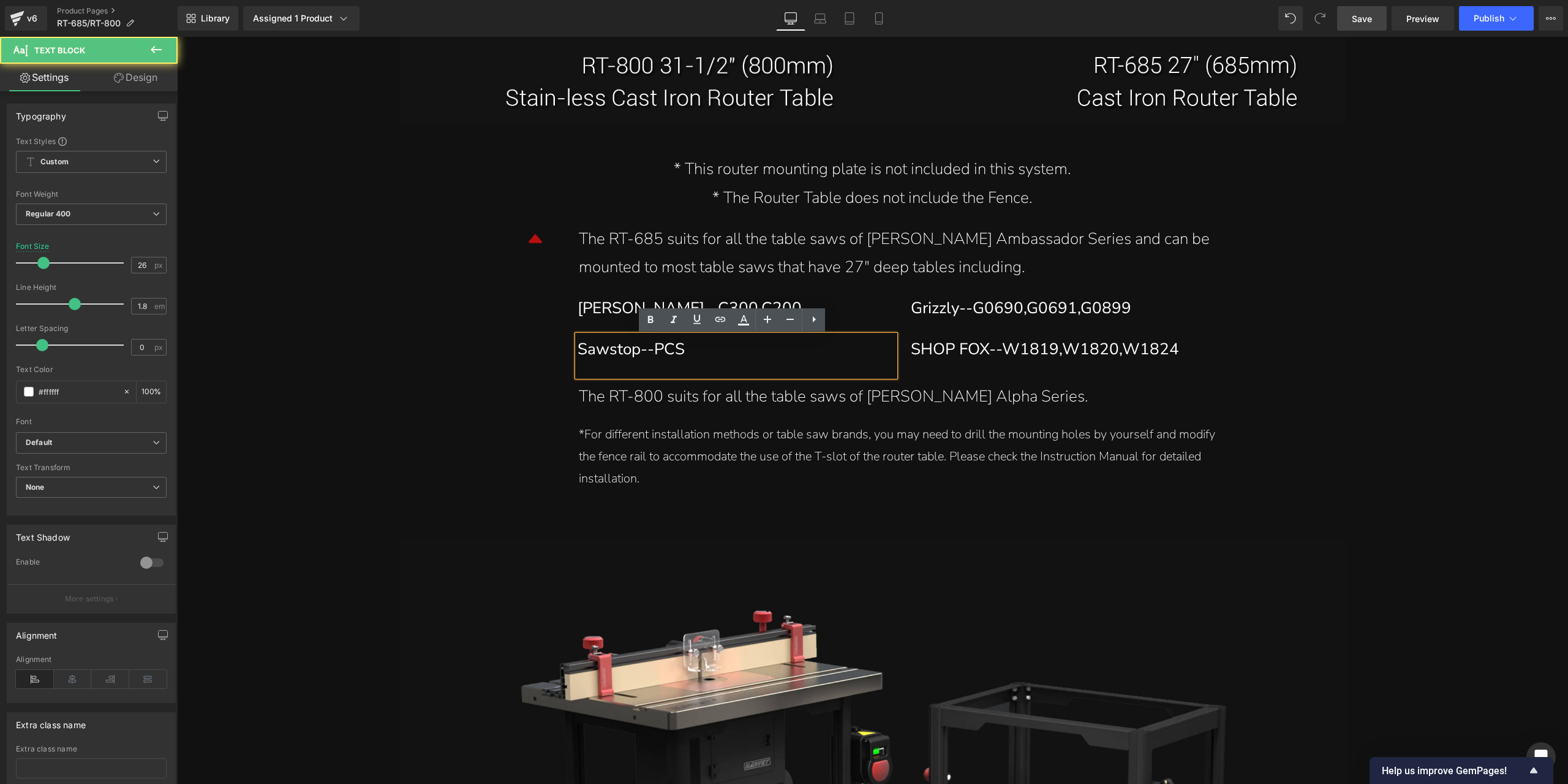
click at [602, 311] on div "[PERSON_NAME]--C300,C200" at bounding box center [731, 309] width 308 height 29
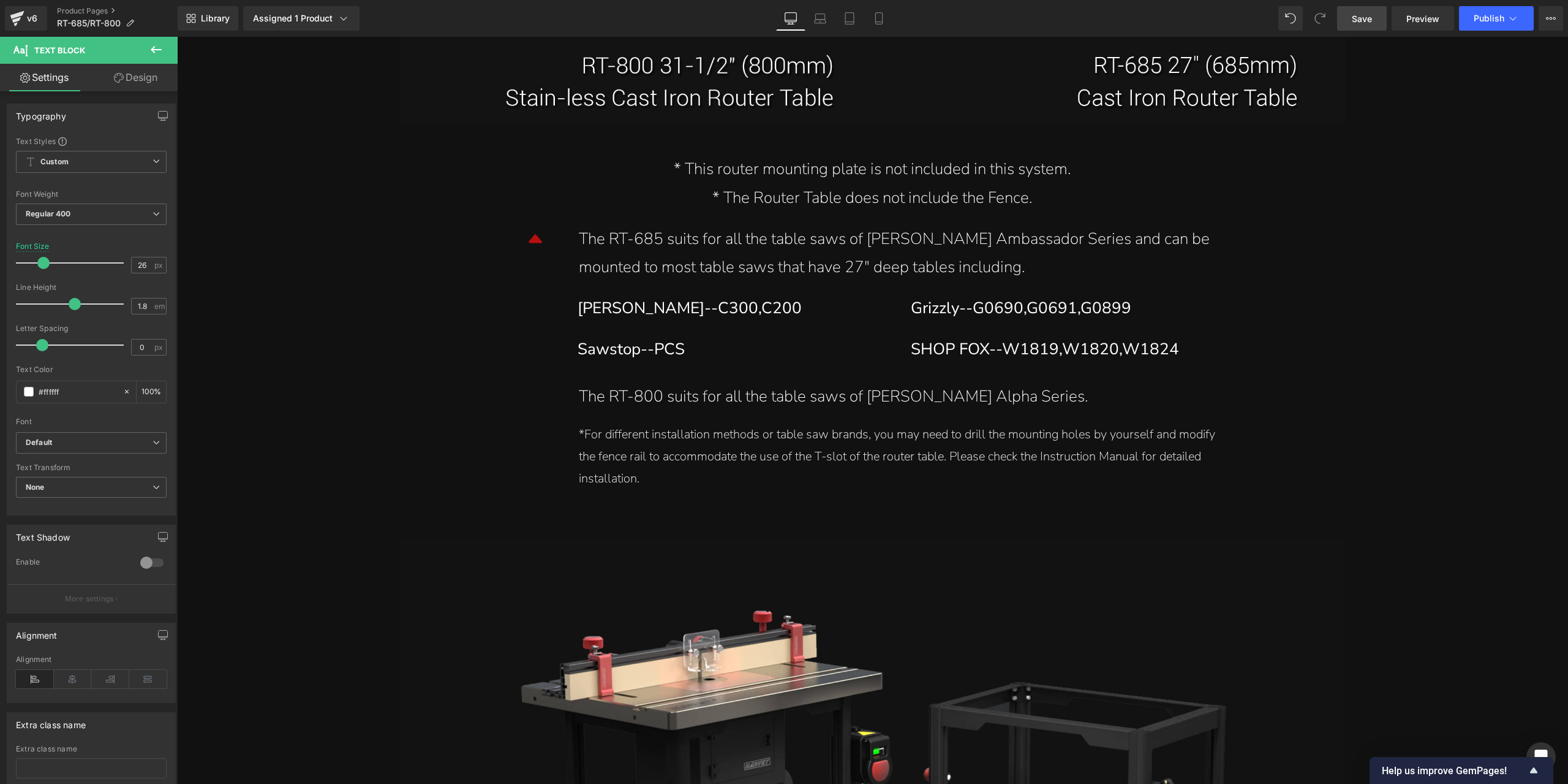
click at [140, 78] on link "Design" at bounding box center [135, 77] width 89 height 27
click at [674, 260] on div "The RT-685 suits for all the table saws of [PERSON_NAME] Ambassador Series and …" at bounding box center [903, 254] width 648 height 58
click at [126, 76] on link "Design" at bounding box center [135, 77] width 89 height 27
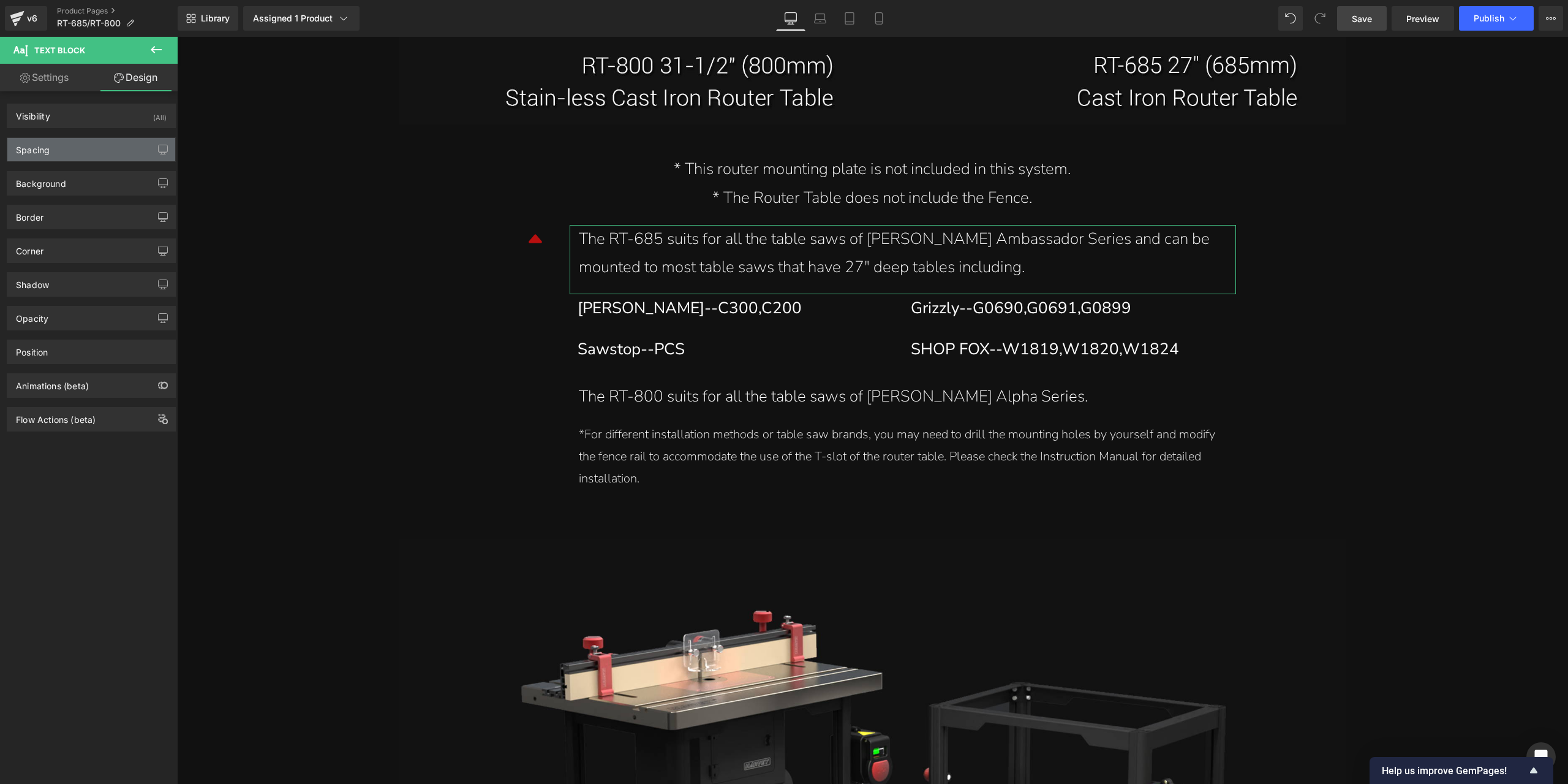
click at [67, 148] on div "Spacing" at bounding box center [91, 149] width 168 height 23
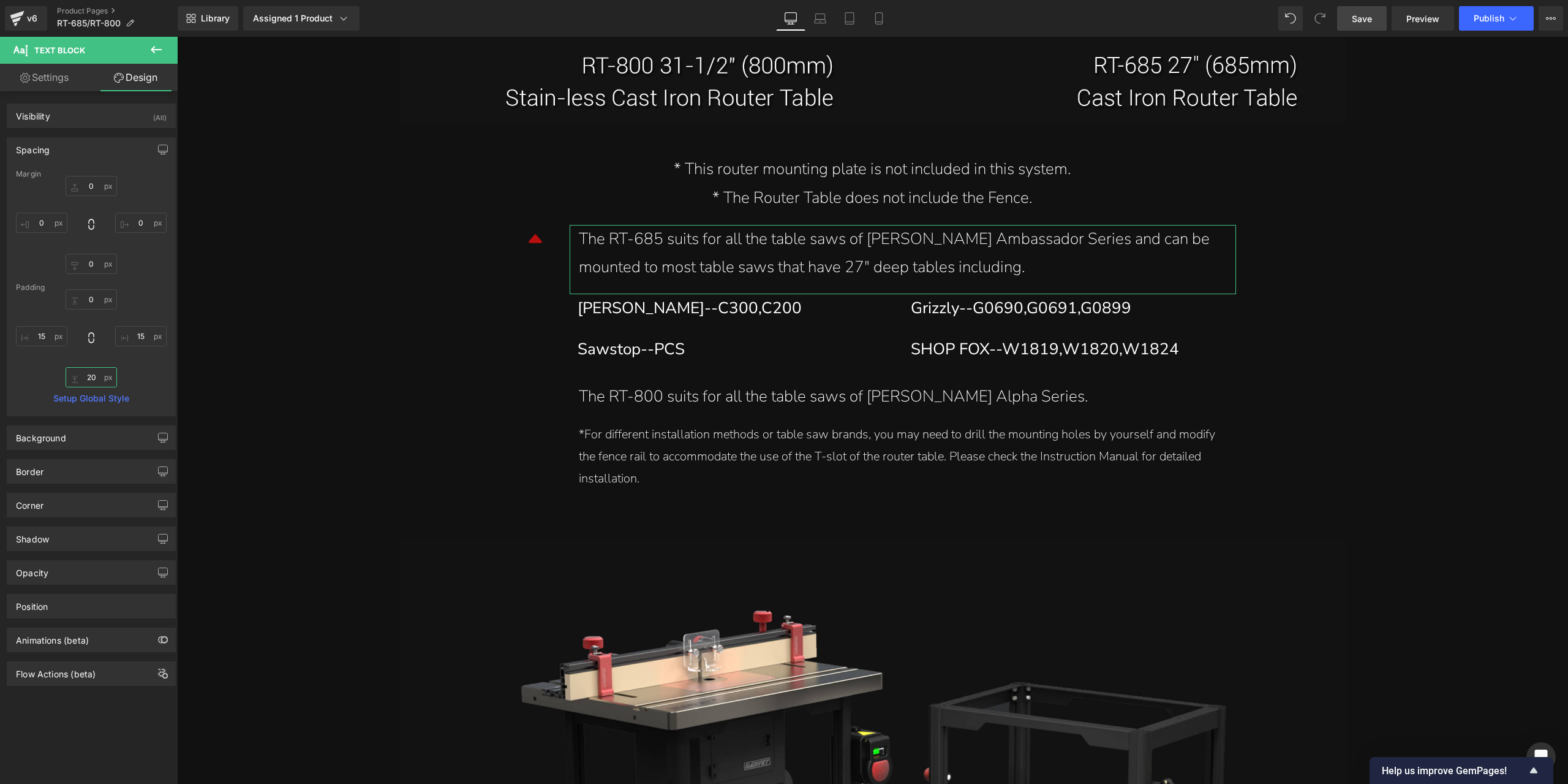
click at [87, 375] on input "20" at bounding box center [91, 377] width 52 height 20
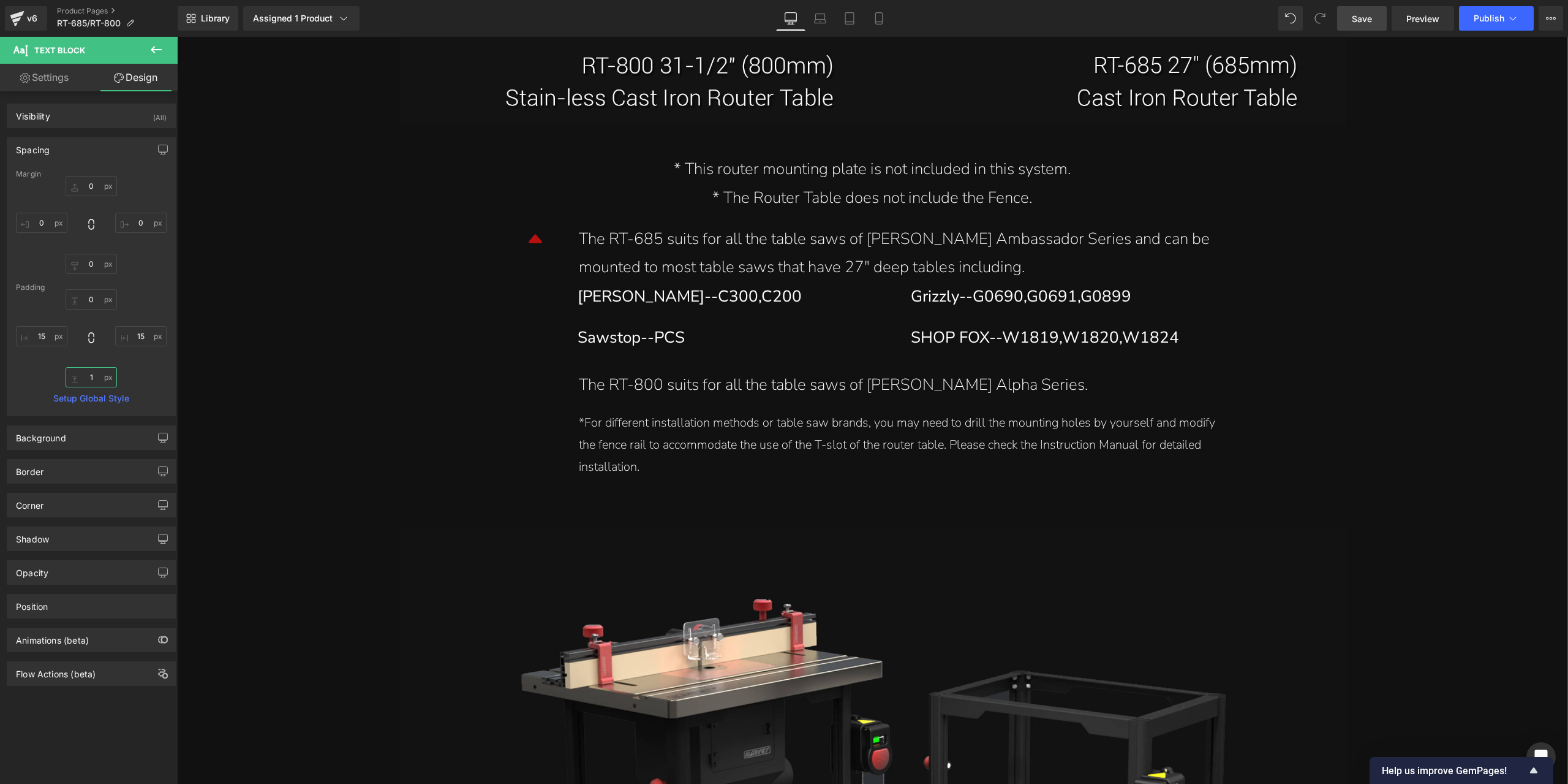
type input "10"
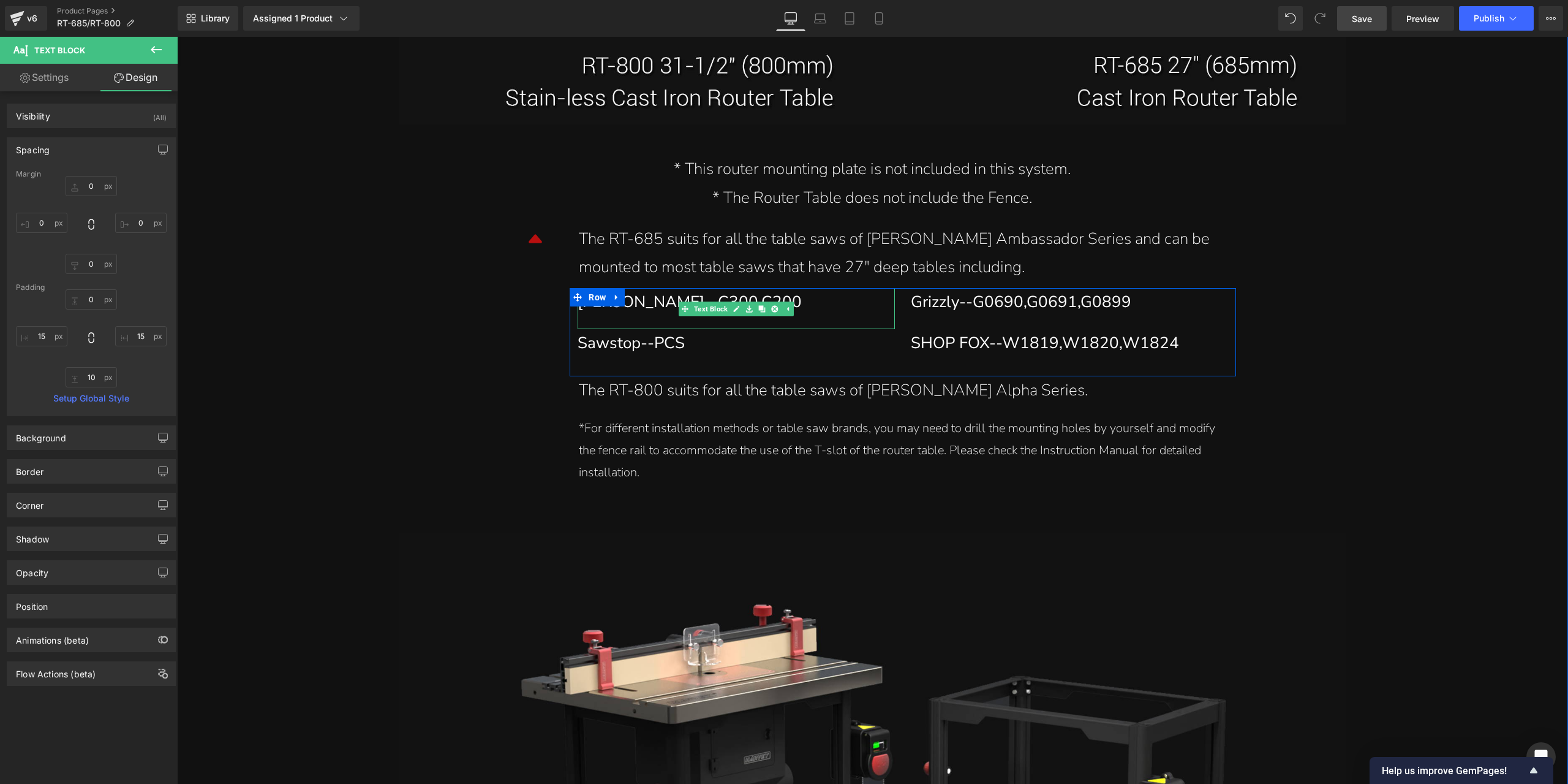
click at [666, 307] on div "[PERSON_NAME]--C300,C200" at bounding box center [731, 303] width 308 height 29
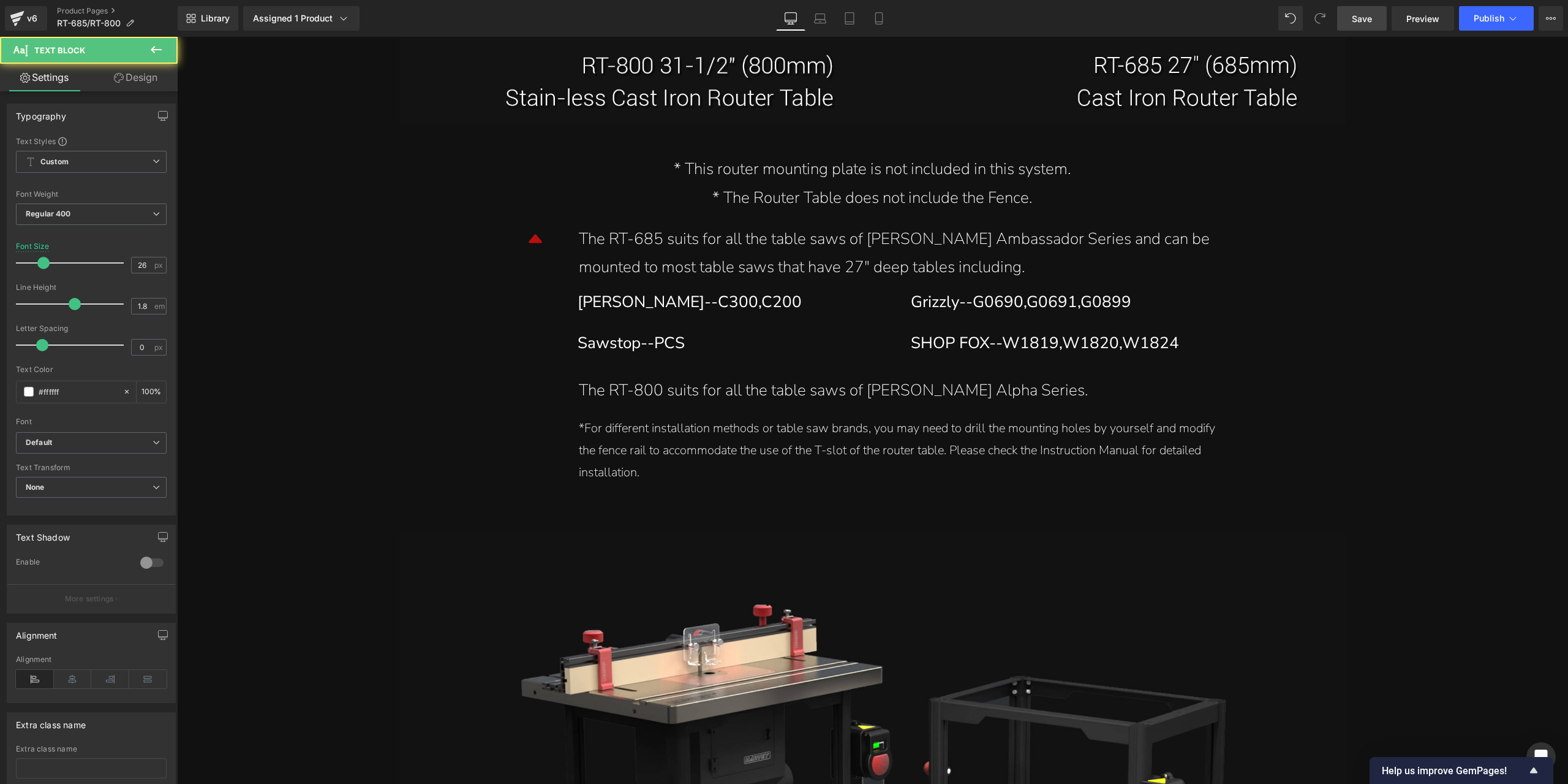
click at [114, 74] on icon at bounding box center [118, 78] width 10 height 10
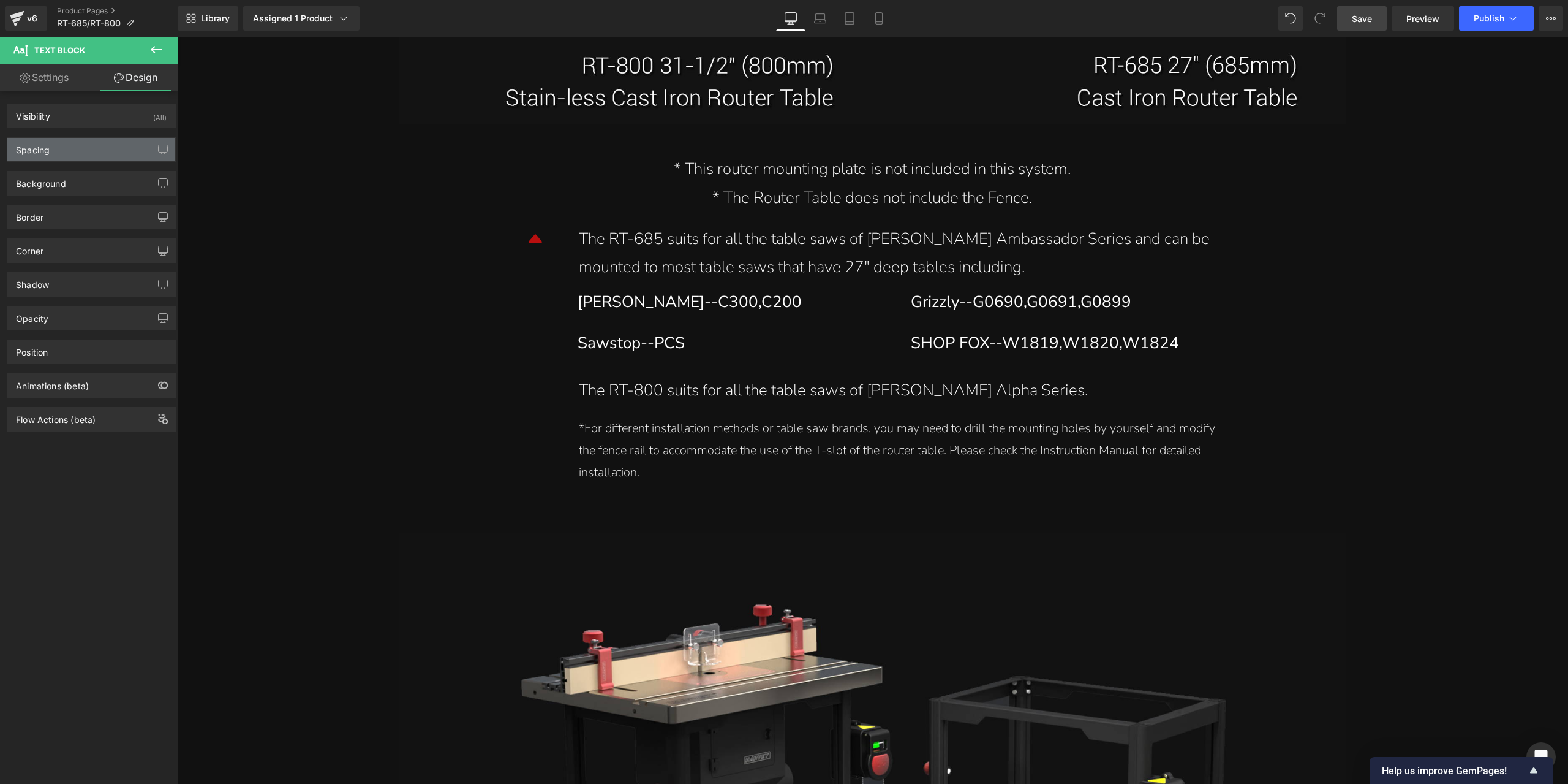
click at [94, 142] on div "Spacing" at bounding box center [91, 149] width 168 height 23
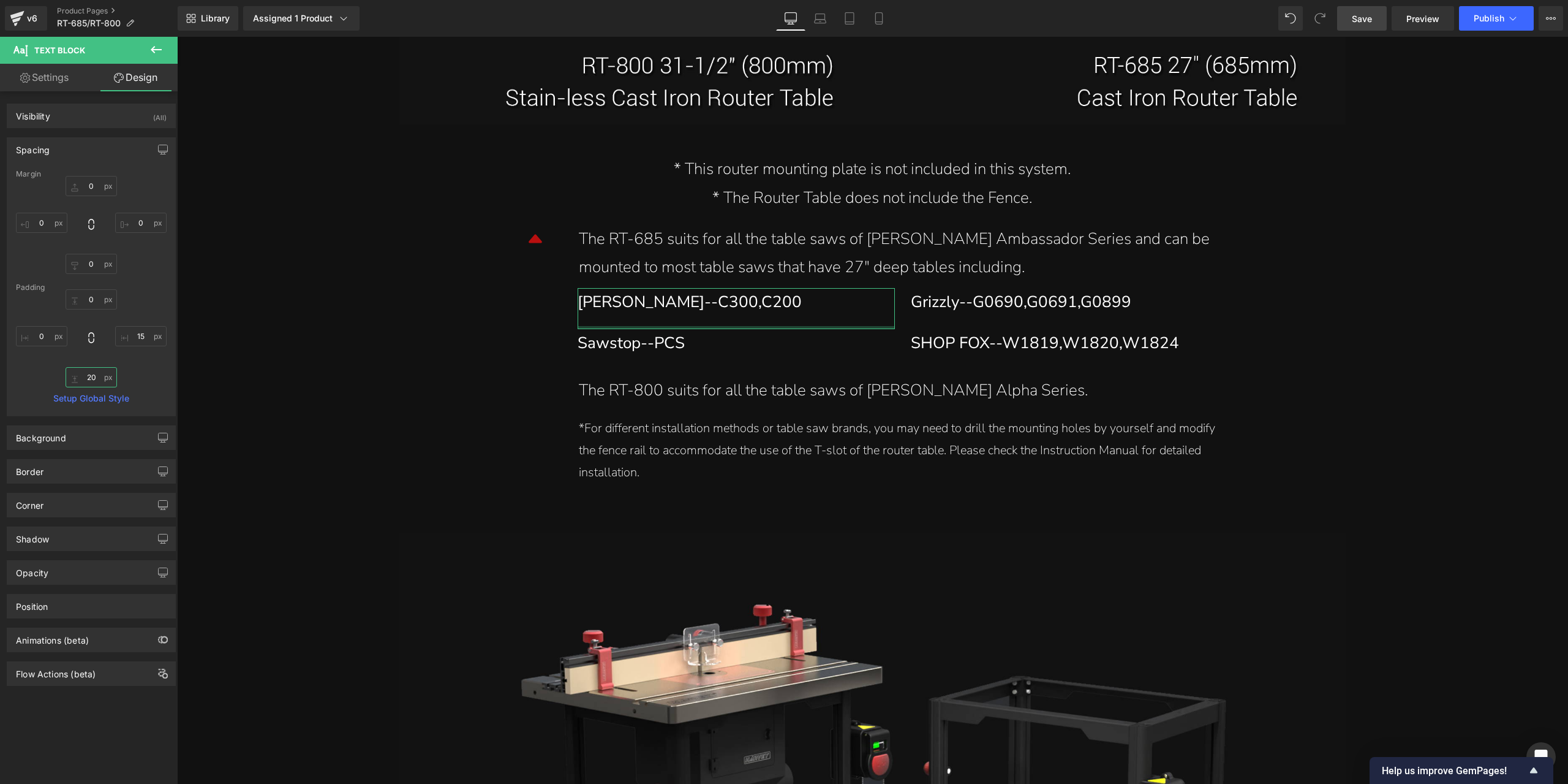
click at [92, 376] on input "20" at bounding box center [91, 377] width 52 height 20
type input "0"
click at [1025, 342] on div "SHOP FOX--W1819,W1820,W1824" at bounding box center [1065, 344] width 308 height 29
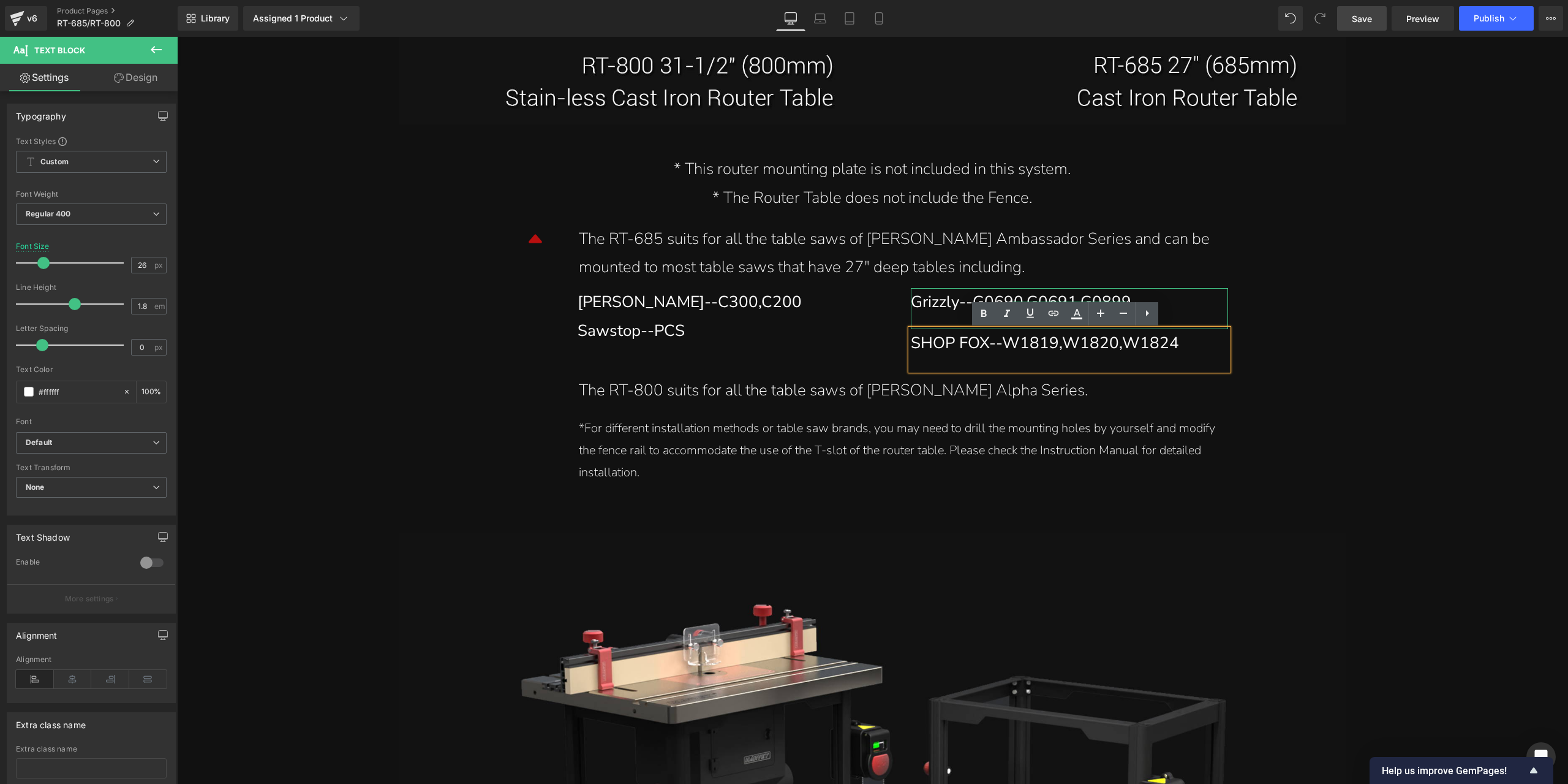
click at [941, 305] on div "Grizzly--G0690,G0691,G0899" at bounding box center [1065, 303] width 308 height 29
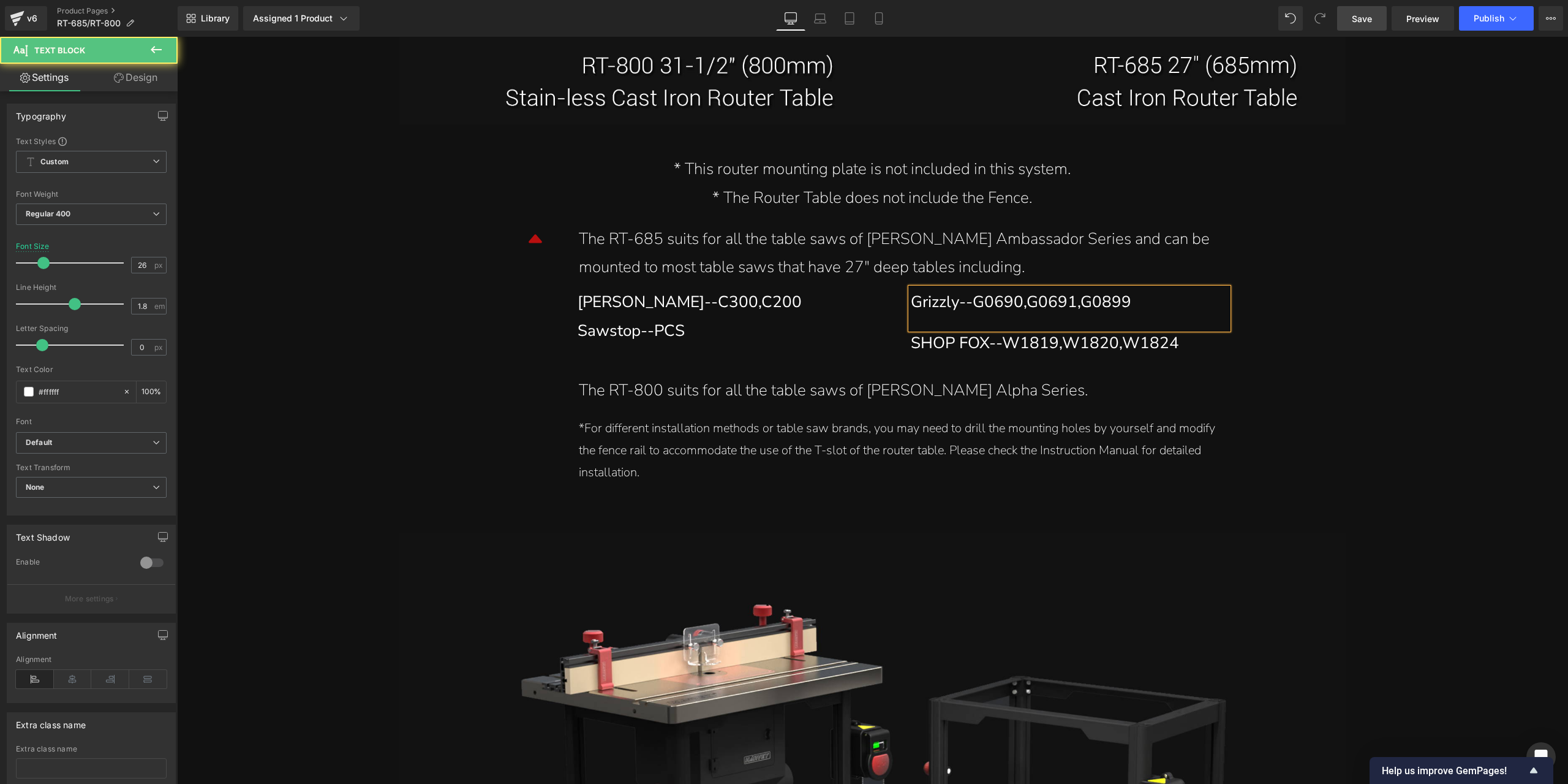
click at [134, 77] on link "Design" at bounding box center [135, 77] width 89 height 27
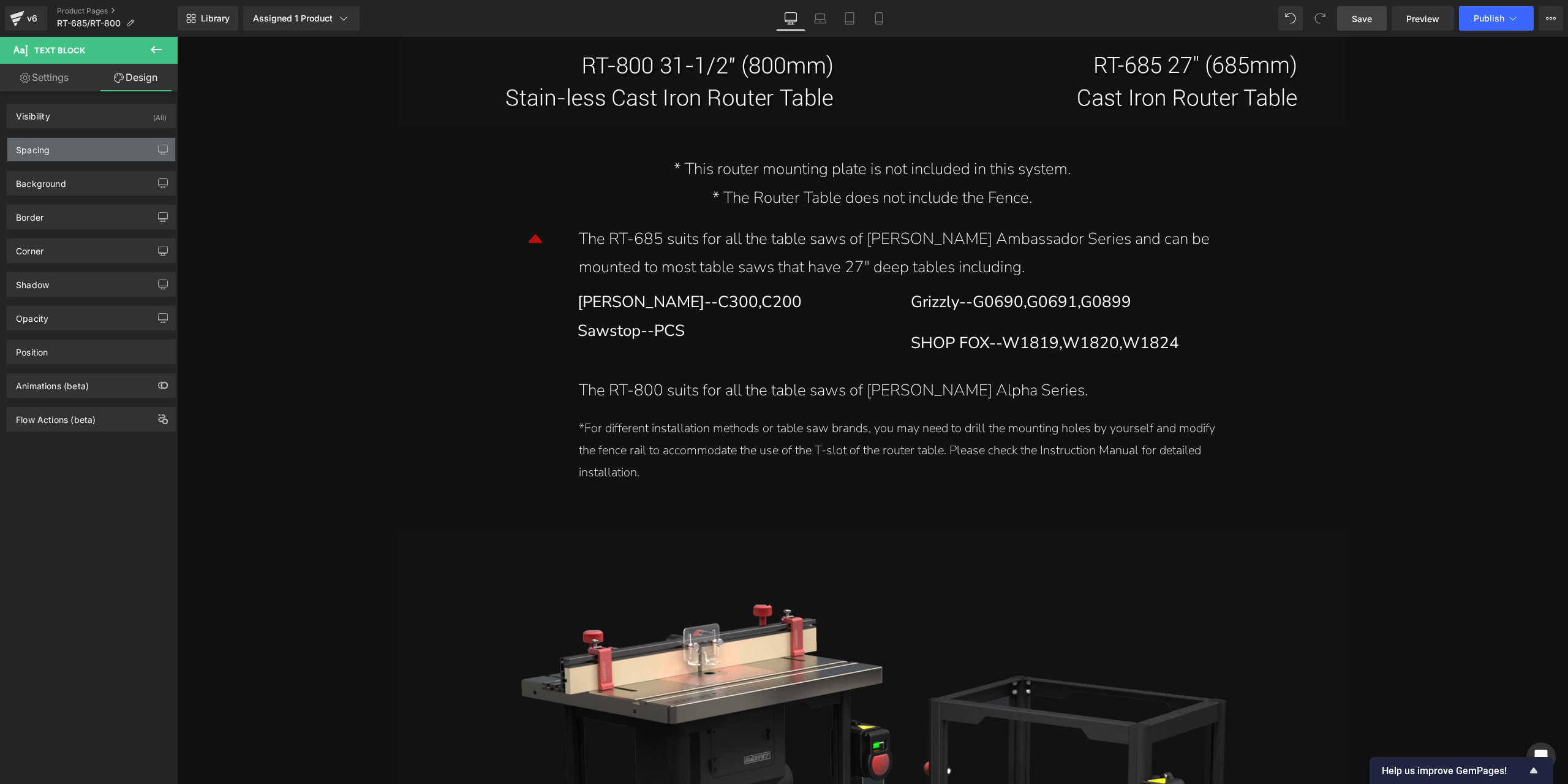
click at [83, 154] on div "Spacing" at bounding box center [91, 149] width 168 height 23
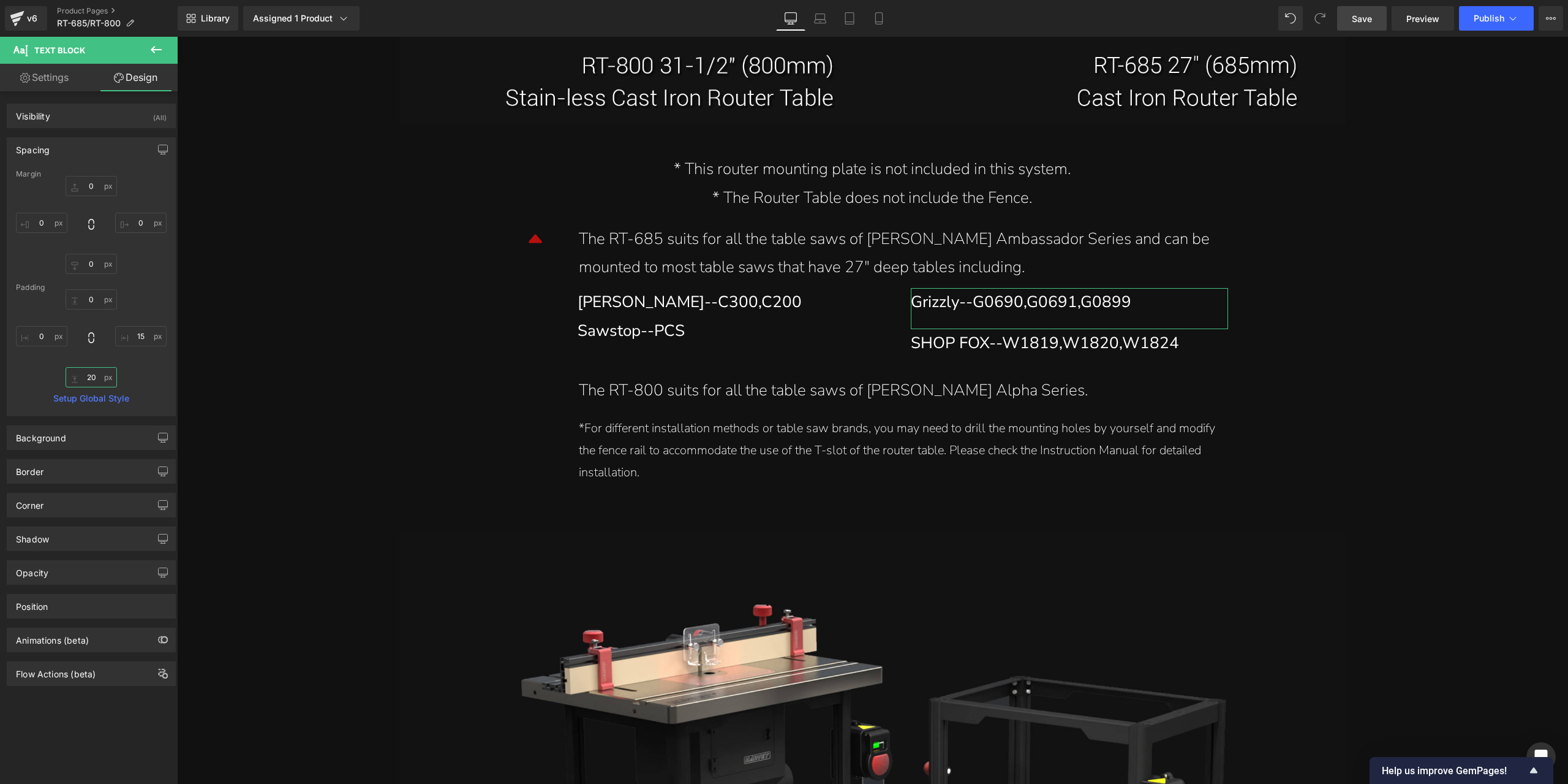
click at [82, 383] on input "20" at bounding box center [91, 377] width 52 height 20
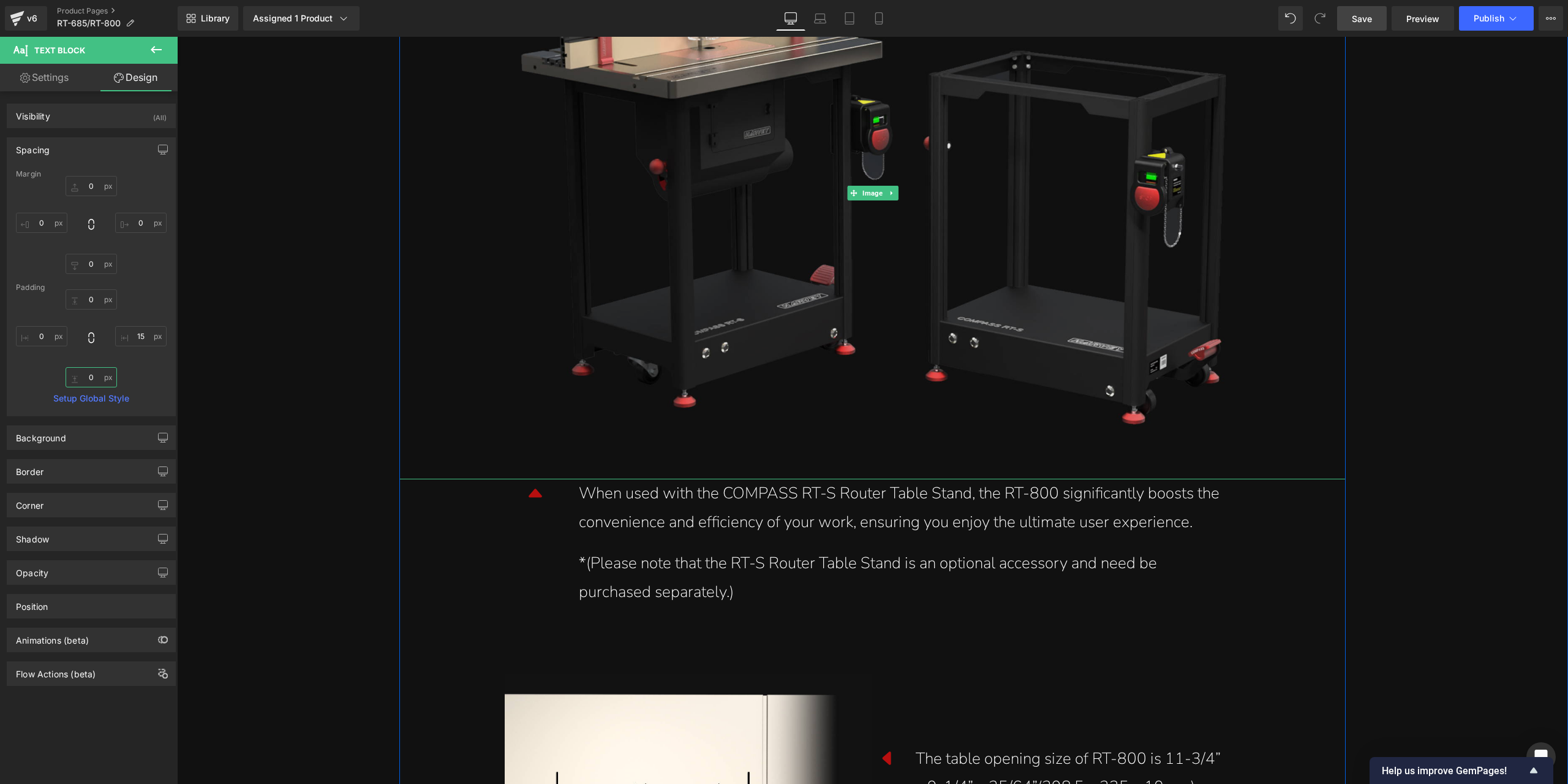
scroll to position [14406, 0]
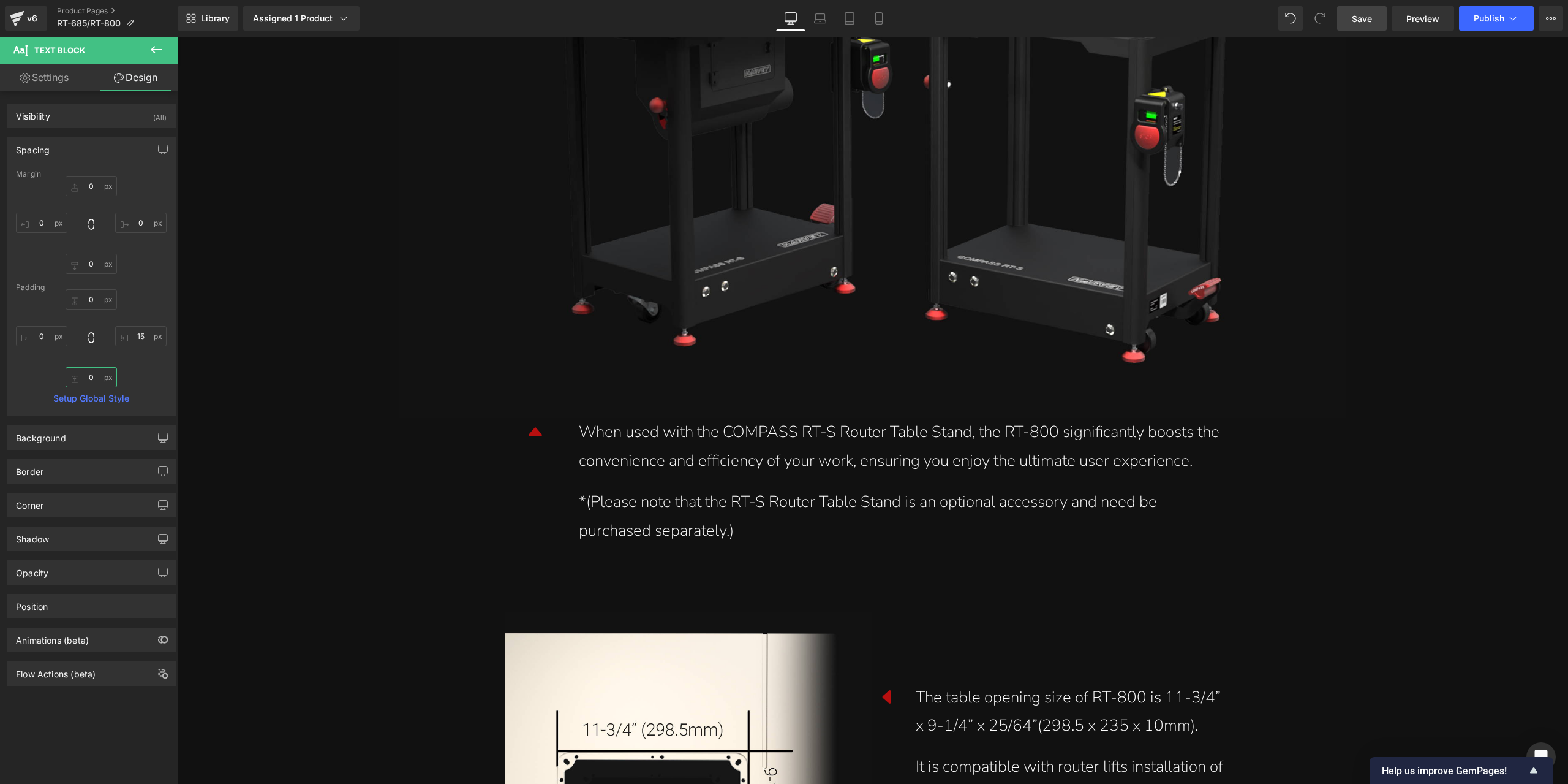
type input "0"
click at [1370, 12] on span "Save" at bounding box center [1362, 19] width 20 height 13
click at [1029, 429] on div "When used with the COMPASS RT-S Router Table Stand, the RT-800 significantly bo…" at bounding box center [903, 447] width 648 height 58
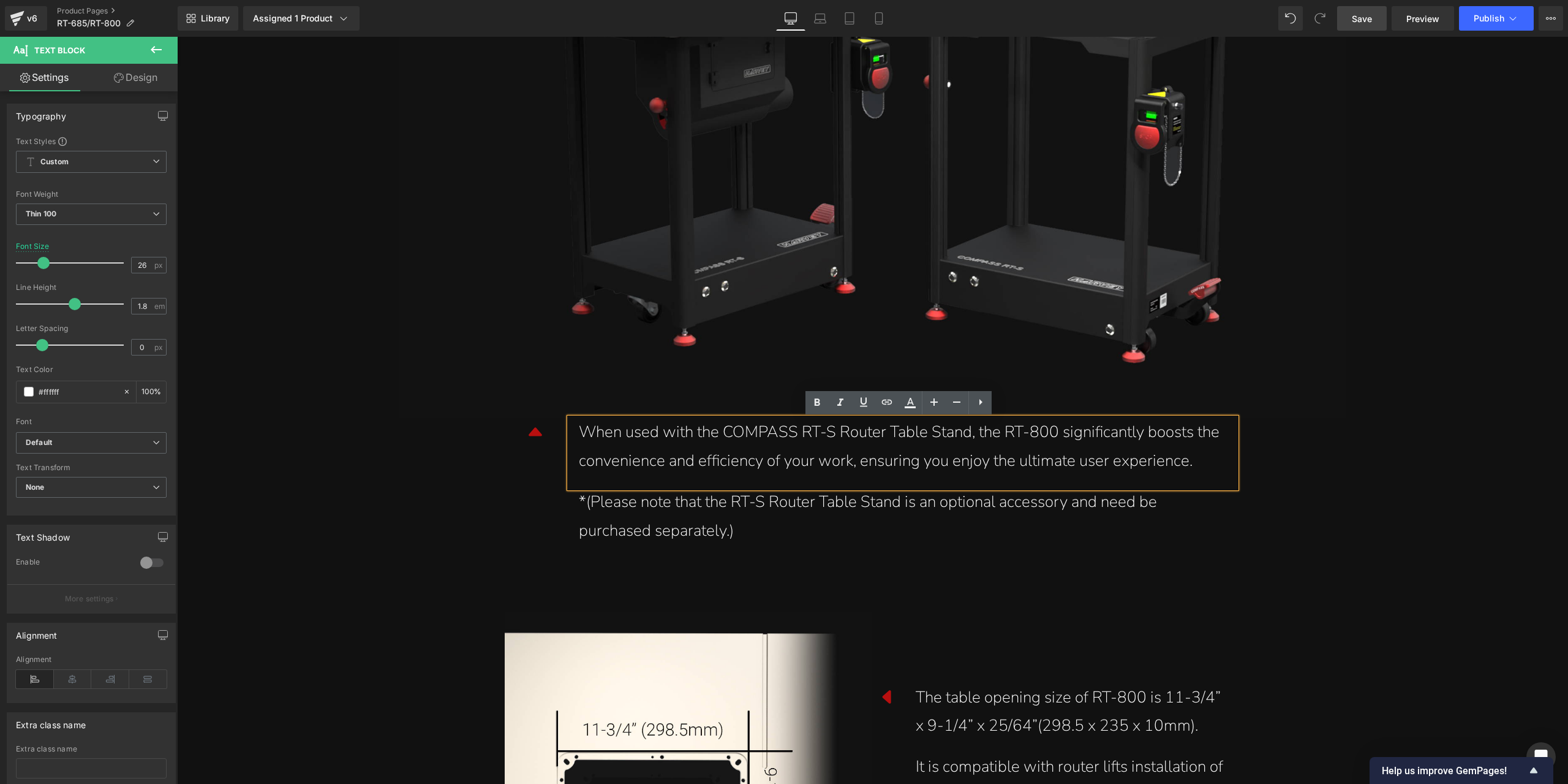
click at [1032, 433] on div "When used with the COMPASS RT-S Router Table Stand, the RT-800 significantly bo…" at bounding box center [903, 447] width 648 height 58
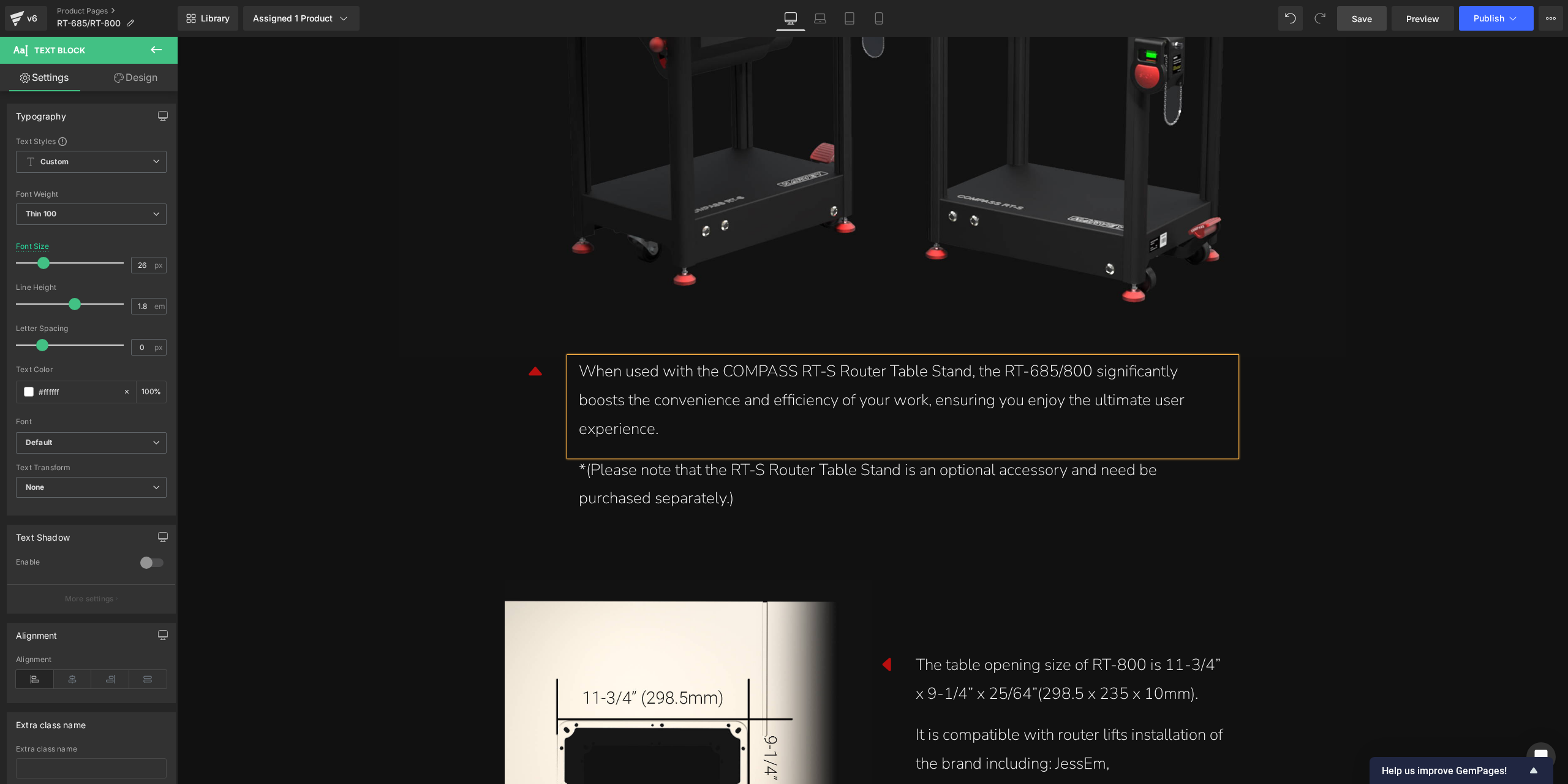
scroll to position [14529, 0]
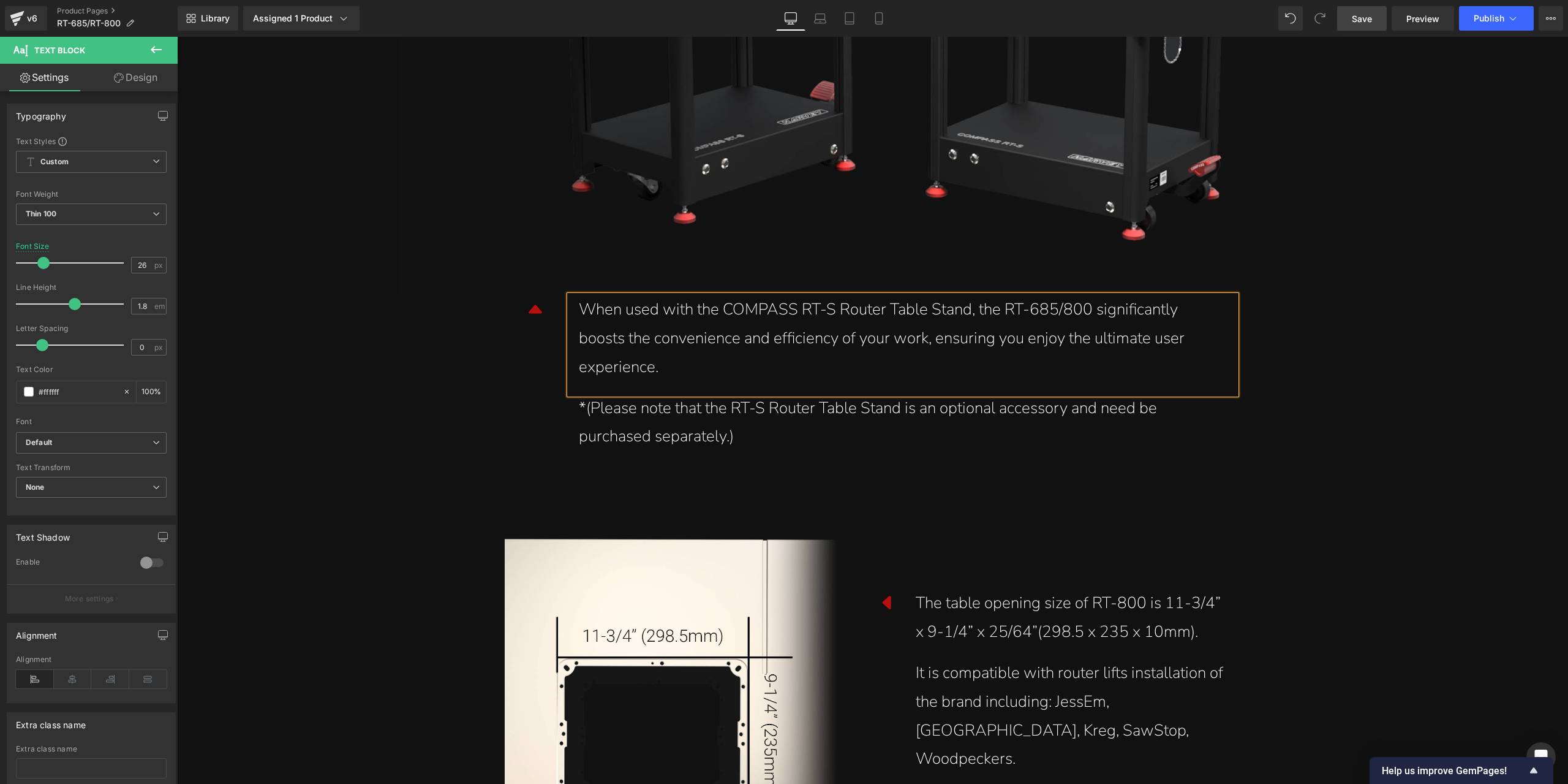
click at [691, 431] on div "*(Please note that the RT-S Router Table Stand is an optional accessory and nee…" at bounding box center [903, 423] width 648 height 58
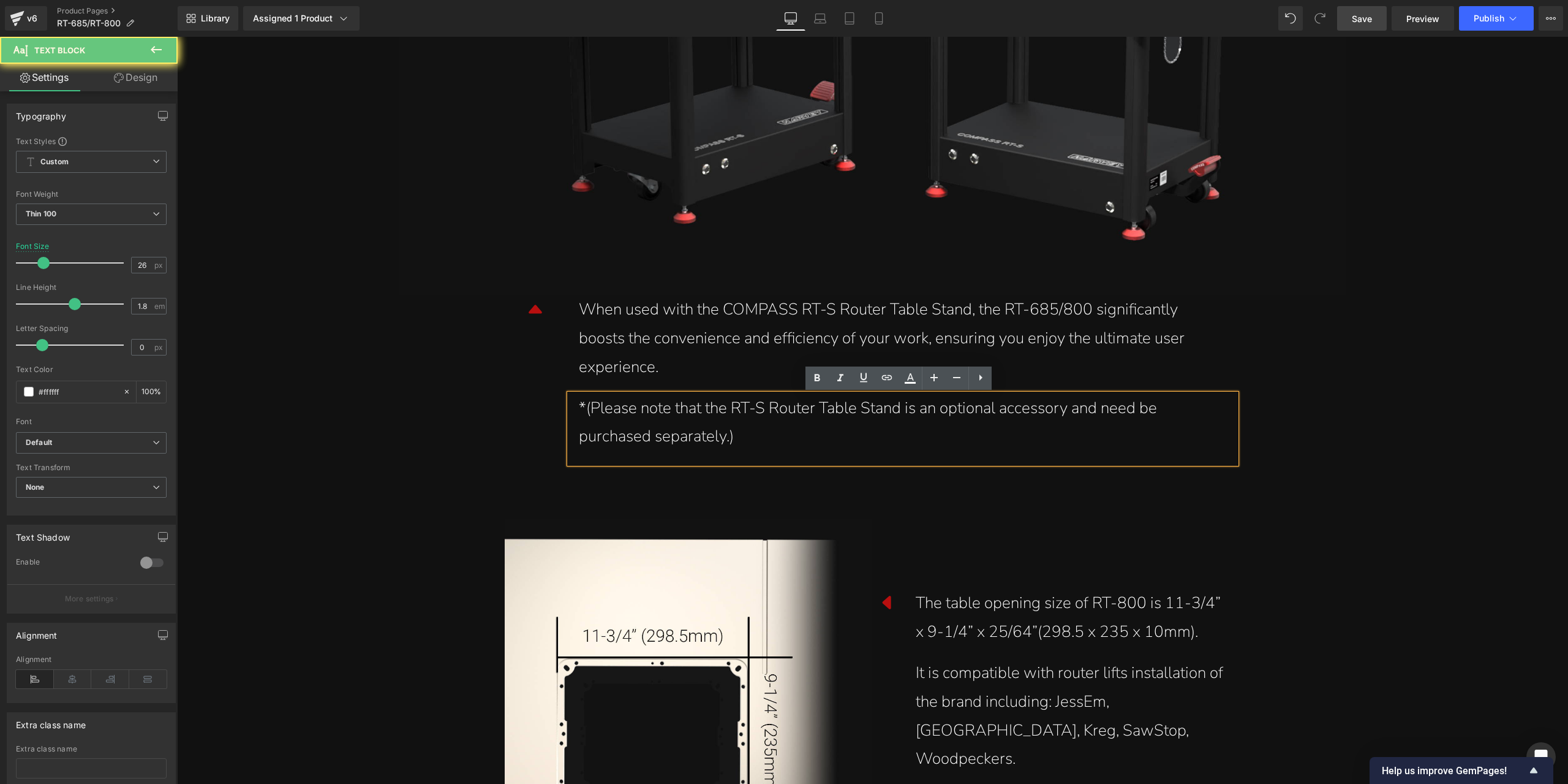
click at [692, 429] on div "*(Please note that the RT-S Router Table Stand is an optional accessory and nee…" at bounding box center [903, 423] width 648 height 58
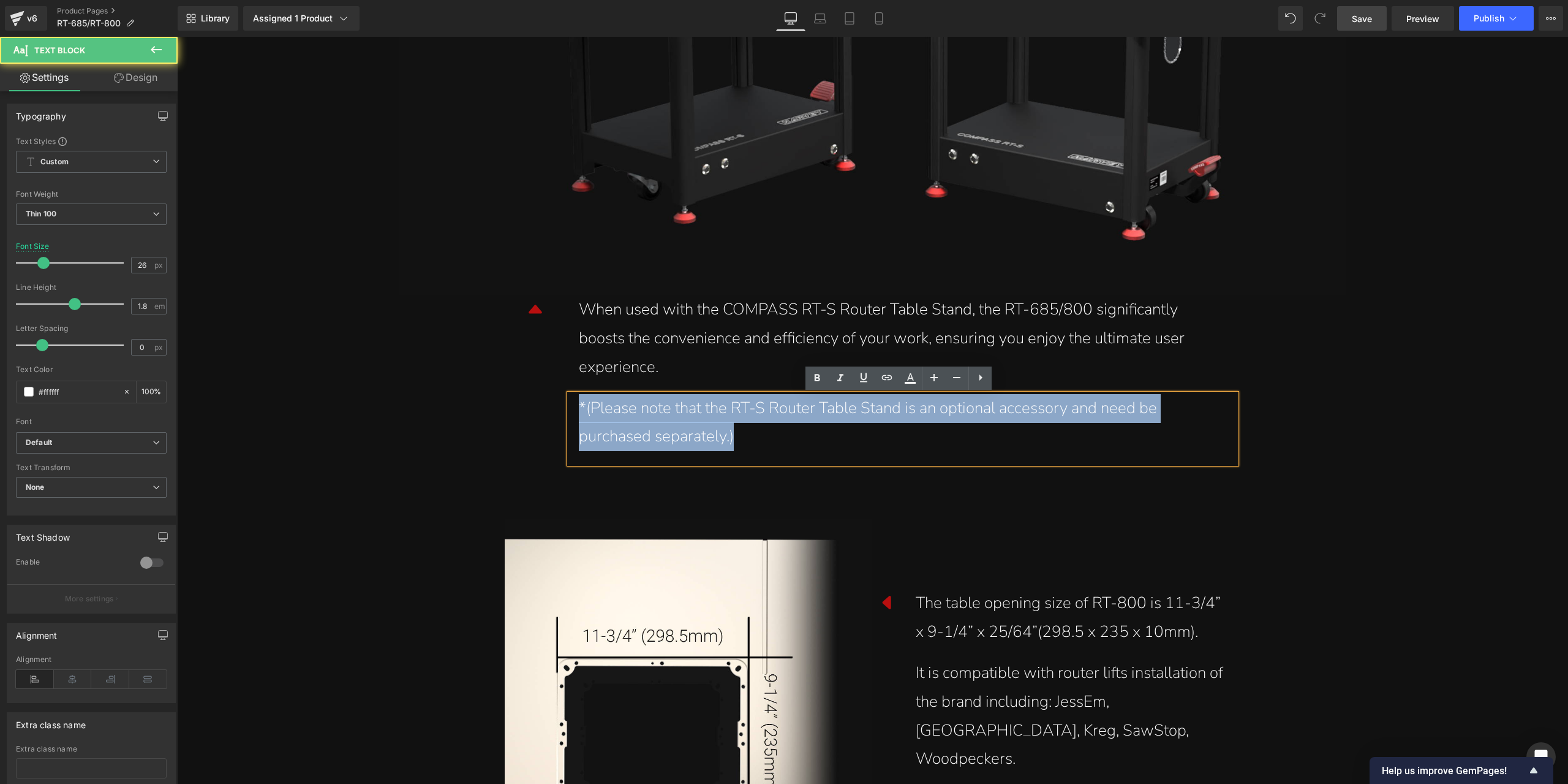
drag, startPoint x: 738, startPoint y: 439, endPoint x: 533, endPoint y: 394, distance: 209.9
click at [533, 394] on div "Icon When used with the COMPASS RT-S Router Table Stand, the RT-685/800 signifi…" at bounding box center [872, 383] width 735 height 174
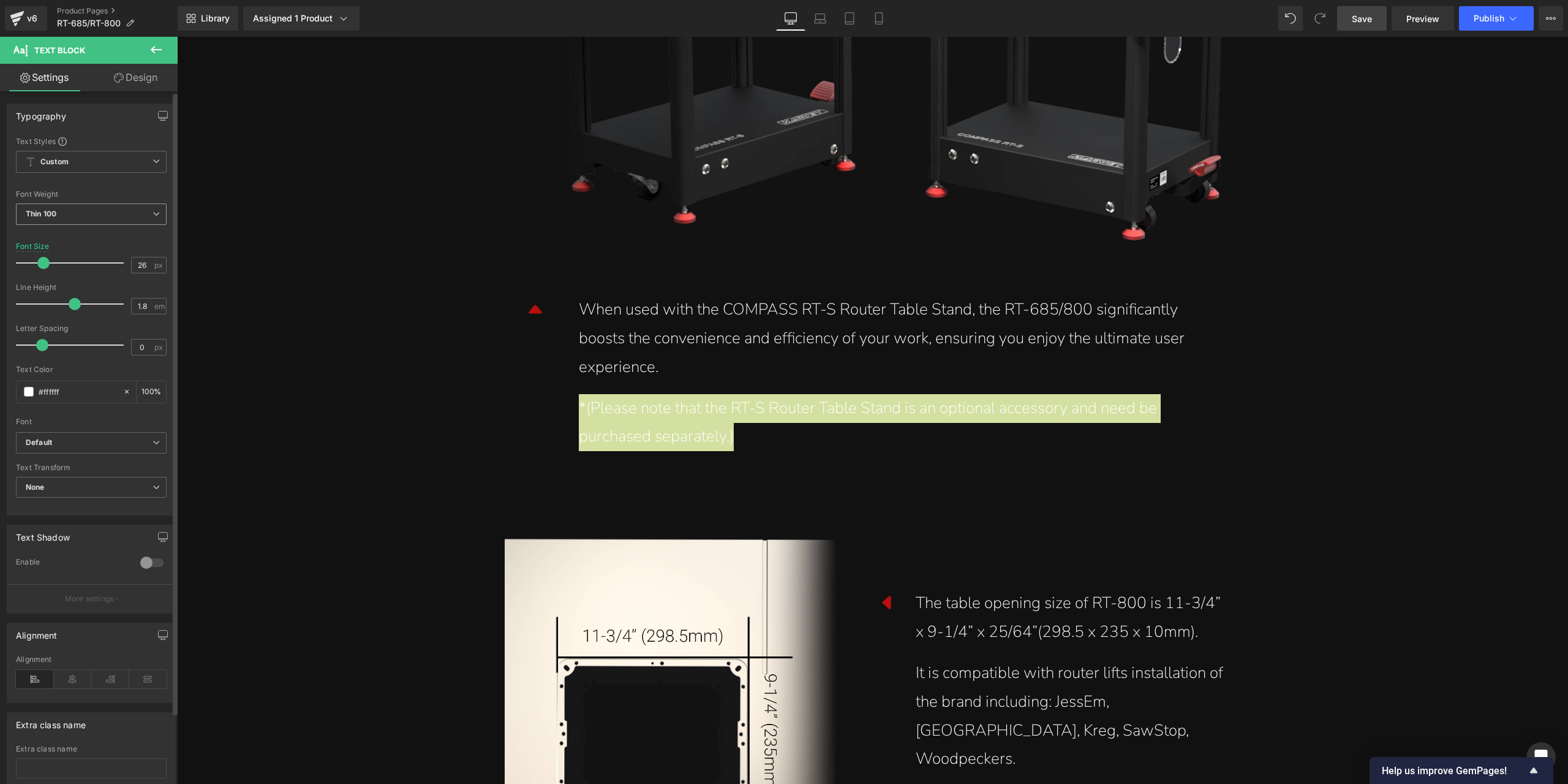
click at [92, 217] on span "Thin 100" at bounding box center [91, 214] width 151 height 22
click at [111, 290] on li "Regular 400" at bounding box center [92, 290] width 151 height 19
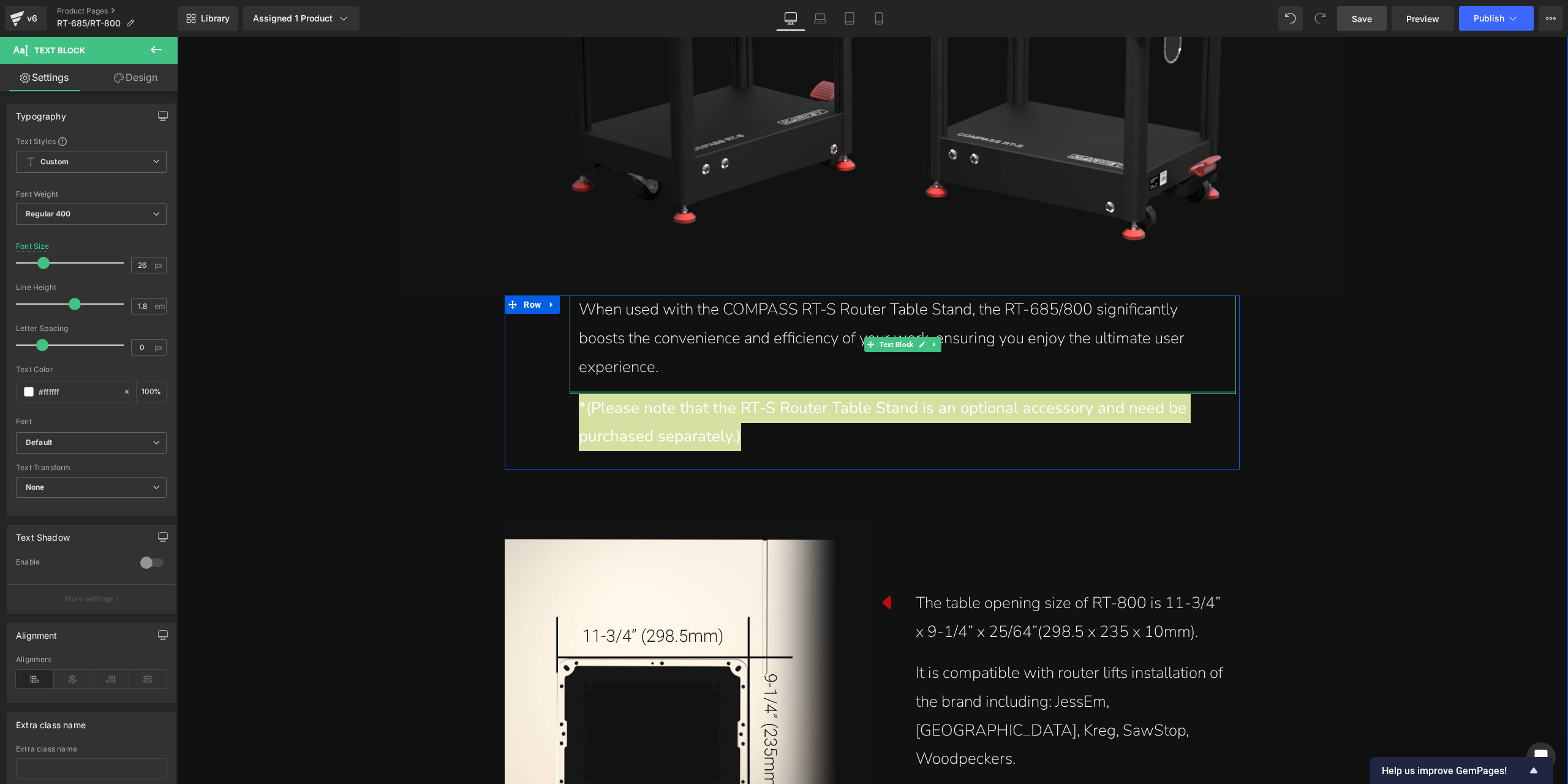
click at [846, 394] on div "When used with the COMPASS RT-S Router Table Stand, the RT-685/800 significantl…" at bounding box center [903, 380] width 674 height 168
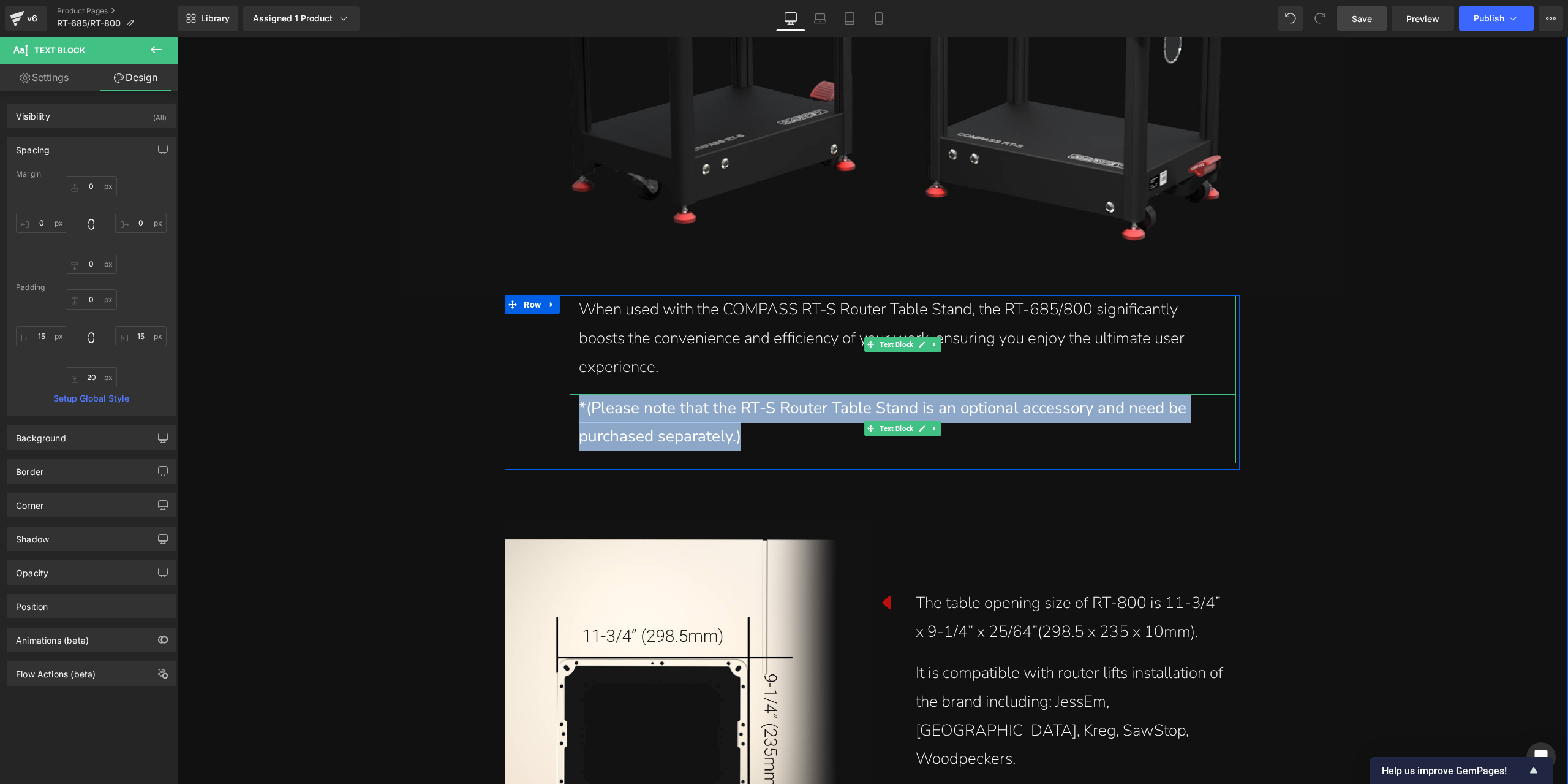
click at [1034, 377] on div "When used with the COMPASS RT-S Router Table Stand, the RT-685/800 significantl…" at bounding box center [903, 338] width 648 height 86
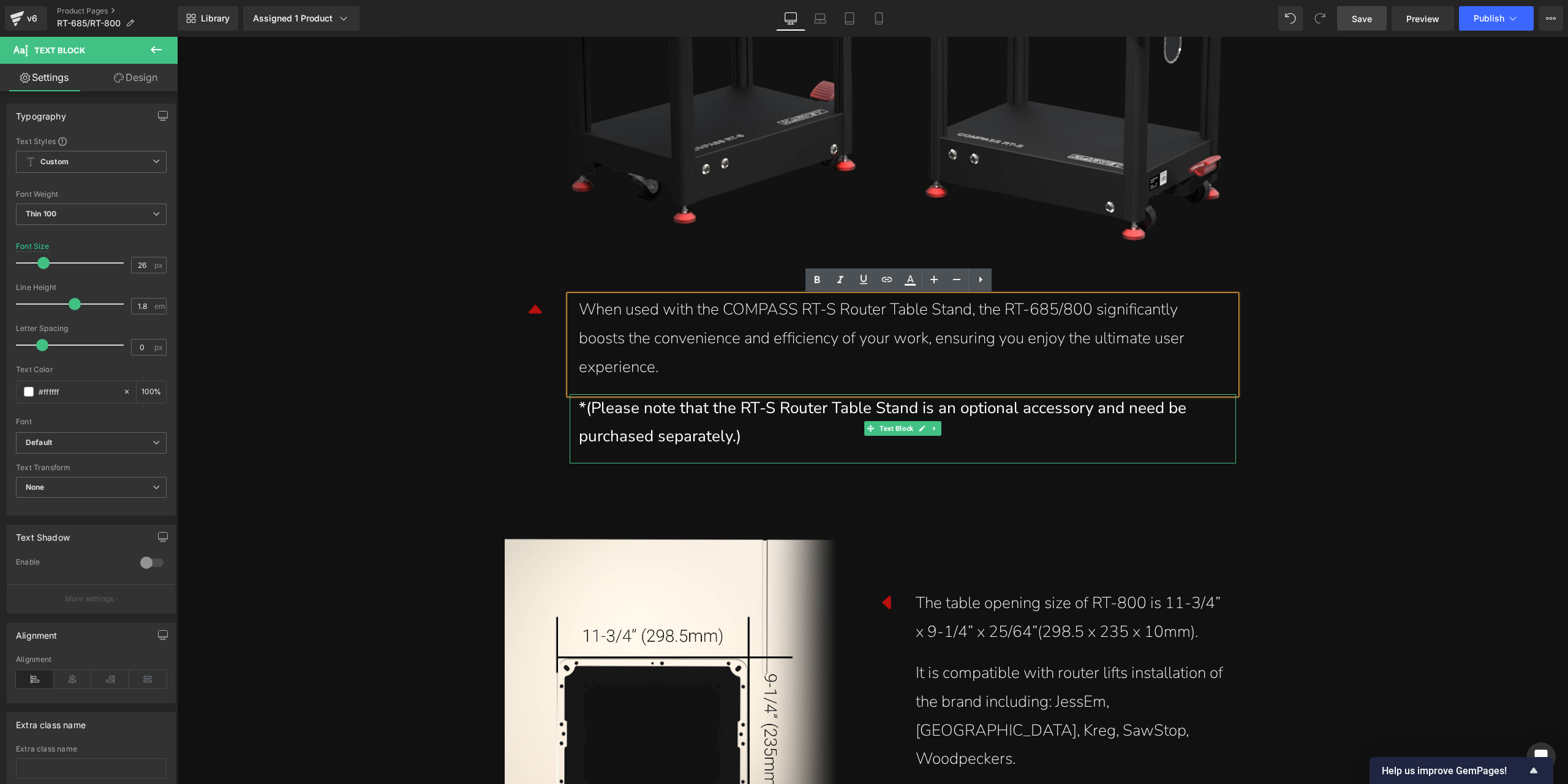
click at [758, 425] on div "*(Please note that the RT-S Router Table Stand is an optional accessory and nee…" at bounding box center [903, 423] width 648 height 58
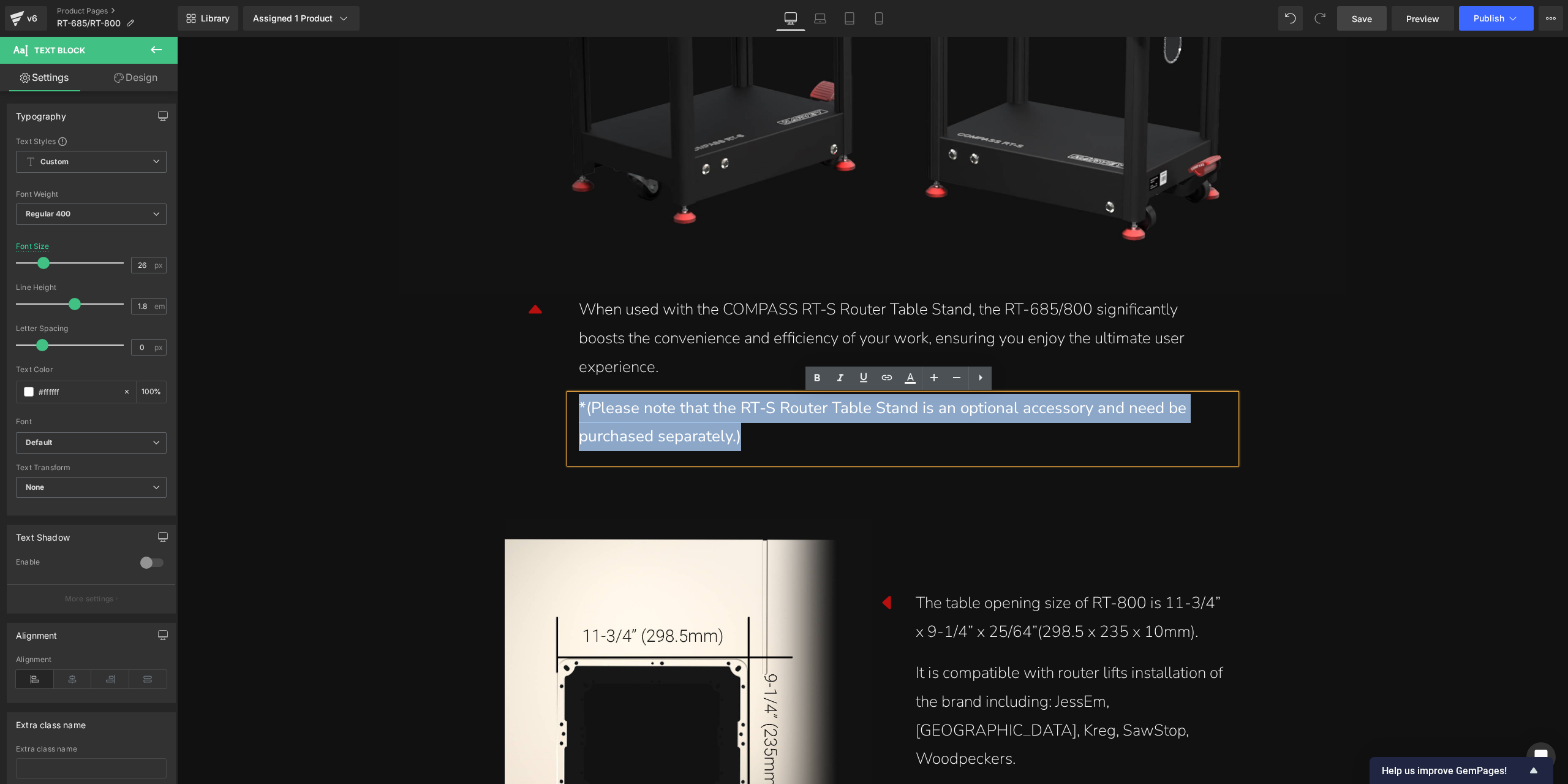
drag, startPoint x: 754, startPoint y: 441, endPoint x: 499, endPoint y: 404, distance: 257.7
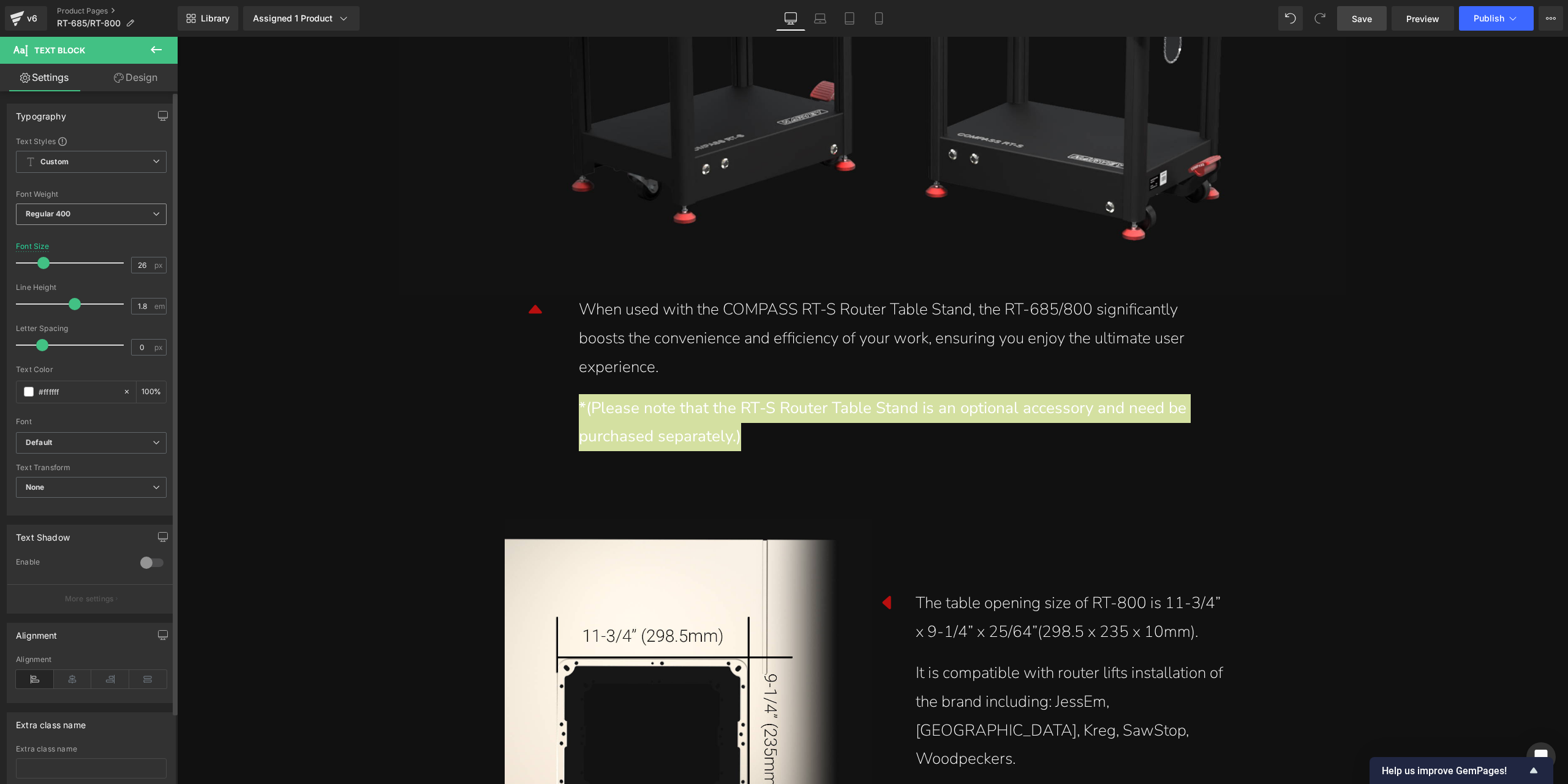
click at [100, 214] on span "Regular 400" at bounding box center [91, 214] width 151 height 22
click at [96, 269] on li "Light 300" at bounding box center [92, 272] width 151 height 19
click at [884, 345] on span "Text Block" at bounding box center [896, 344] width 39 height 15
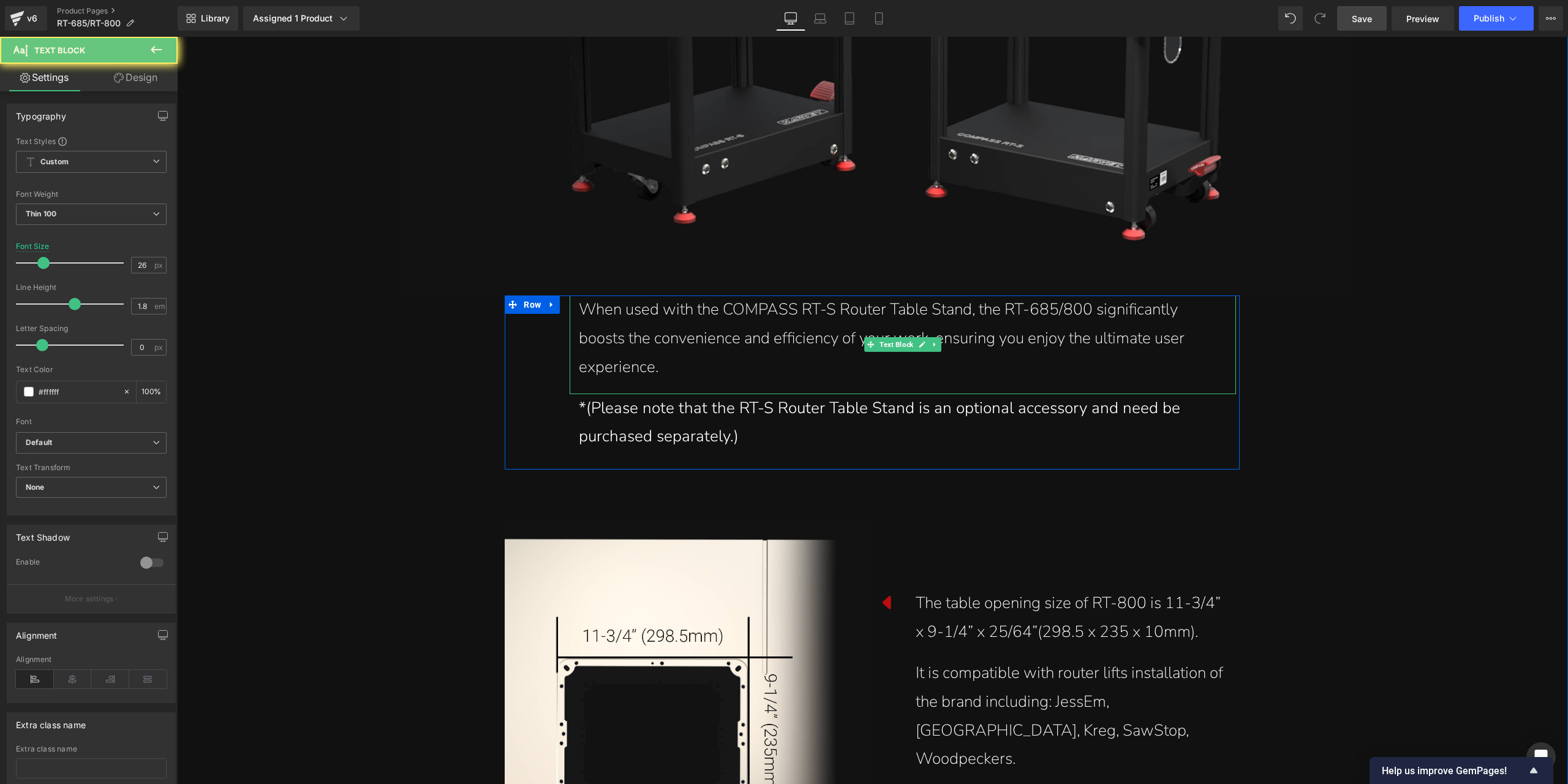
click at [788, 339] on div "When used with the COMPASS RT-S Router Table Stand, the RT-685/800 significantl…" at bounding box center [903, 338] width 648 height 86
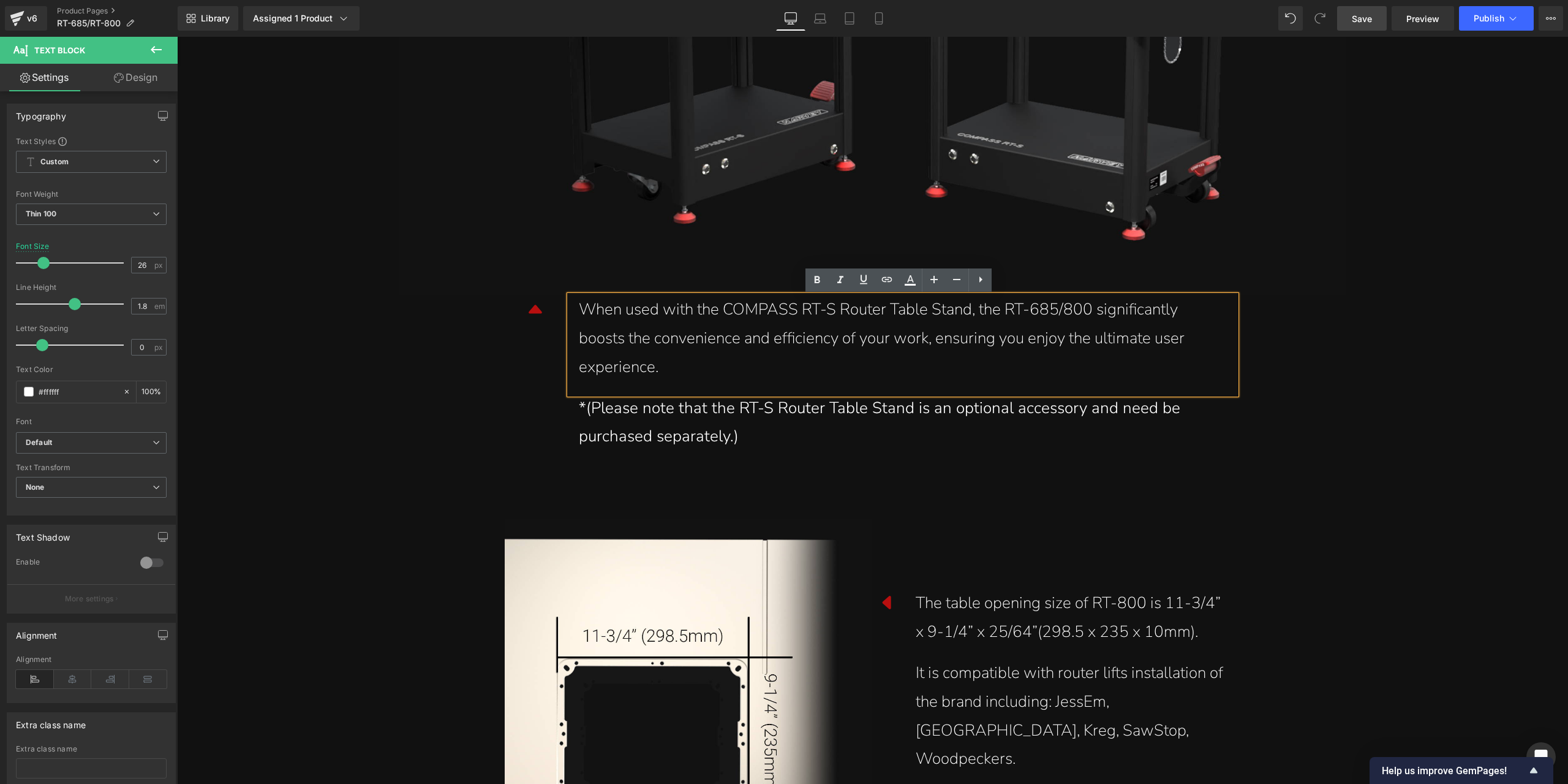
click at [1377, 19] on link "Save" at bounding box center [1363, 19] width 50 height 24
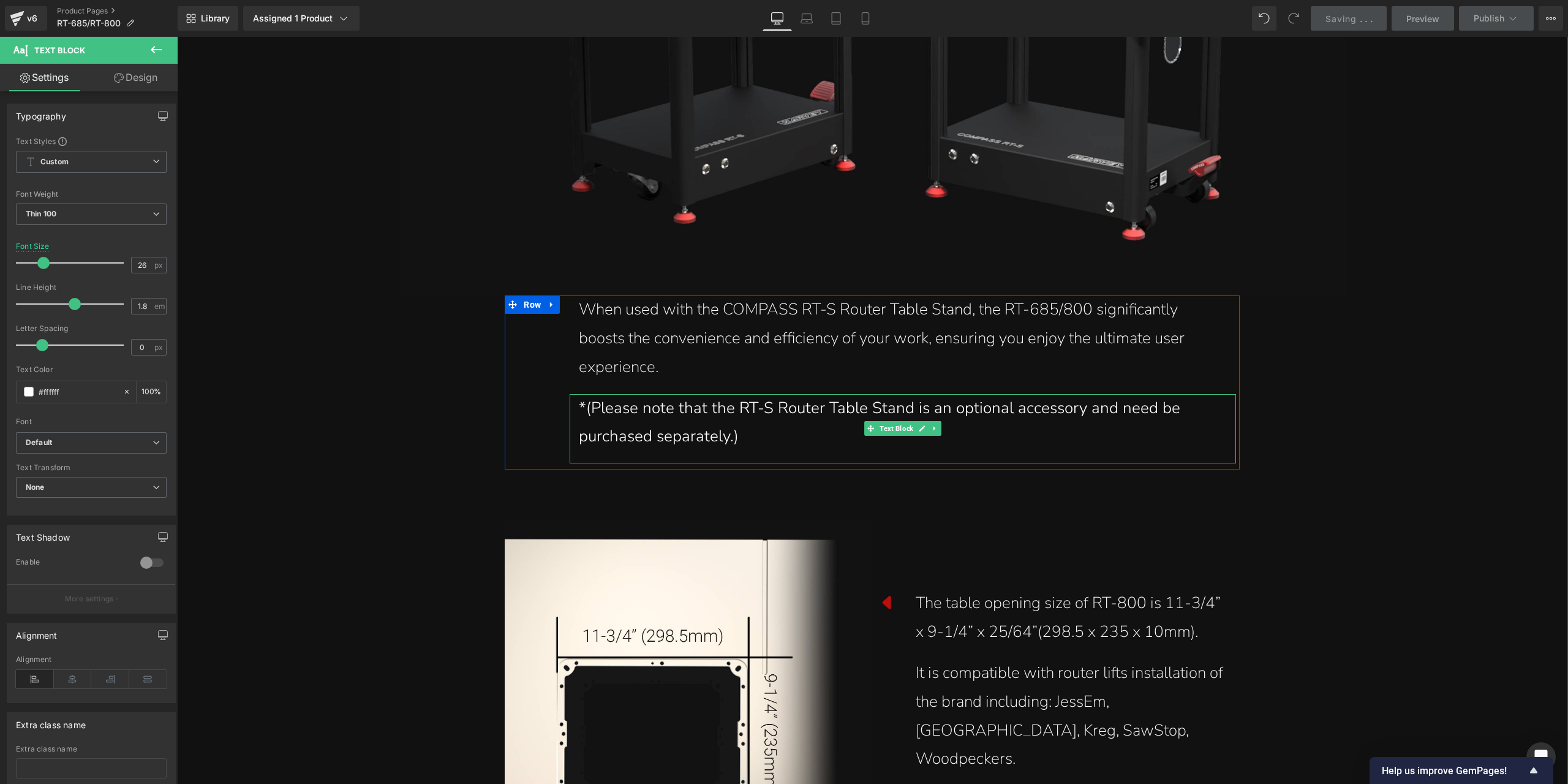
scroll to position [14774, 0]
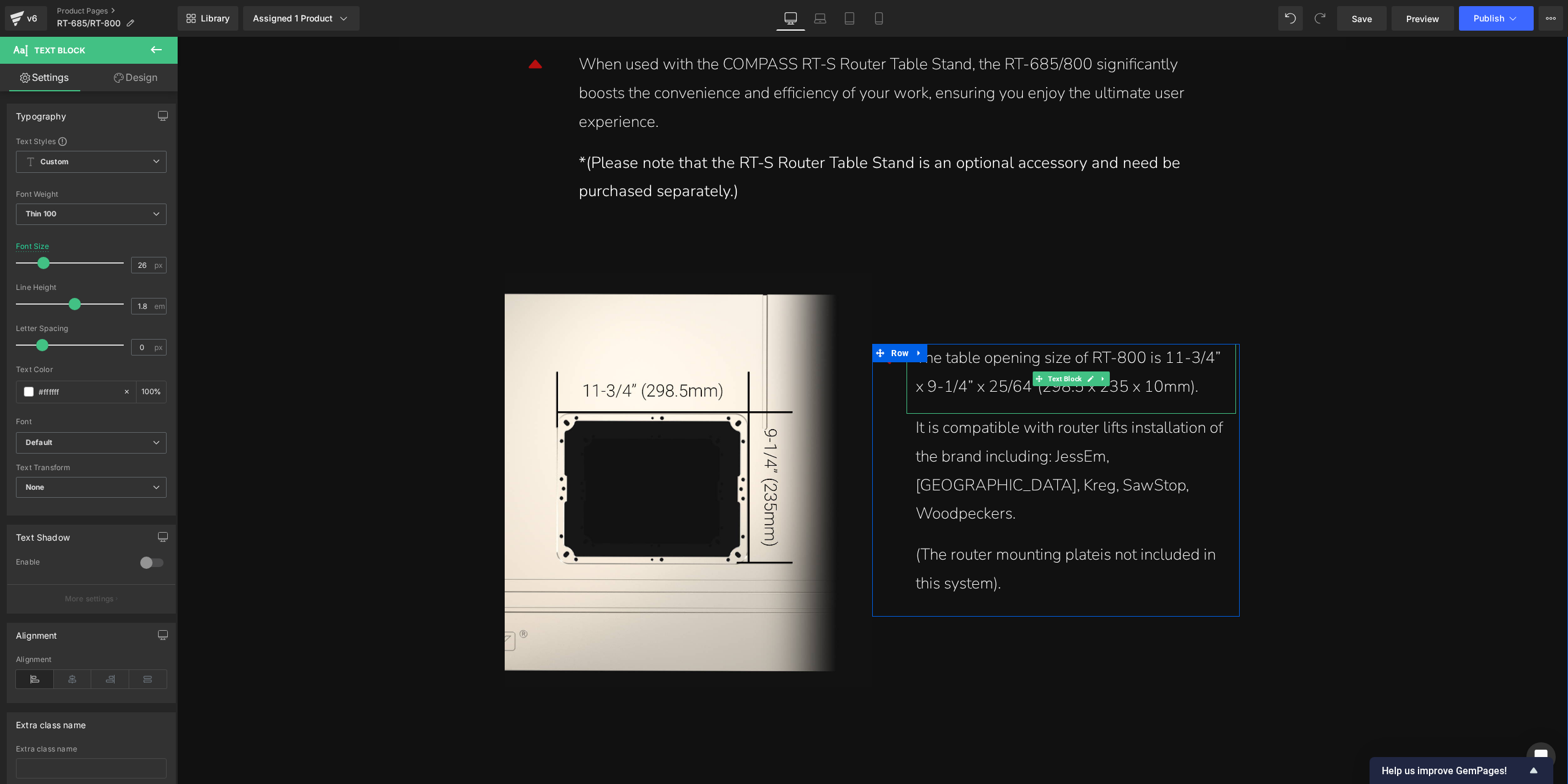
click at [1118, 378] on div "The table opening size of RT-800 is 11-3/4” x 9-1/4” x 25/64”(298.5 x 235 x 10m…" at bounding box center [1071, 373] width 311 height 58
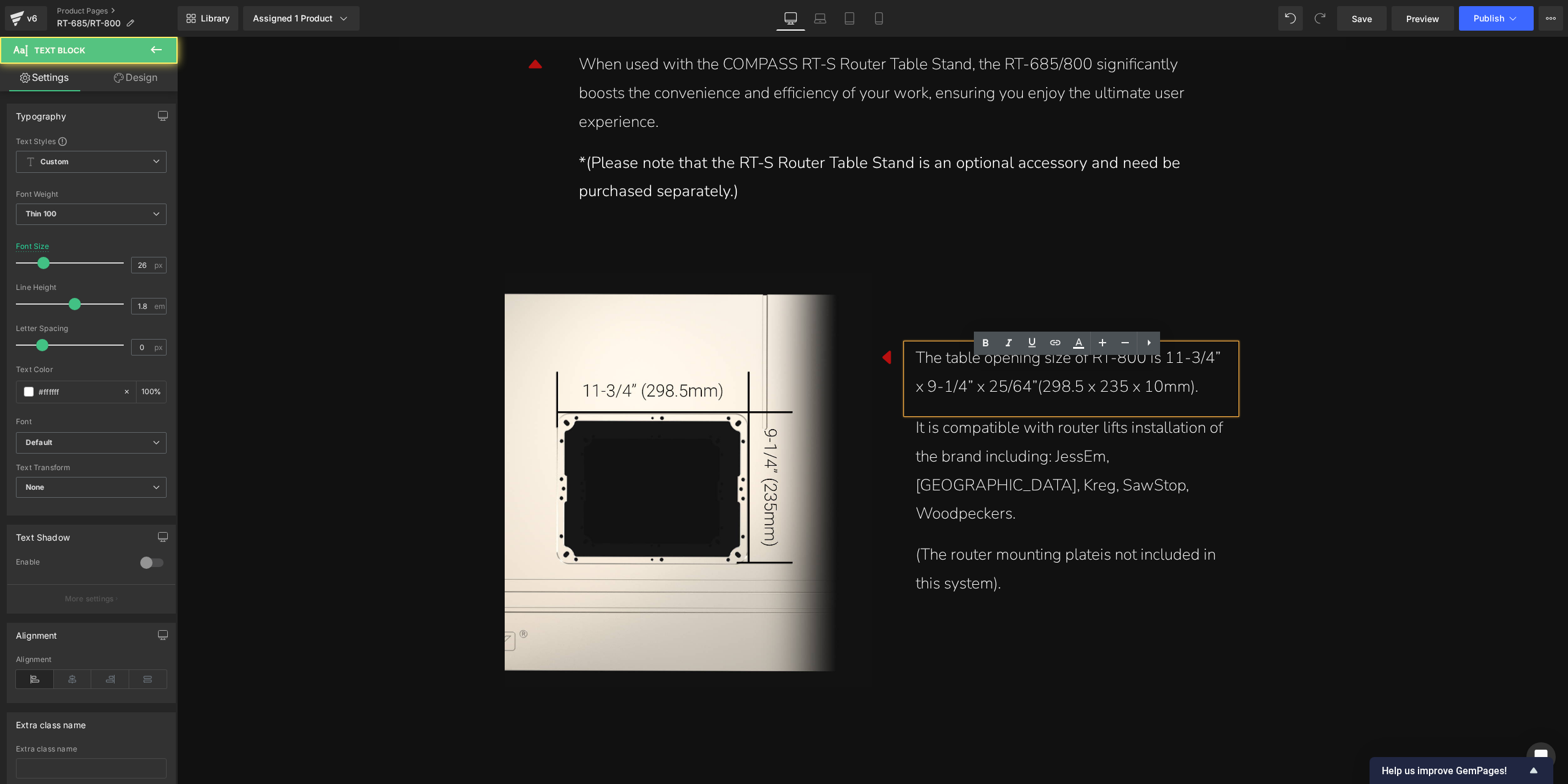
click at [1118, 378] on div "The table opening size of RT-800 is 11-3/4” x 9-1/4” x 25/64”(298.5 x 235 x 10m…" at bounding box center [1071, 373] width 311 height 58
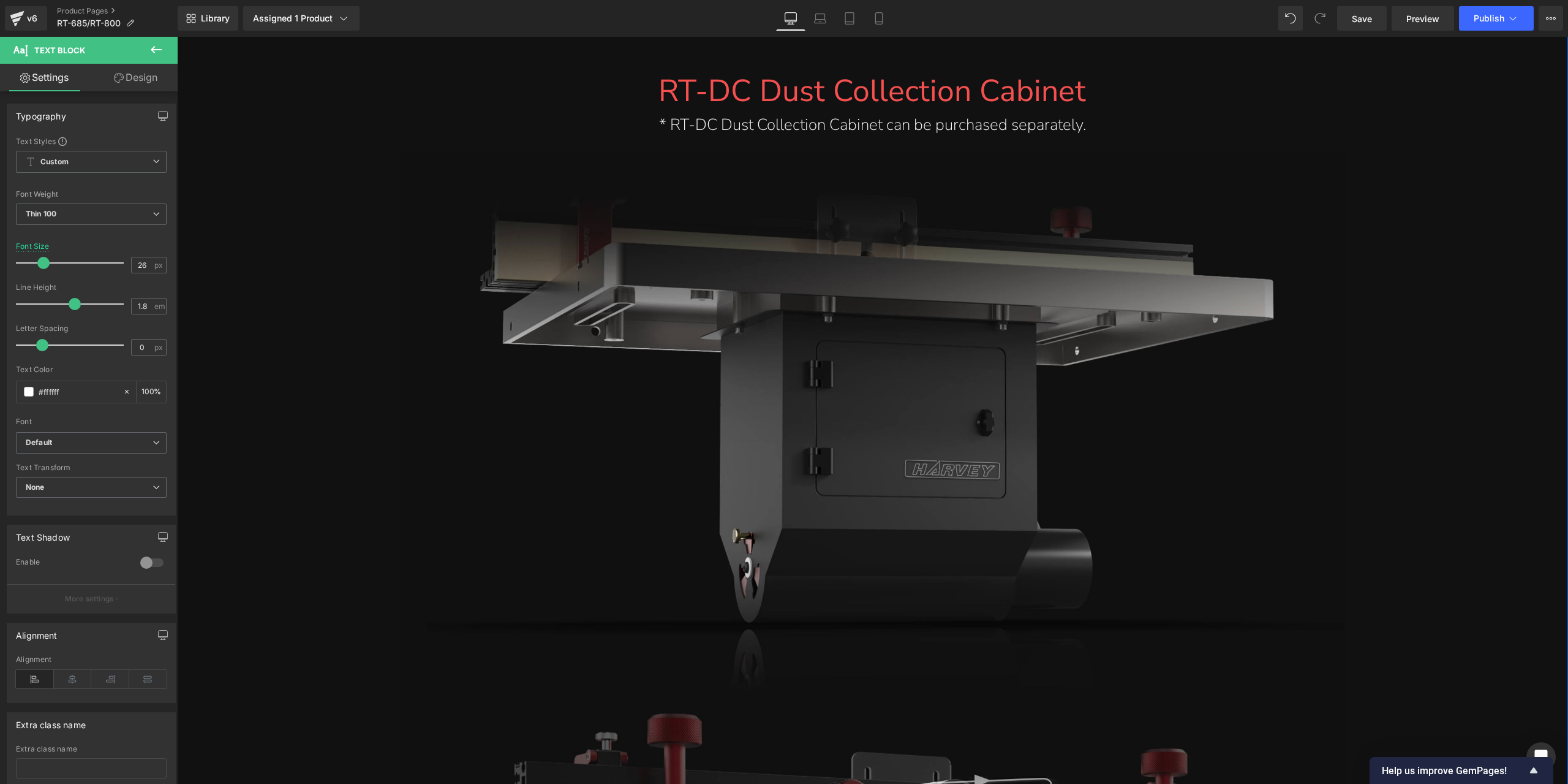
scroll to position [15557, 0]
click at [879, 384] on img at bounding box center [872, 699] width 946 height 1097
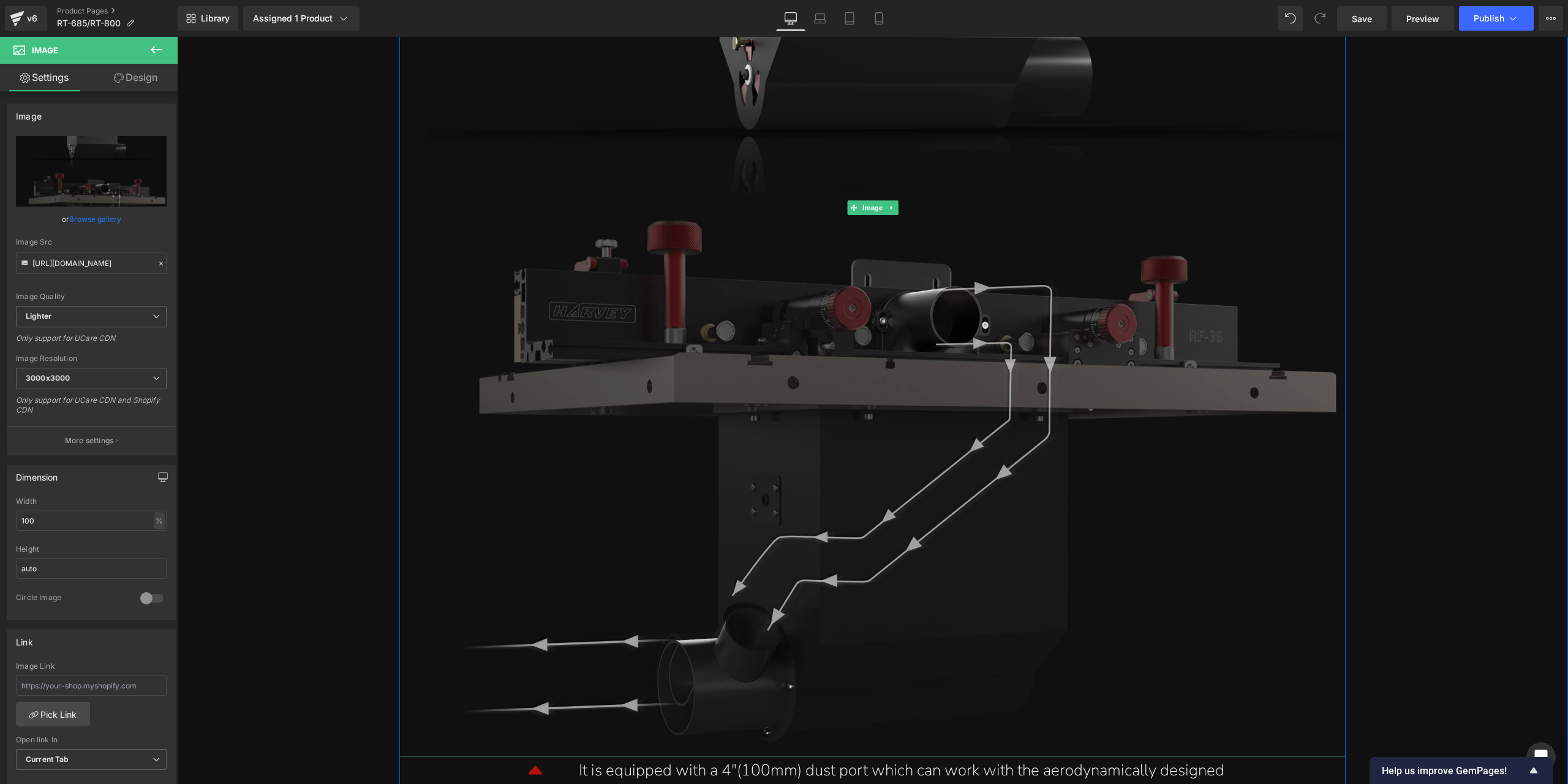
scroll to position [16047, 0]
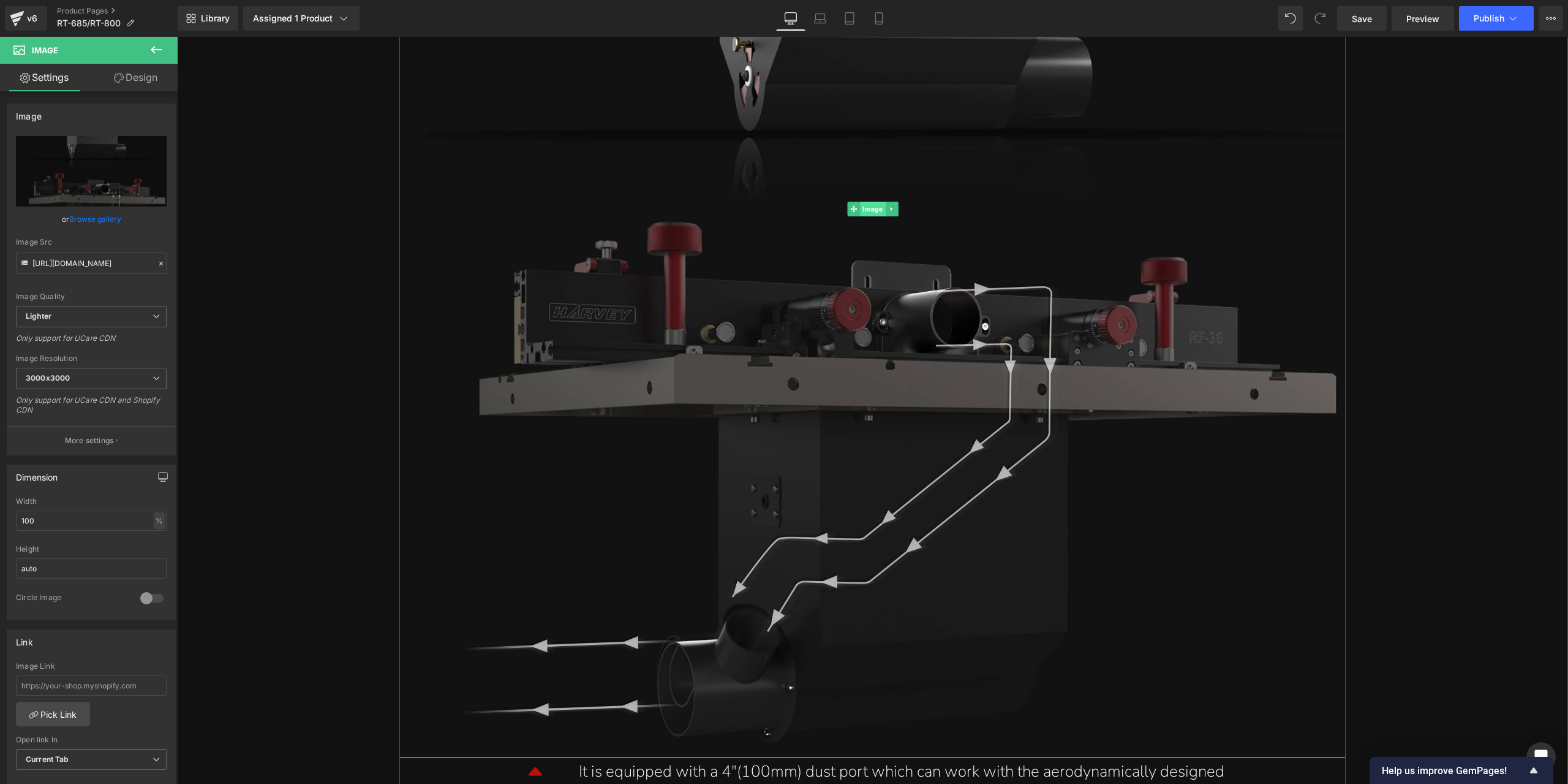
click at [865, 214] on span "Image" at bounding box center [872, 209] width 25 height 15
click at [130, 178] on icon "Replace Image" at bounding box center [91, 171] width 98 height 15
type input "C:\fakepath\详情页2部分_09.jpg"
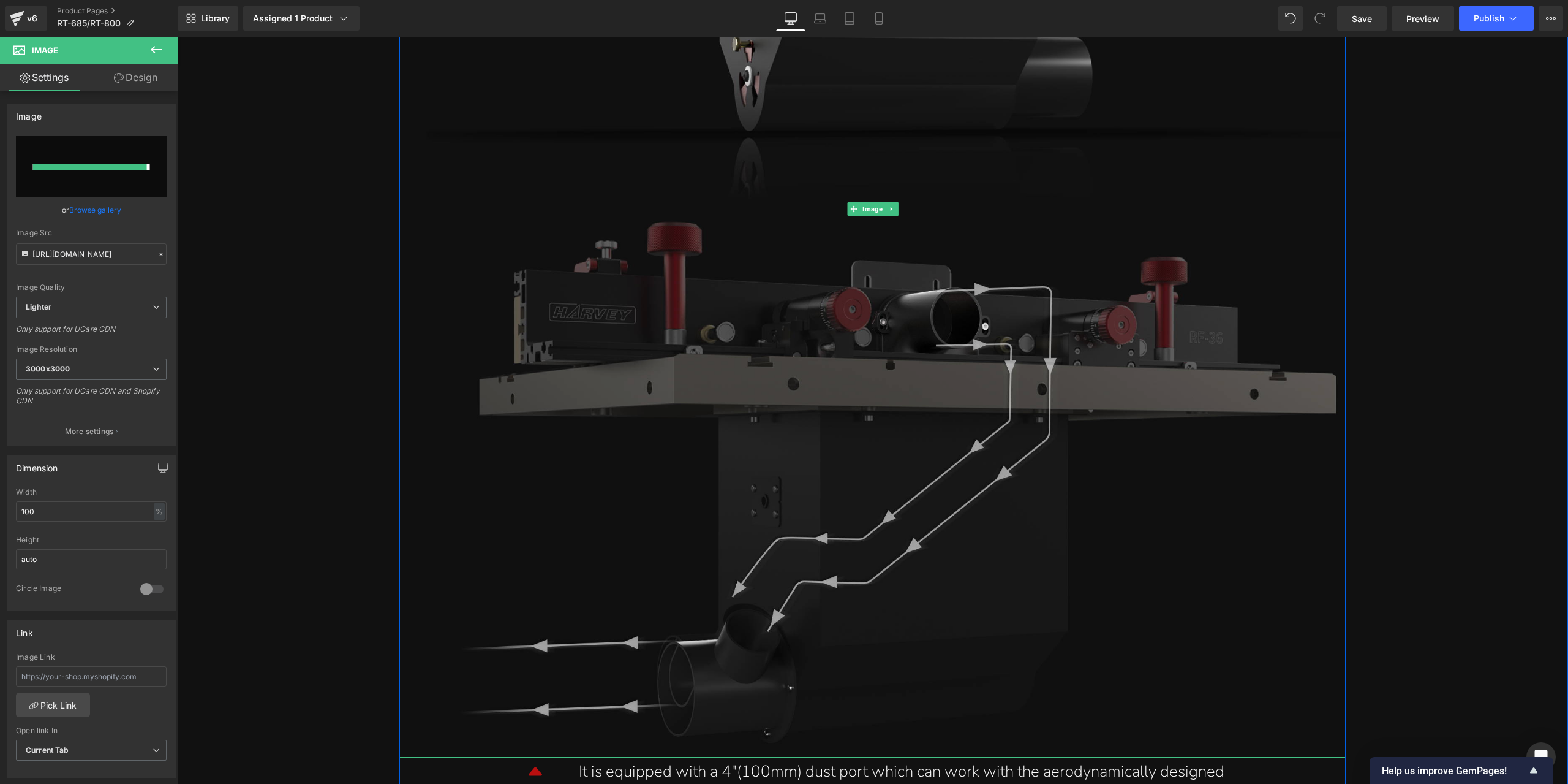
type input "[URL][DOMAIN_NAME]"
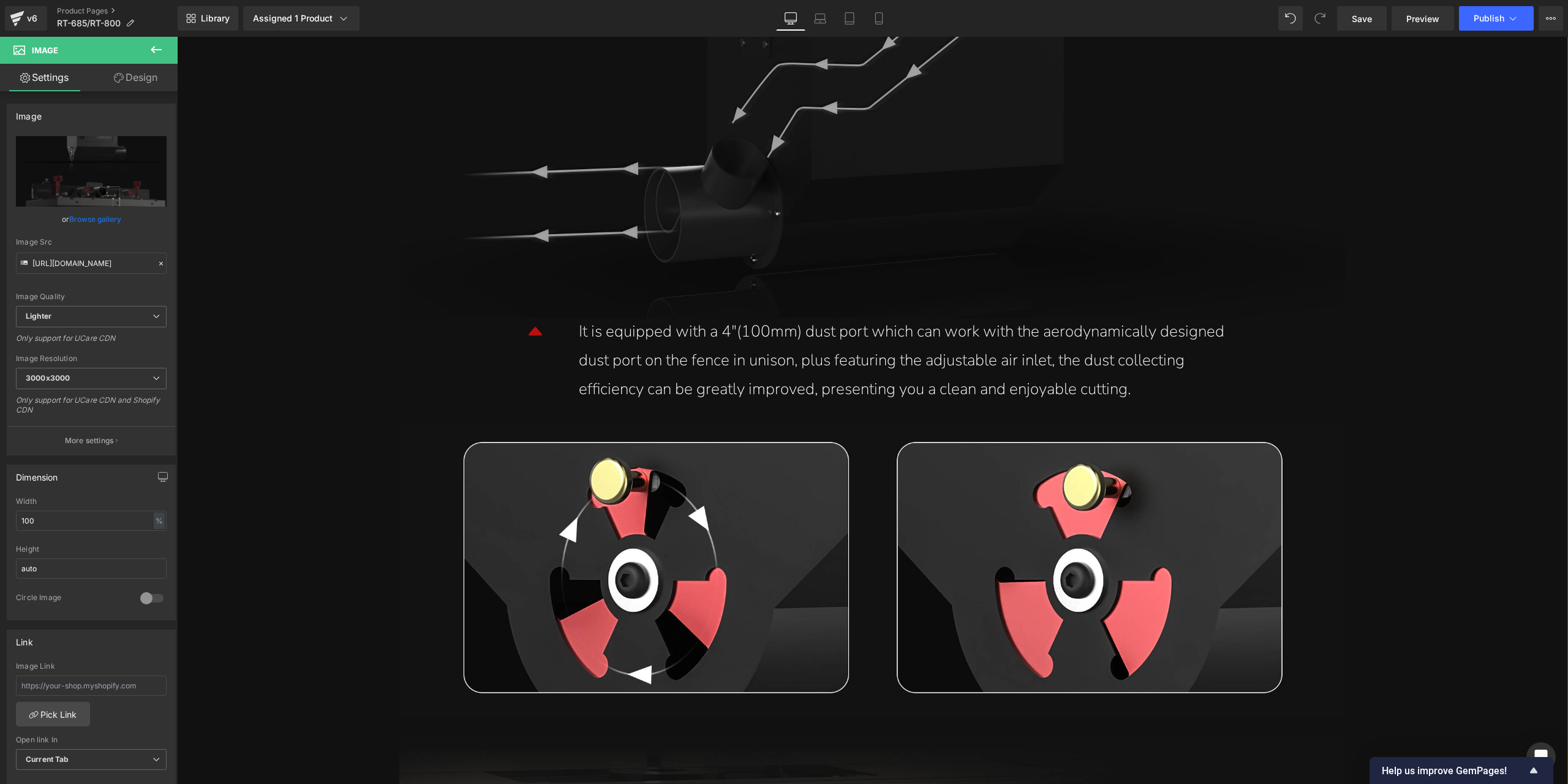
scroll to position [16722, 0]
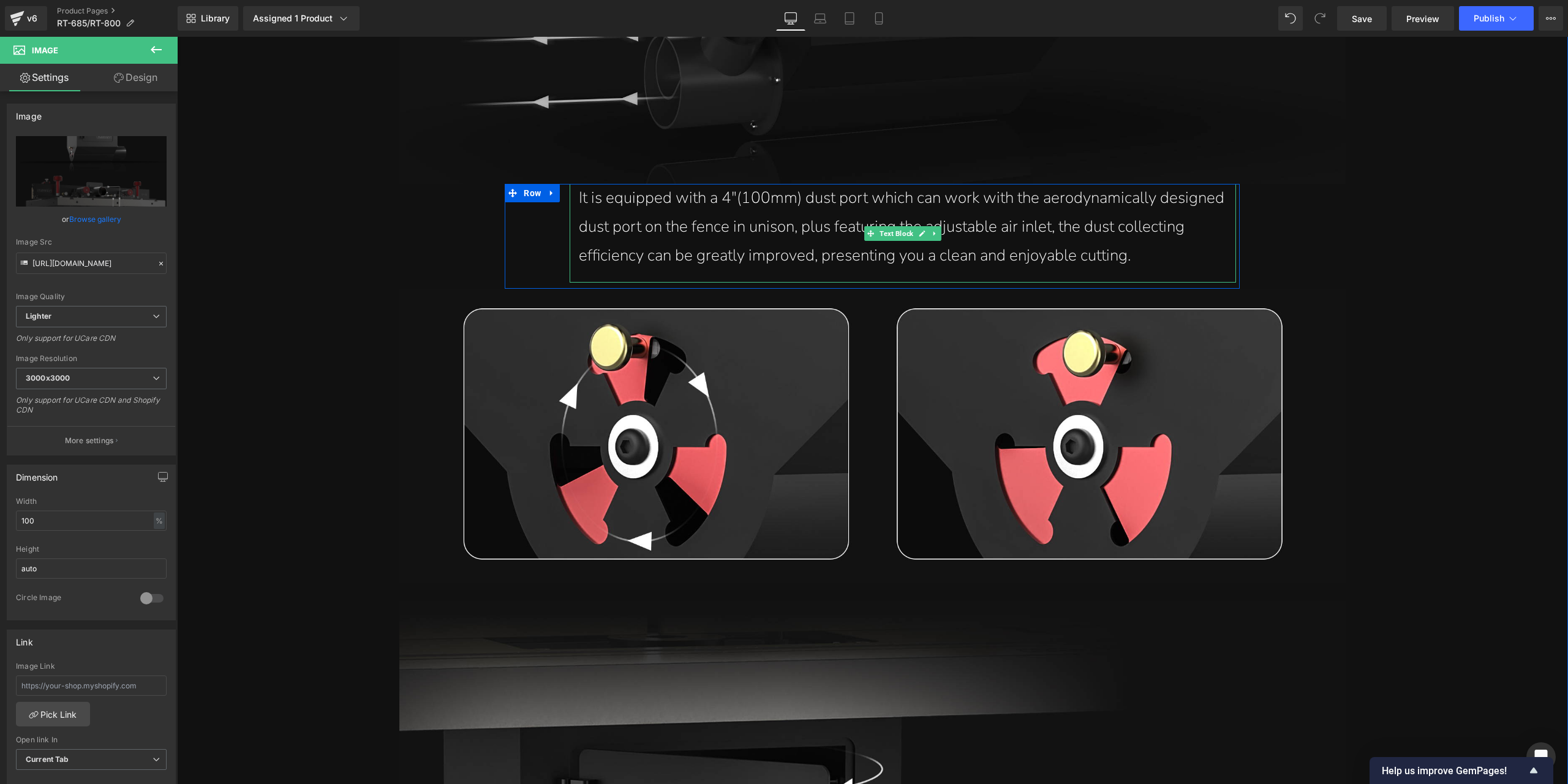
click at [1100, 206] on div "It is equipped with a 4"(100mm) dust port which can work with the aerodynamical…" at bounding box center [903, 226] width 648 height 86
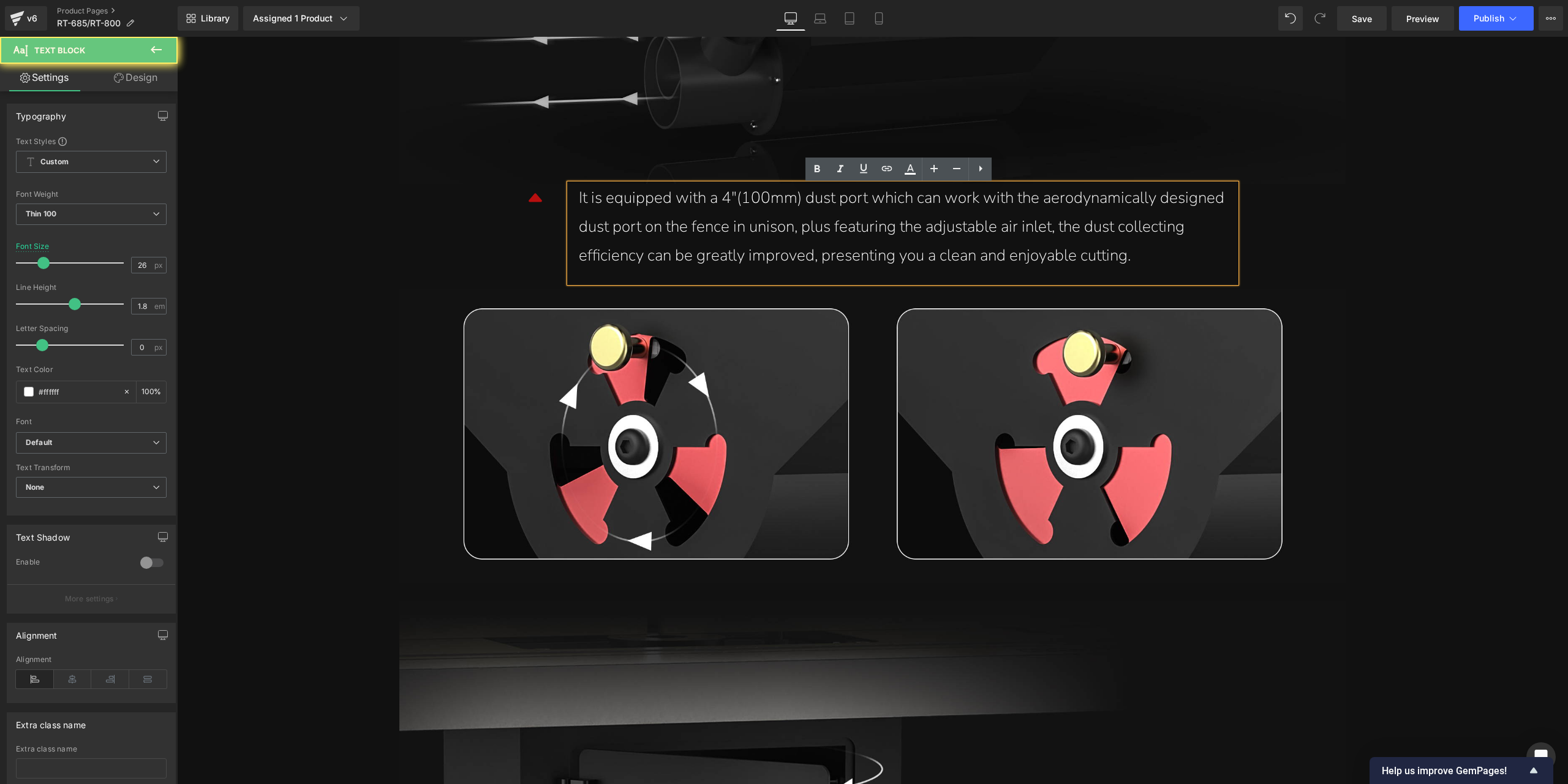
click at [1123, 224] on div "It is equipped with a 4"(100mm) dust port which can work with the aerodynamical…" at bounding box center [903, 226] width 648 height 86
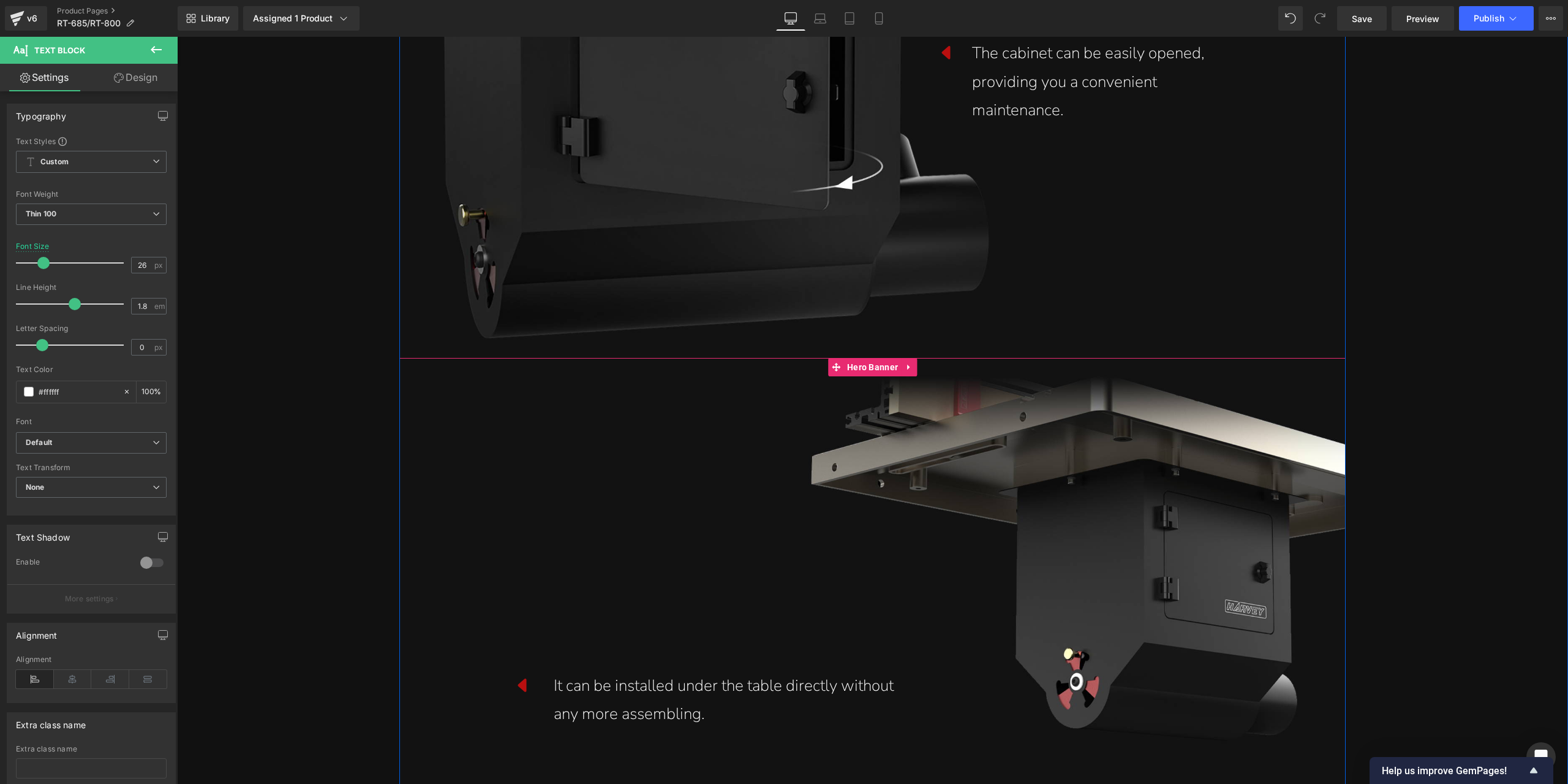
scroll to position [17641, 0]
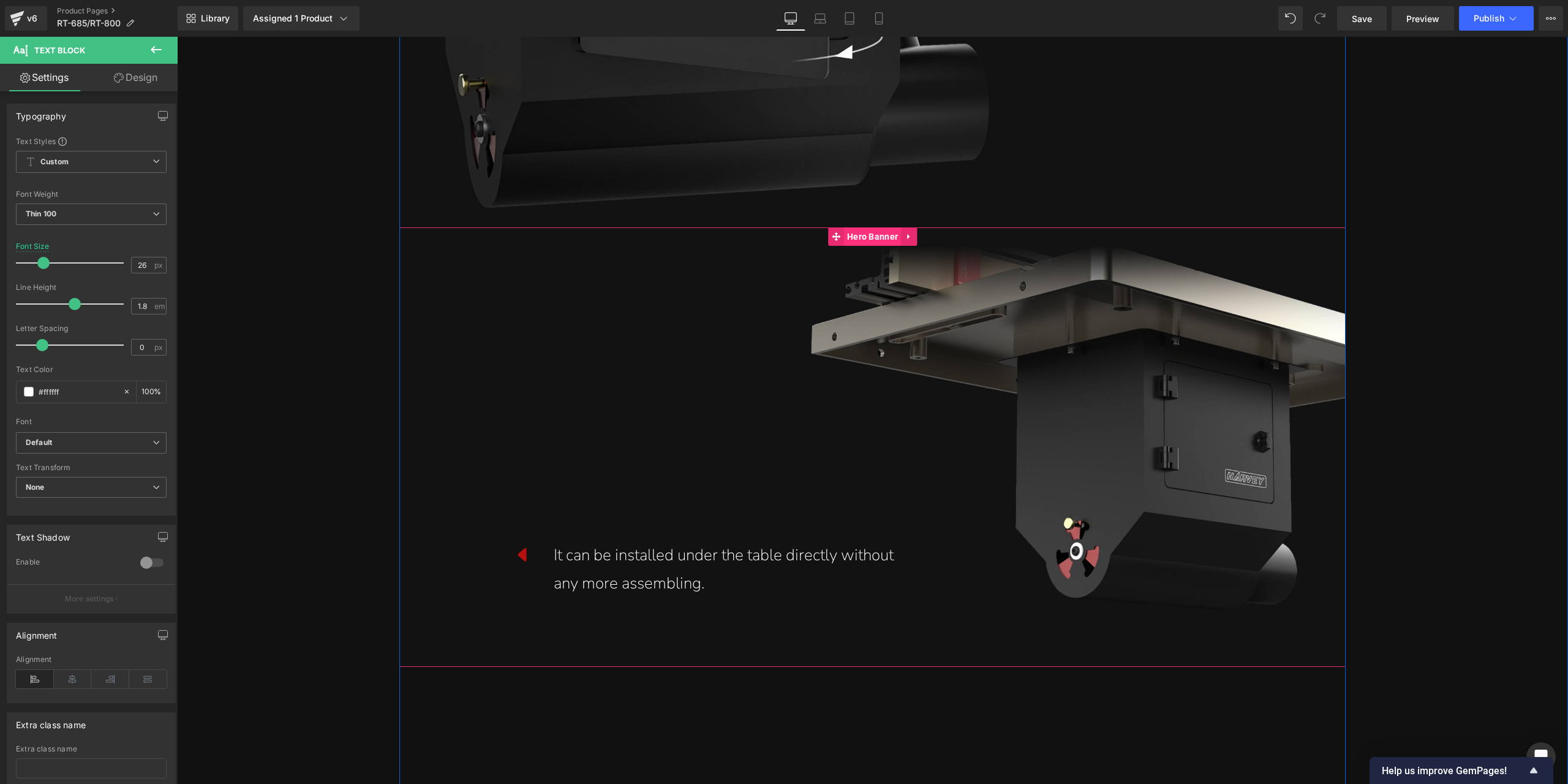
click at [876, 239] on span "Hero Banner" at bounding box center [872, 236] width 57 height 19
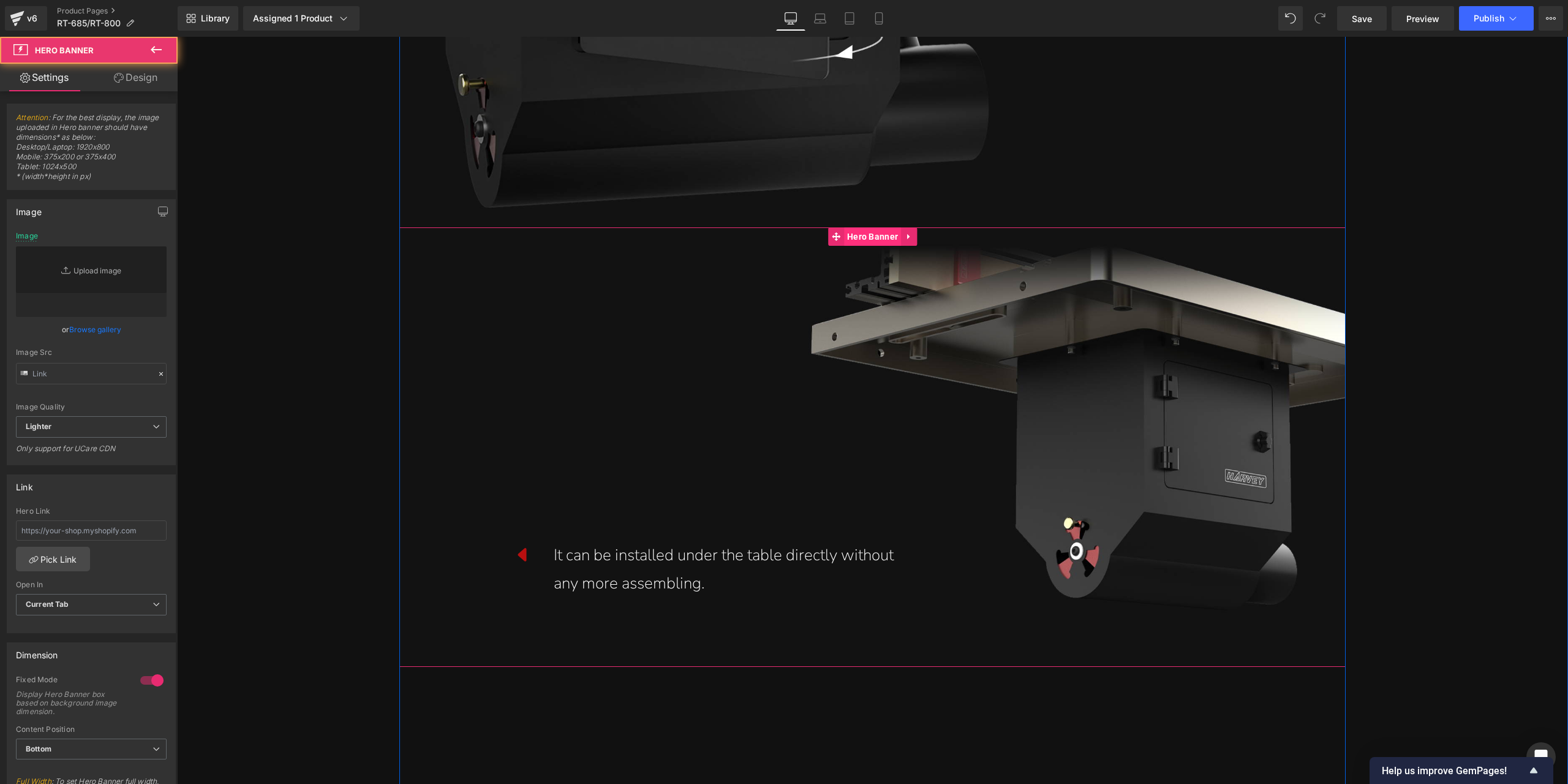
type input "[URL][DOMAIN_NAME]"
click at [93, 274] on icon "Replace Image" at bounding box center [91, 281] width 98 height 15
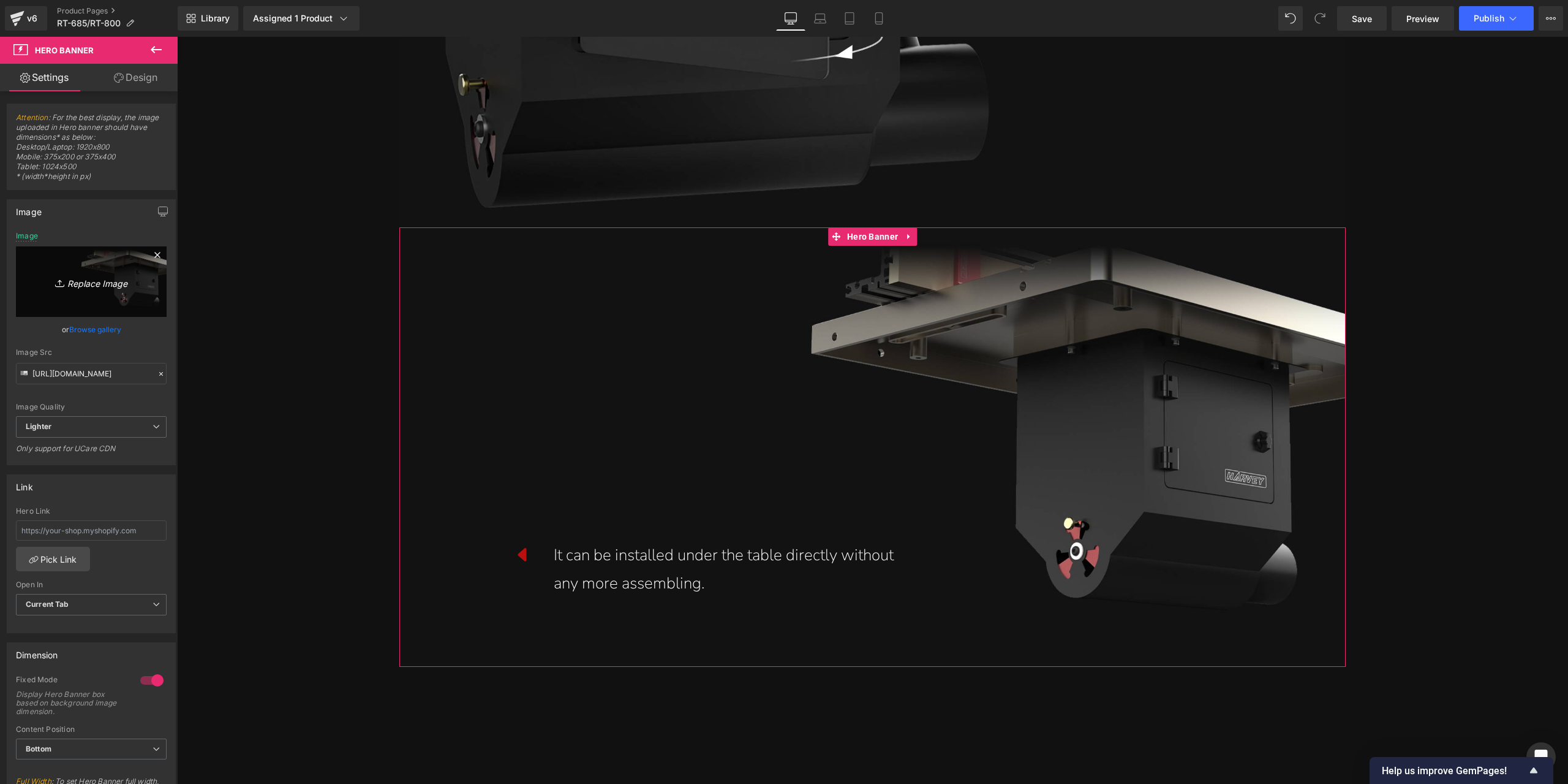
type input "C:\fakepath\详情页2部分_12.jpg"
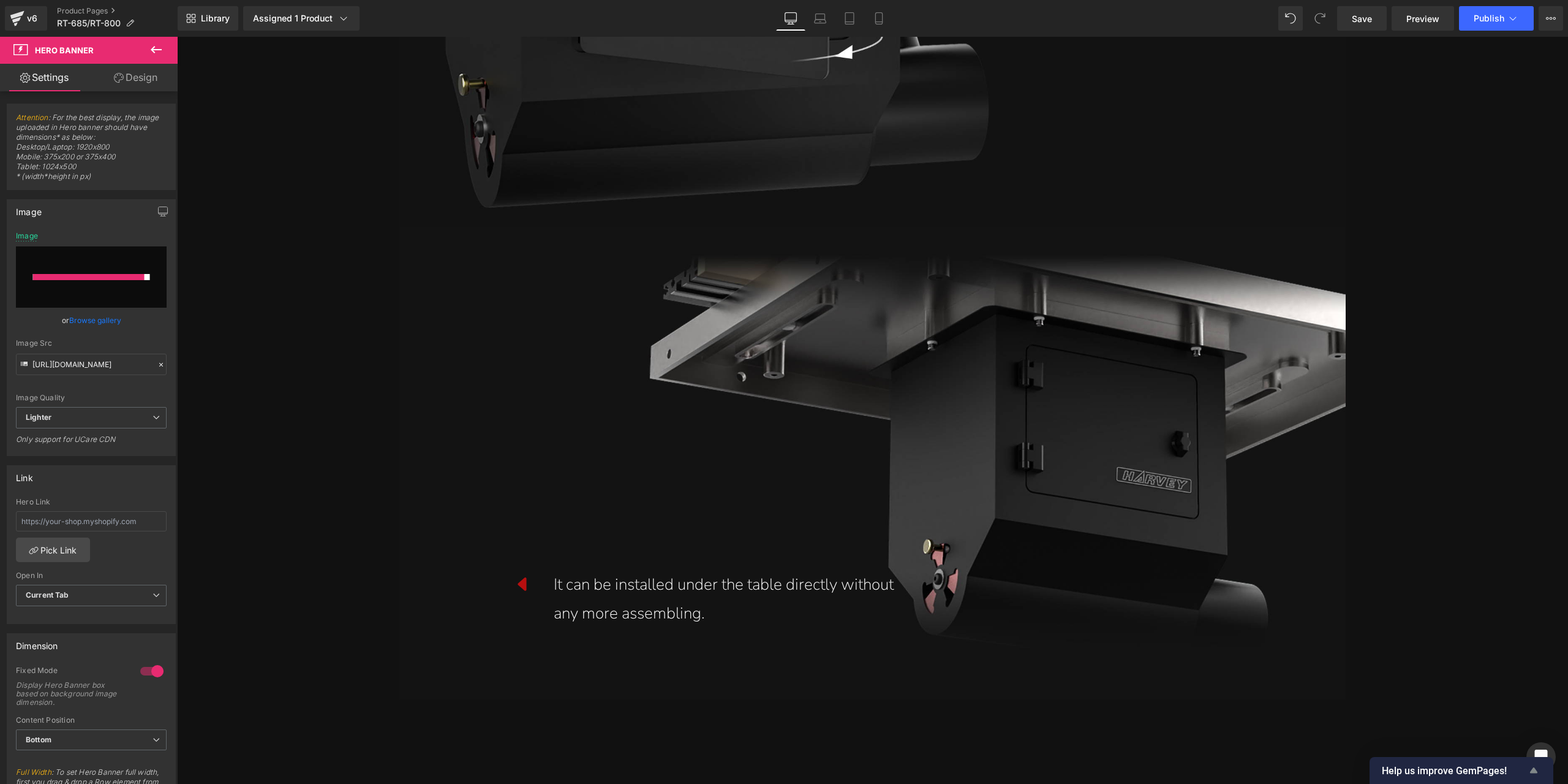
type input "[URL][DOMAIN_NAME]"
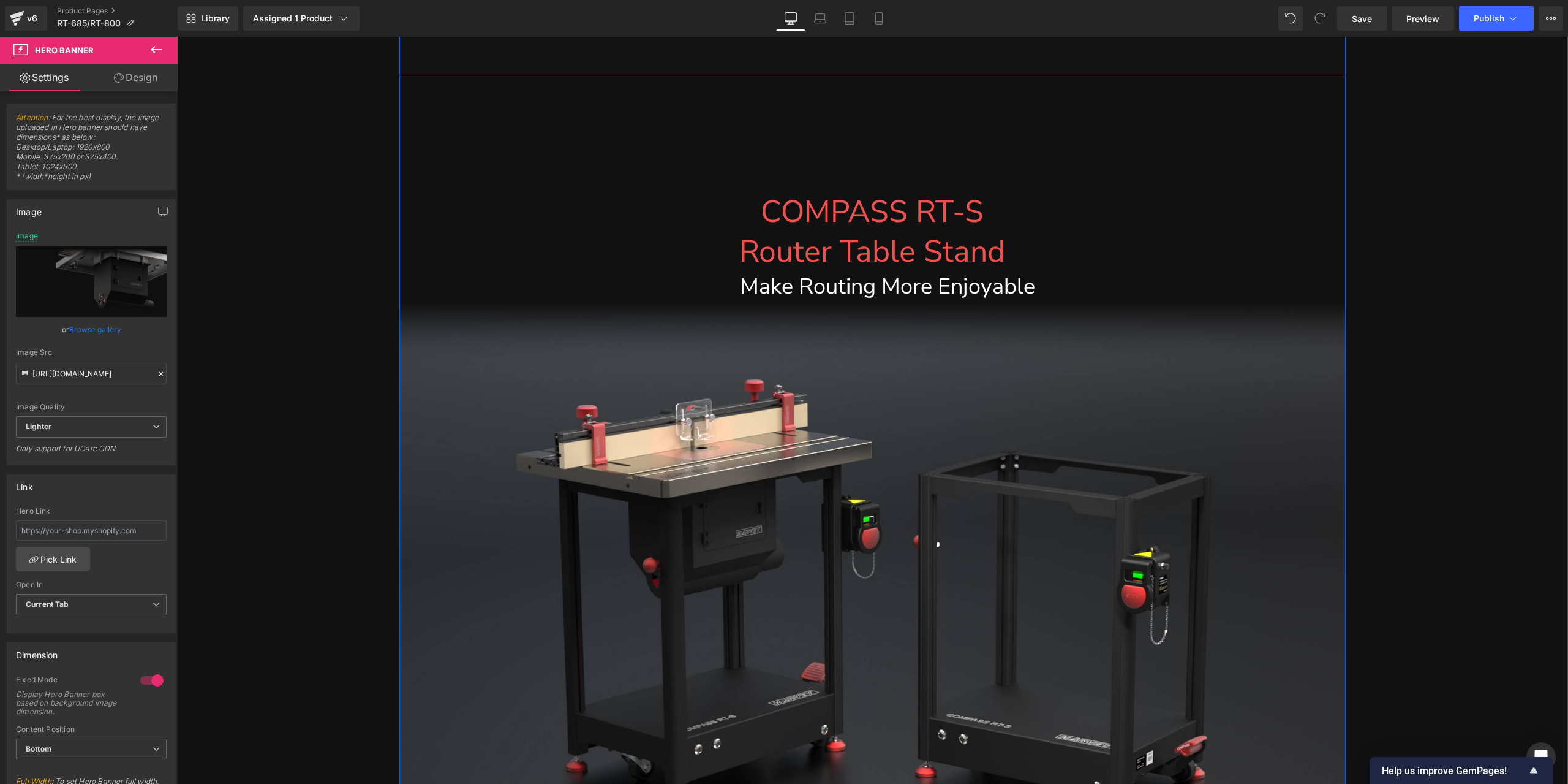
scroll to position [18315, 0]
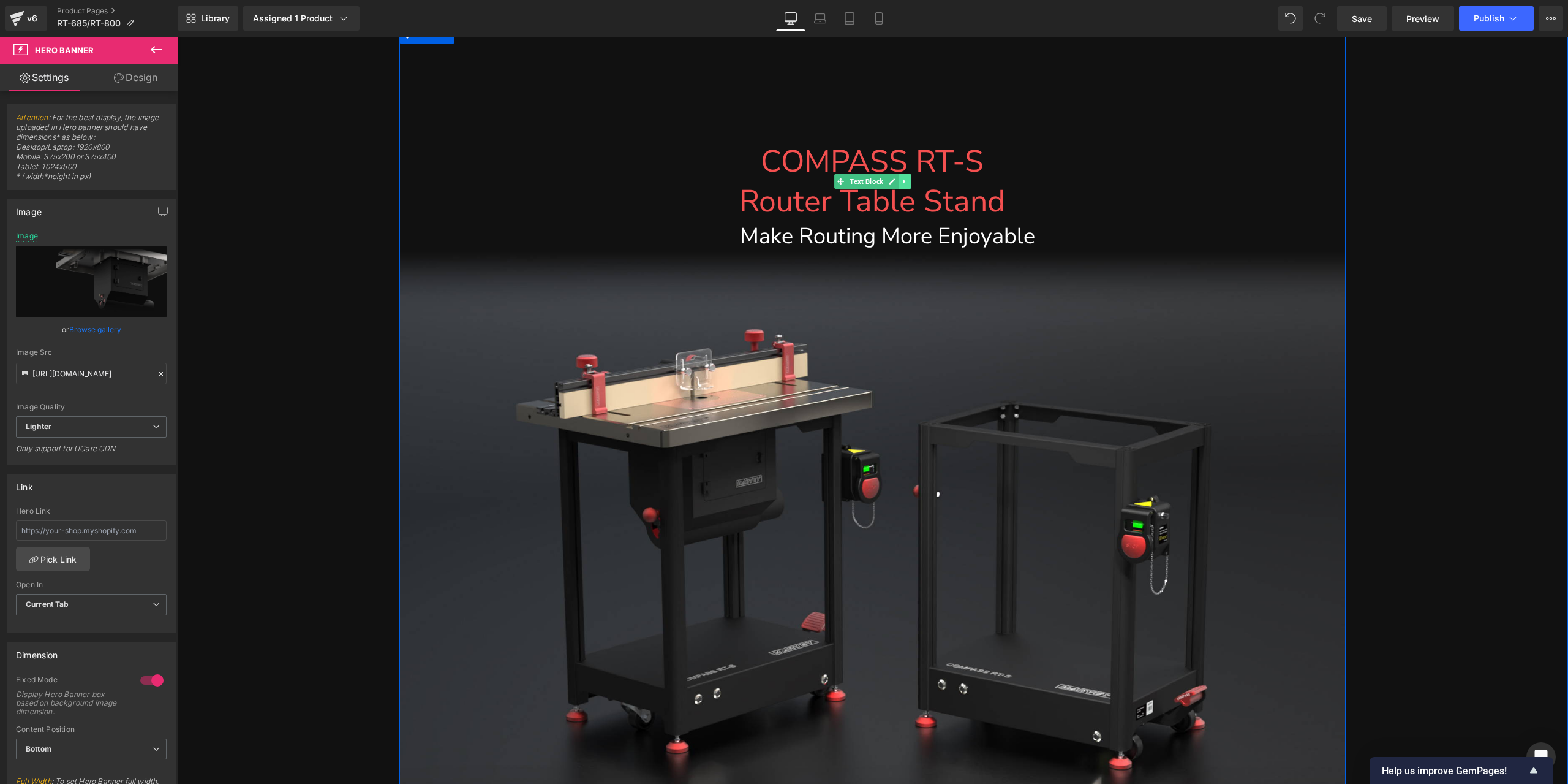
click at [901, 185] on icon at bounding box center [904, 181] width 6 height 7
click at [905, 185] on link at bounding box center [912, 181] width 13 height 15
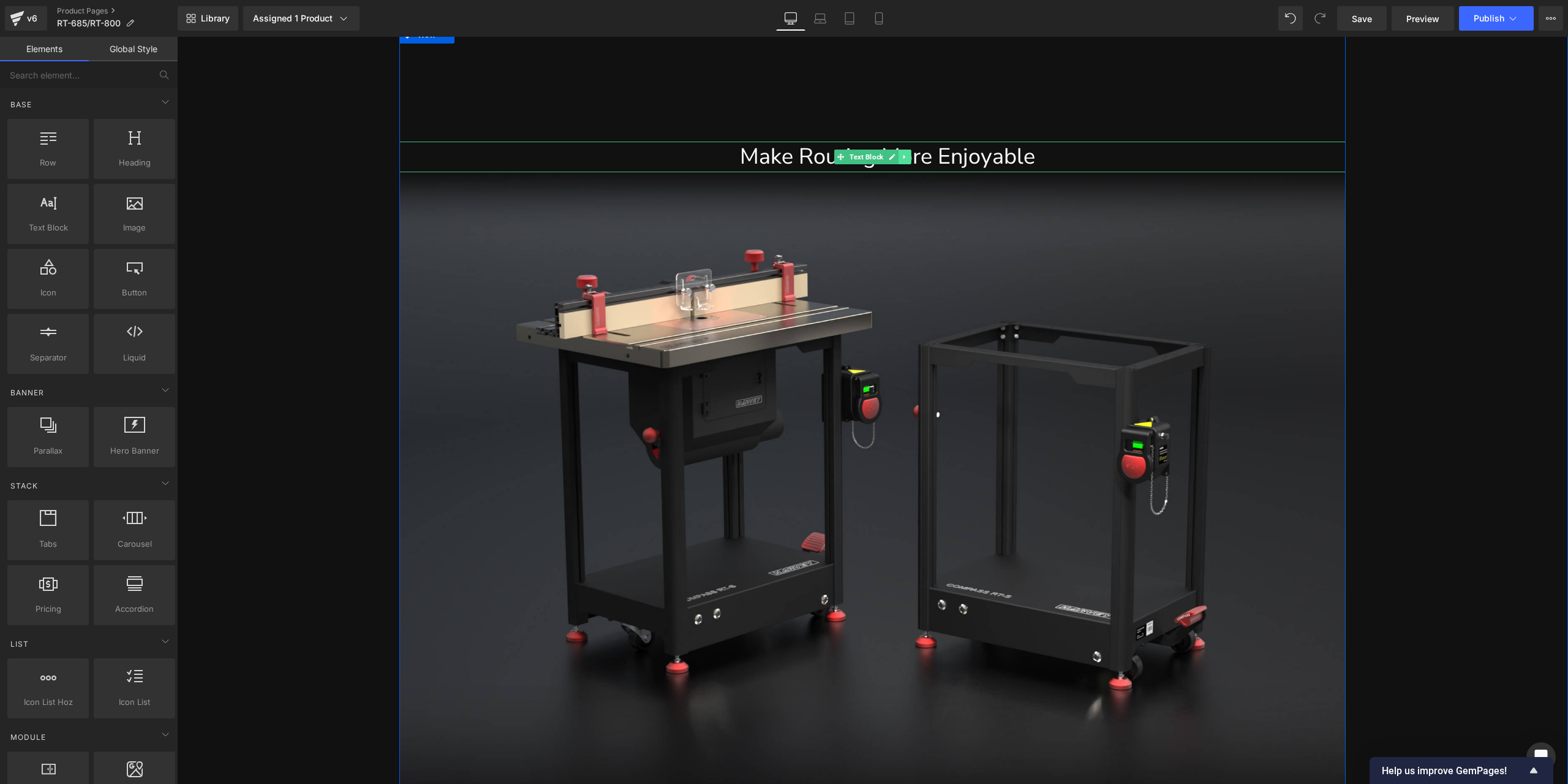
click at [902, 160] on icon at bounding box center [904, 156] width 6 height 7
click at [908, 160] on icon at bounding box center [911, 157] width 6 height 6
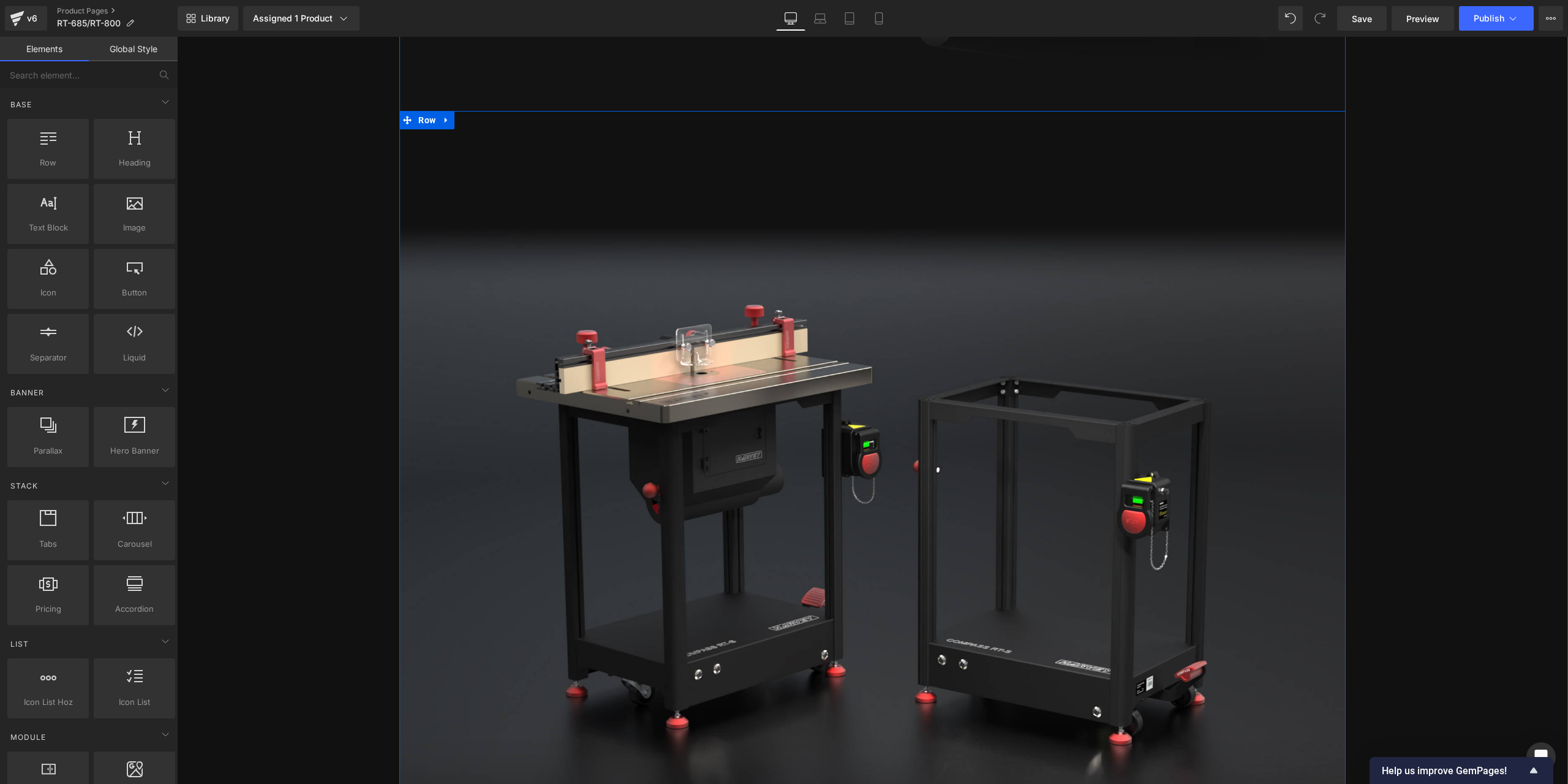
scroll to position [18192, 0]
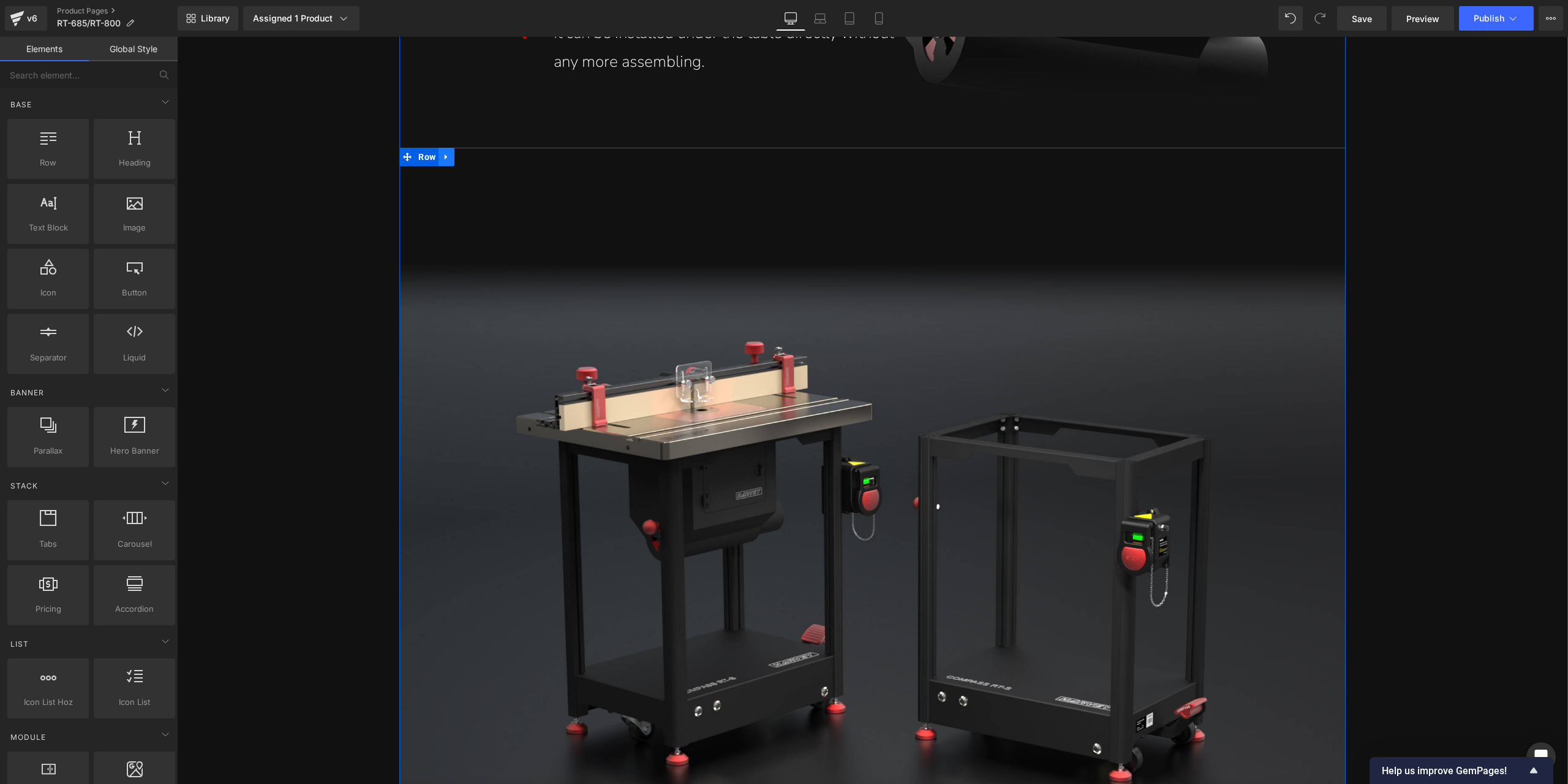
click at [444, 160] on icon at bounding box center [446, 156] width 9 height 9
click at [474, 161] on icon at bounding box center [478, 156] width 9 height 9
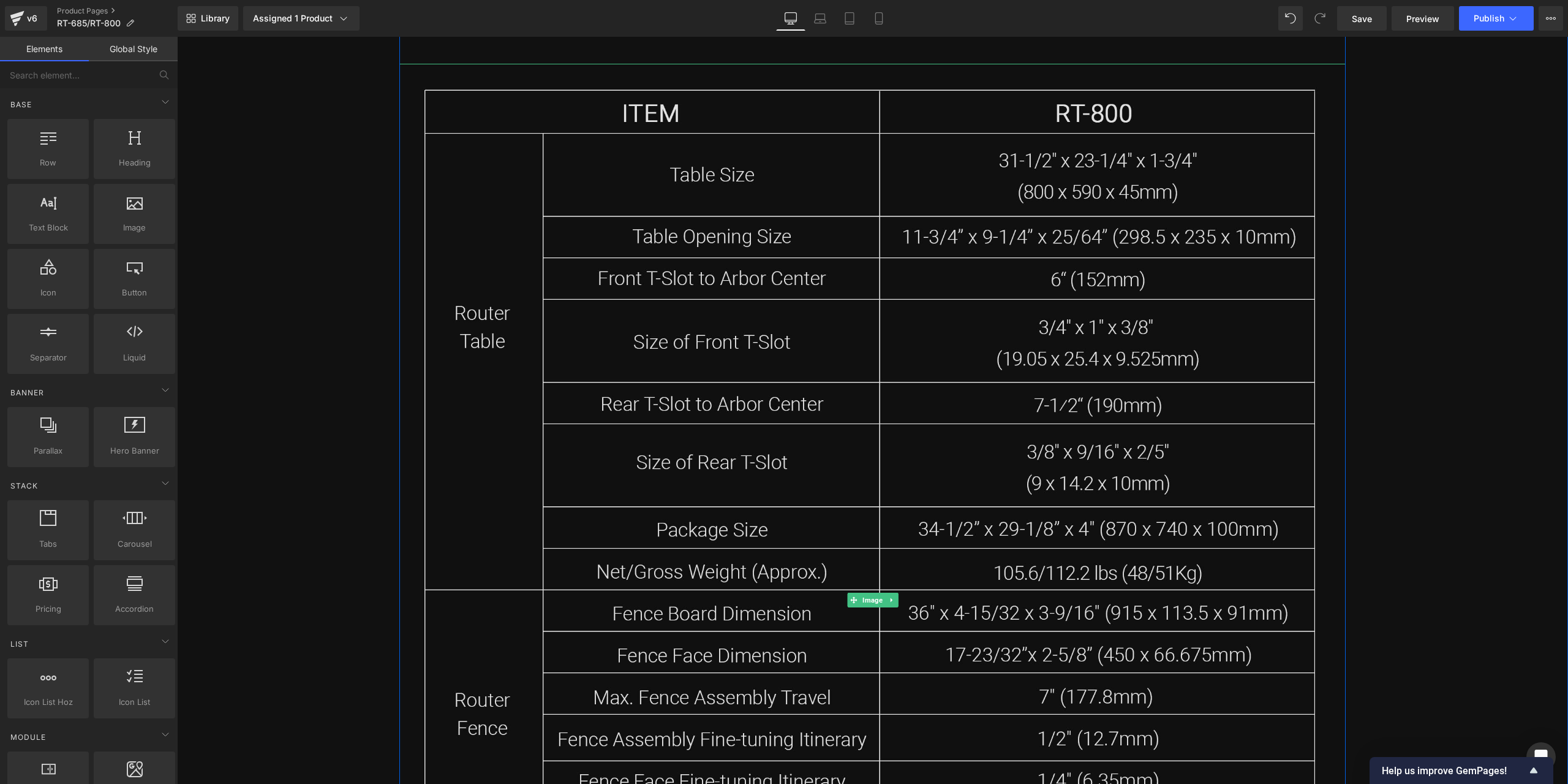
scroll to position [18499, 0]
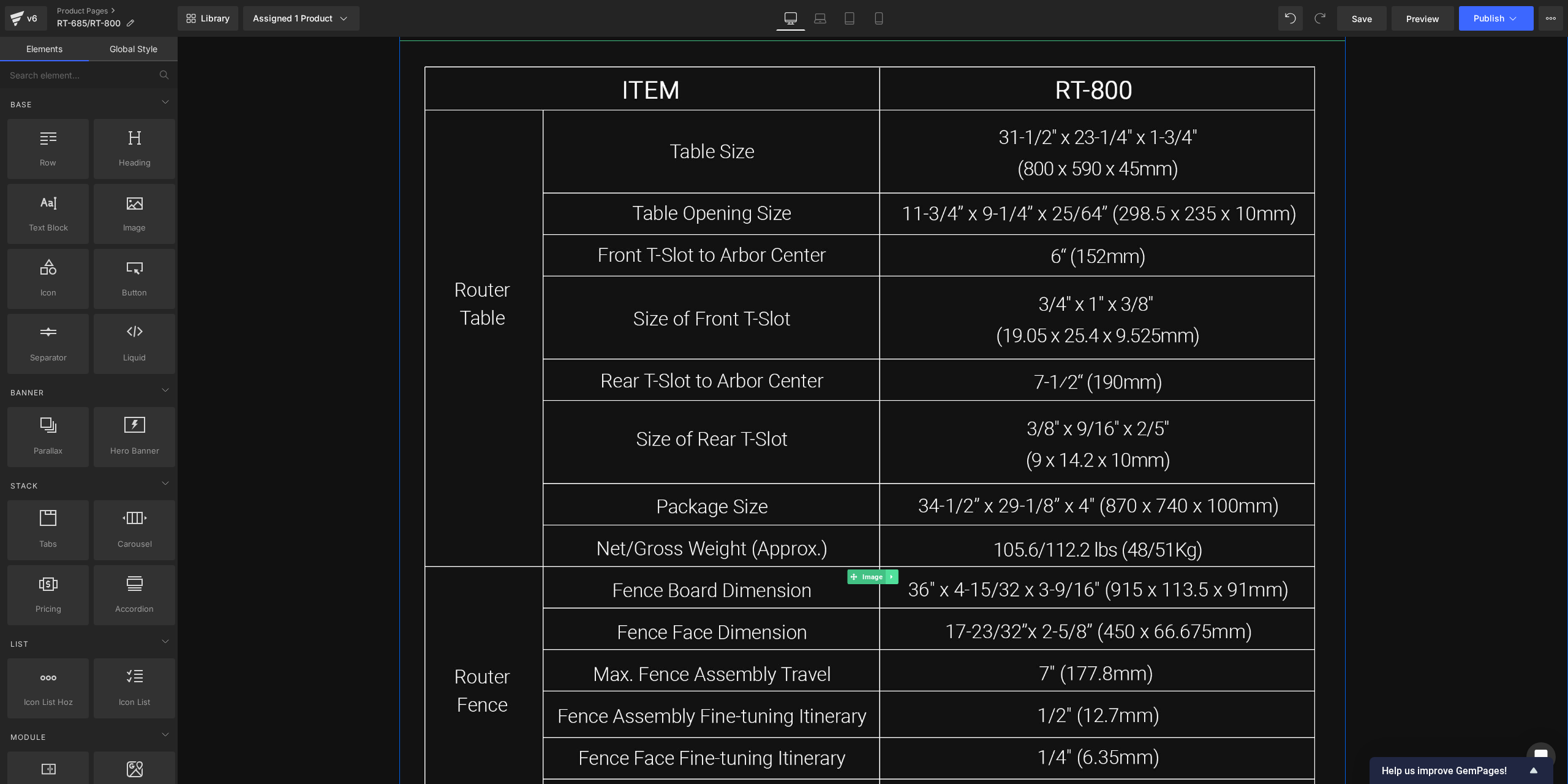
click at [888, 579] on icon at bounding box center [892, 576] width 6 height 7
click at [853, 575] on link "Image" at bounding box center [846, 577] width 38 height 15
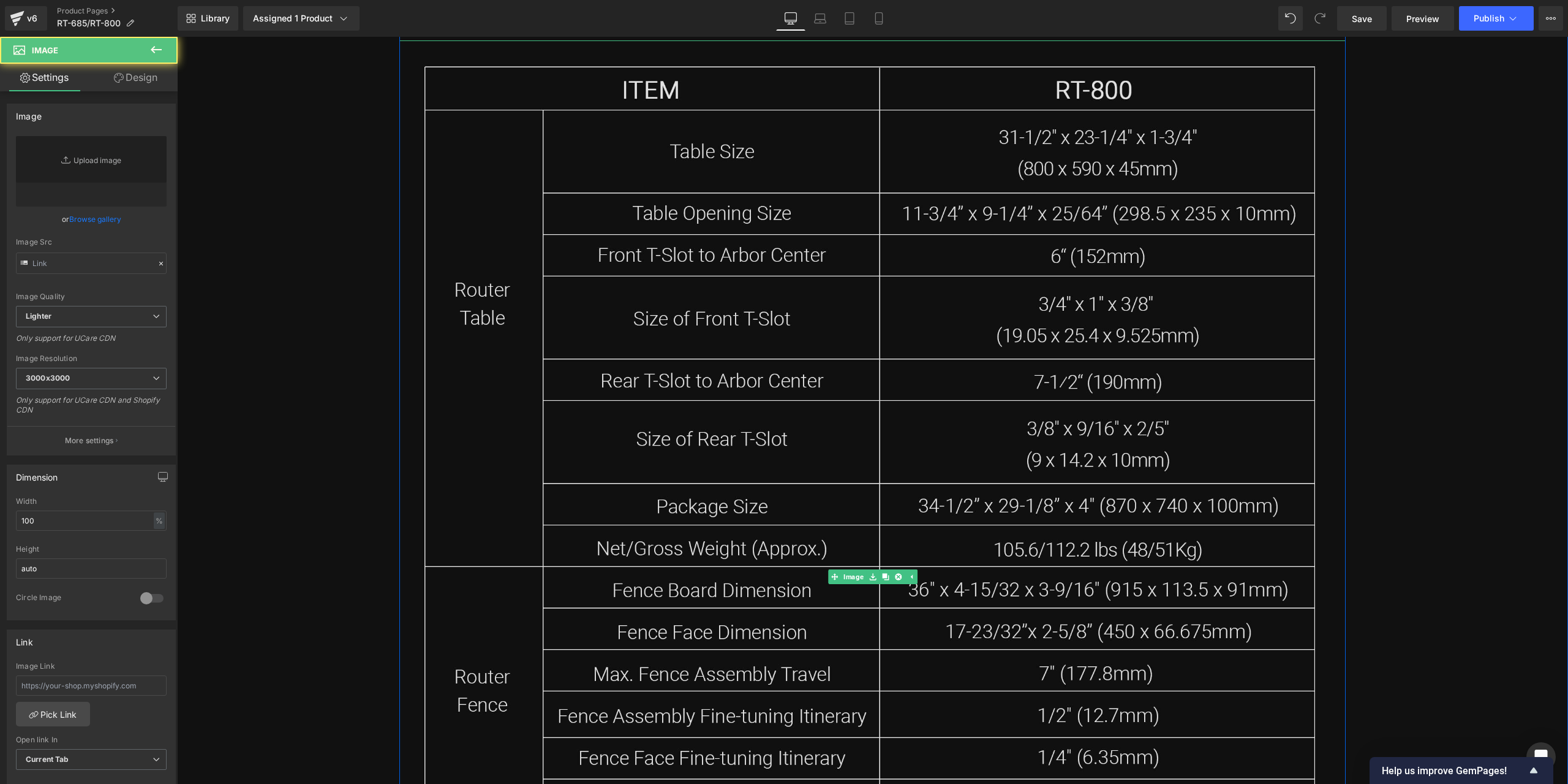
type input "[URL][DOMAIN_NAME]"
click at [90, 158] on link "Replace Image" at bounding box center [91, 171] width 151 height 70
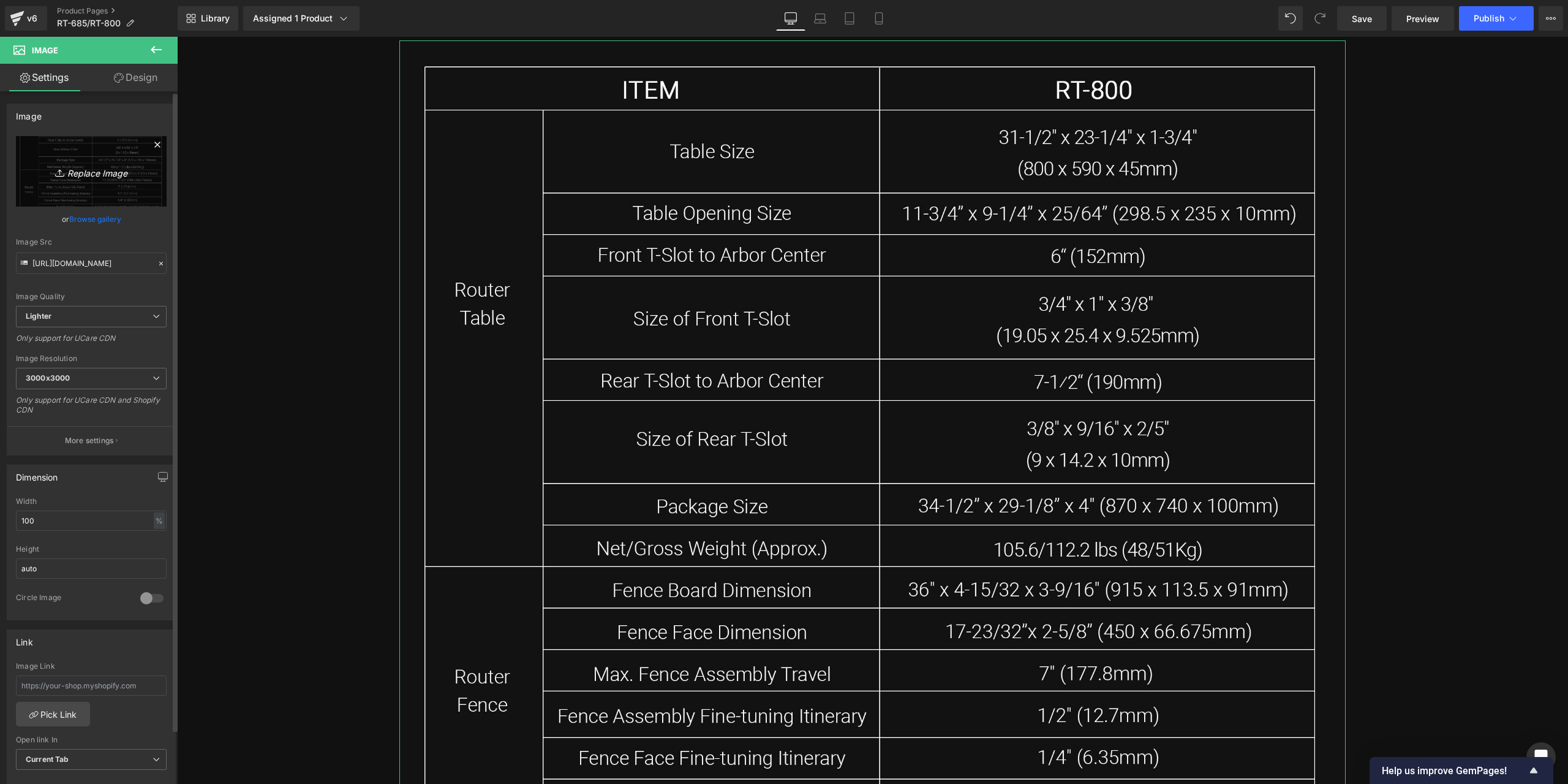
type input "C:\fakepath\12dd6a70a8c2dfb6f33da6c7d6a86e29_02.jpg"
type input "[URL][DOMAIN_NAME]"
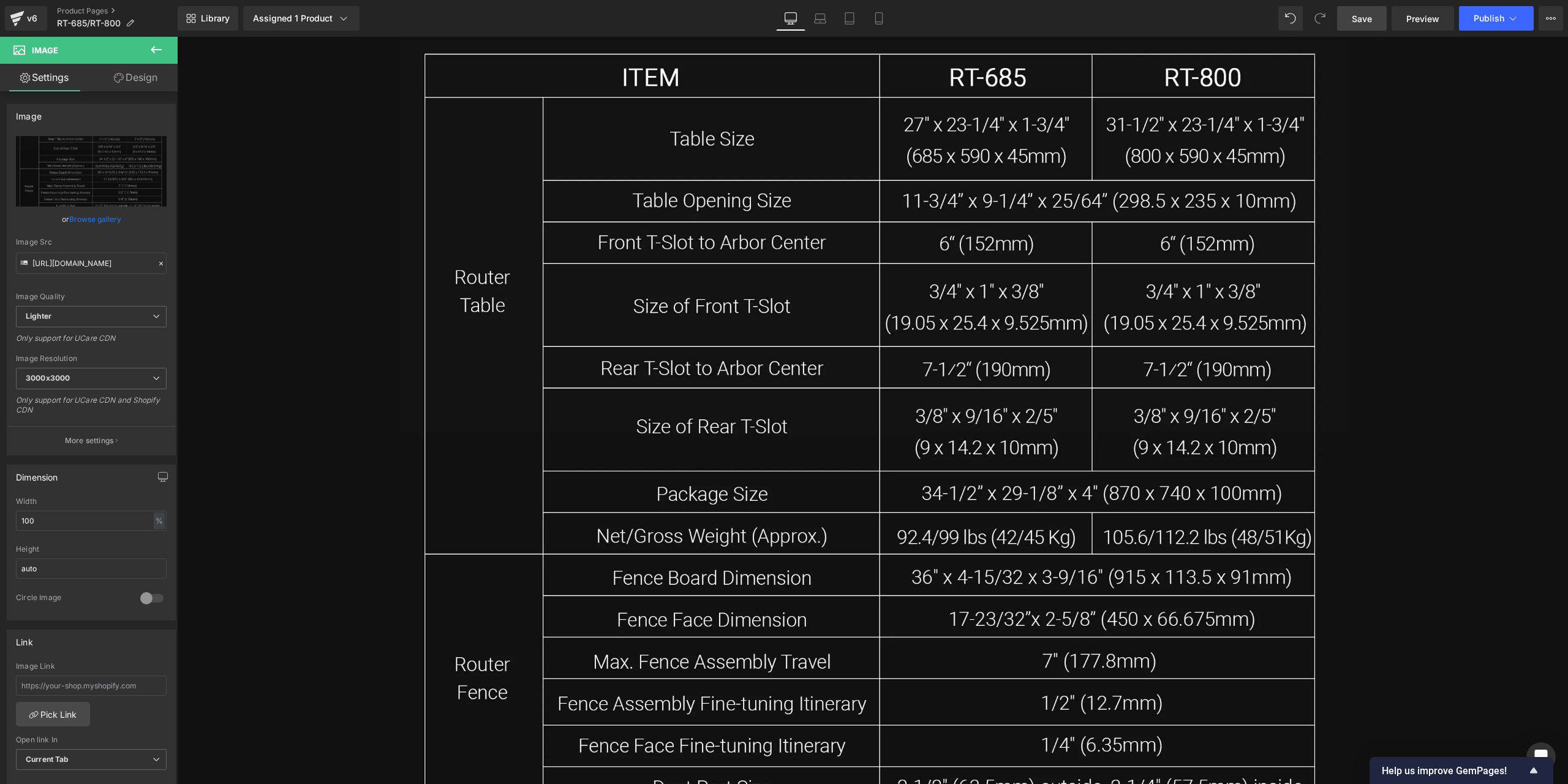
drag, startPoint x: 1370, startPoint y: 22, endPoint x: 911, endPoint y: 247, distance: 511.2
click at [1370, 22] on span "Save" at bounding box center [1362, 19] width 20 height 13
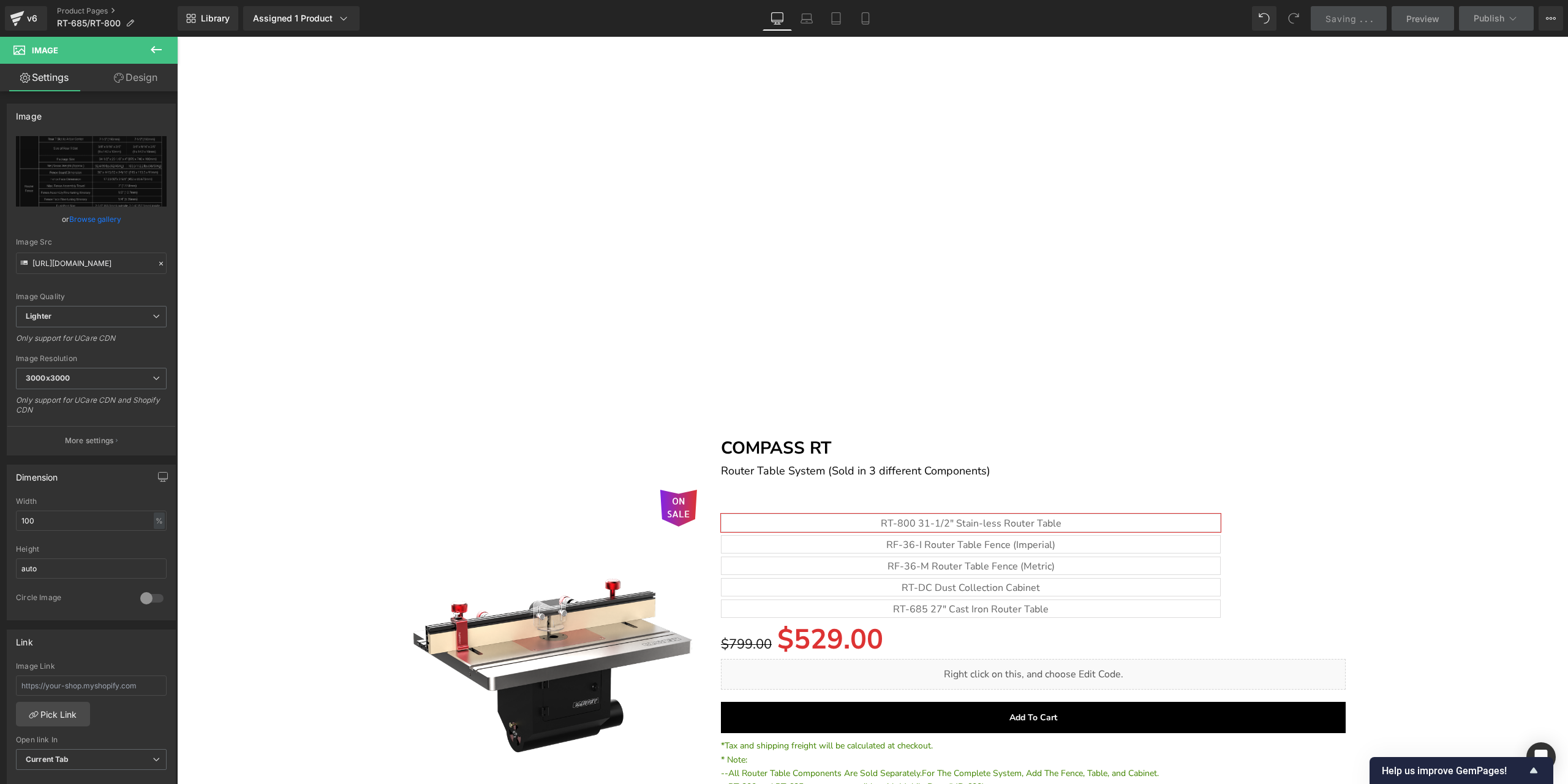
scroll to position [21074, 0]
